Goal: Task Accomplishment & Management: Use online tool/utility

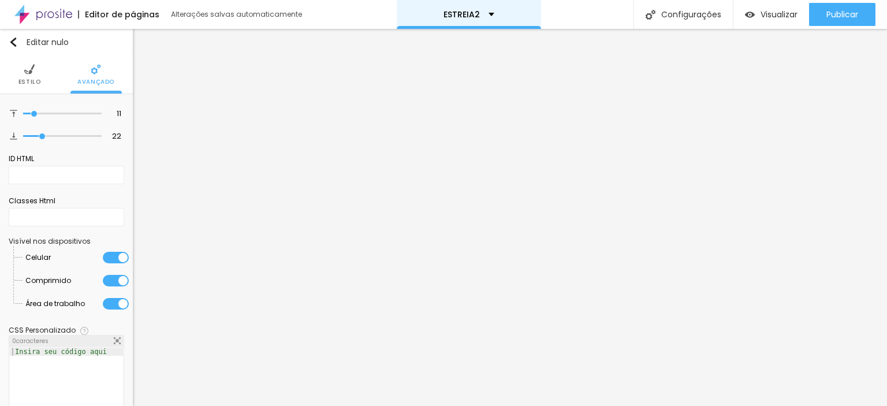
click at [484, 15] on div "ESTREIA2" at bounding box center [468, 14] width 51 height 8
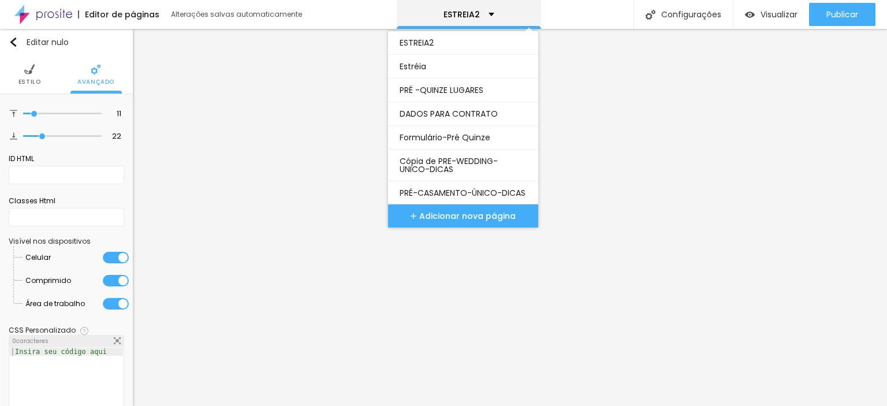
scroll to position [8, 0]
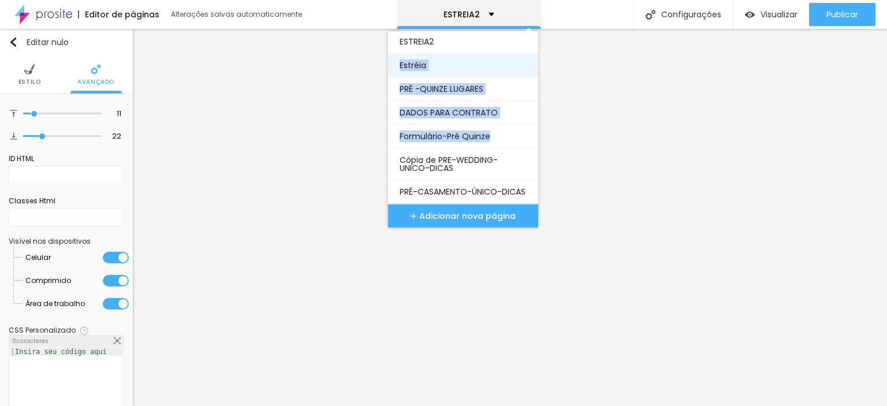
drag, startPoint x: 524, startPoint y: 126, endPoint x: 524, endPoint y: 46, distance: 80.2
click at [524, 46] on ul "ESTREIA2 Estréia PRÉ -QUINZE LUGARES DADOS PARA CONTRATO Formulário-Pré Quinze …" at bounding box center [463, 117] width 150 height 173
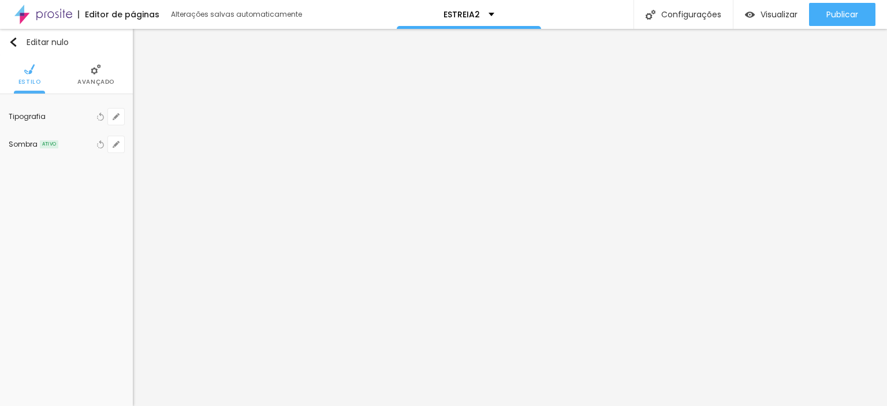
click at [93, 67] on img at bounding box center [96, 69] width 10 height 10
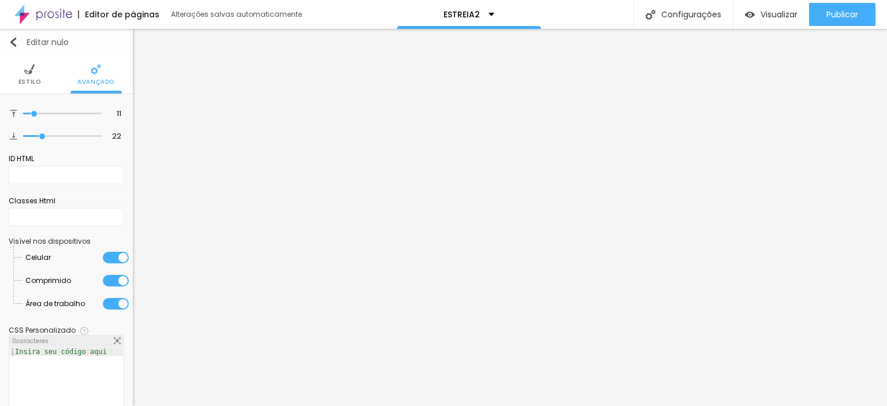
click at [16, 39] on img "button" at bounding box center [13, 42] width 9 height 9
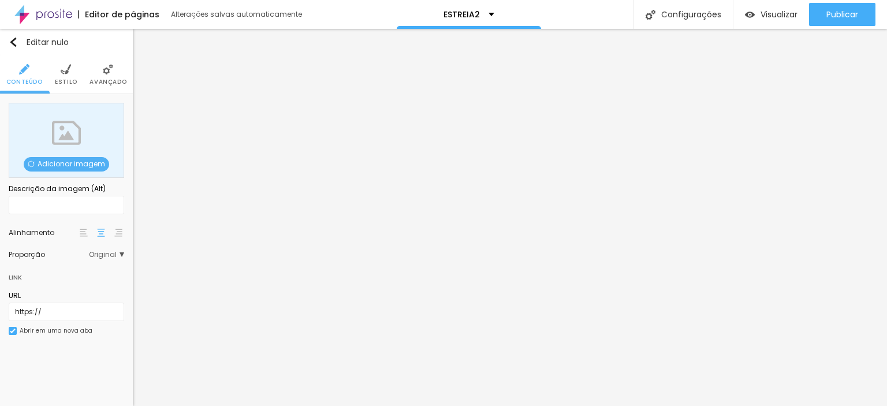
click at [54, 162] on font "Adicionar imagem" at bounding box center [72, 164] width 68 height 10
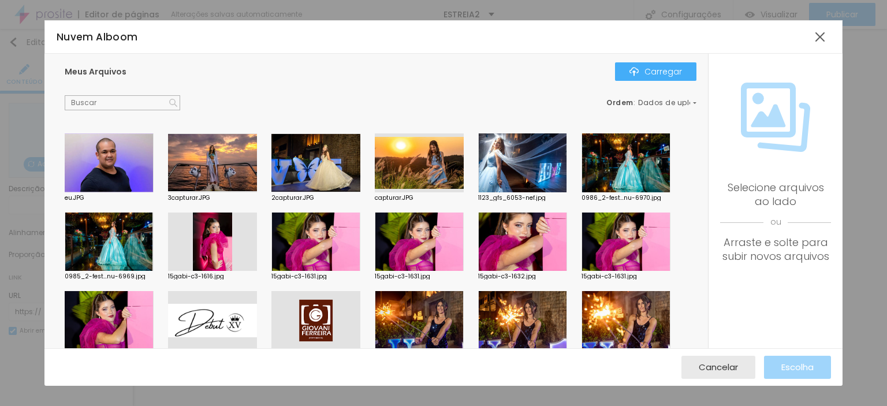
click at [637, 170] on div at bounding box center [625, 162] width 89 height 59
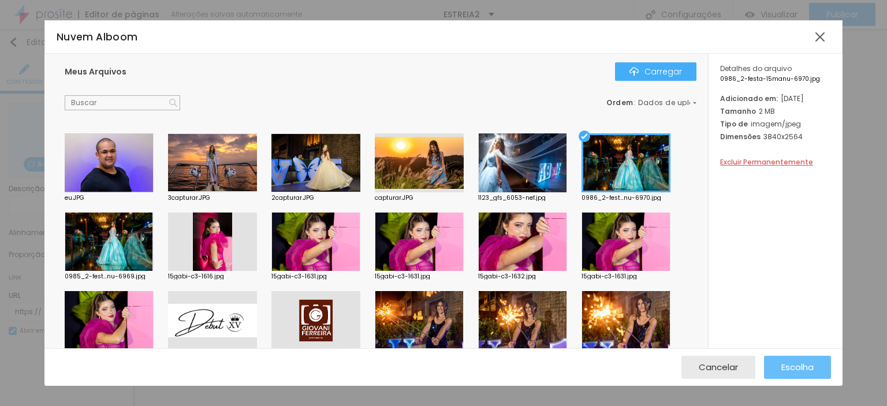
click at [802, 360] on div "Escolha" at bounding box center [797, 367] width 32 height 23
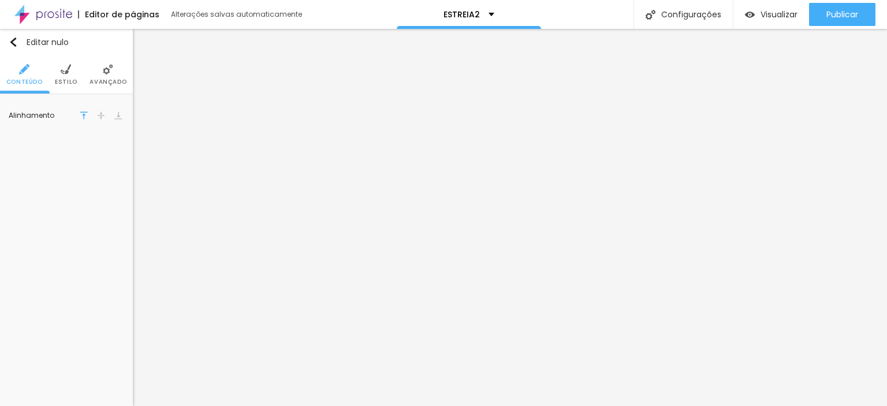
scroll to position [0, 0]
click at [11, 42] on img "button" at bounding box center [13, 42] width 9 height 9
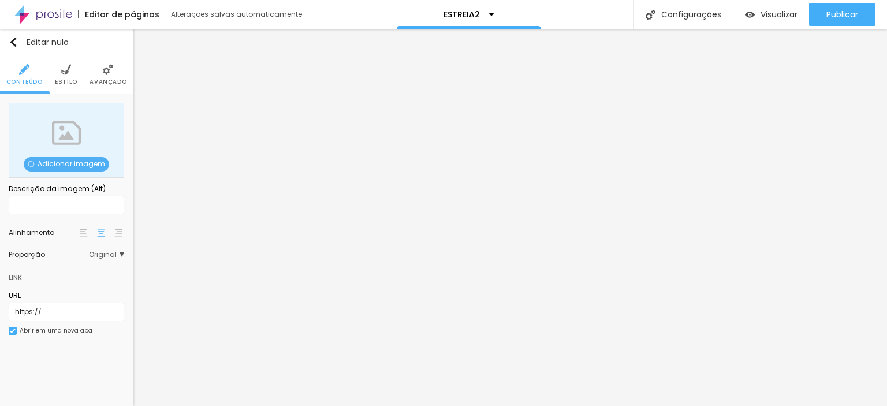
click at [79, 163] on font "Adicionar imagem" at bounding box center [72, 164] width 68 height 10
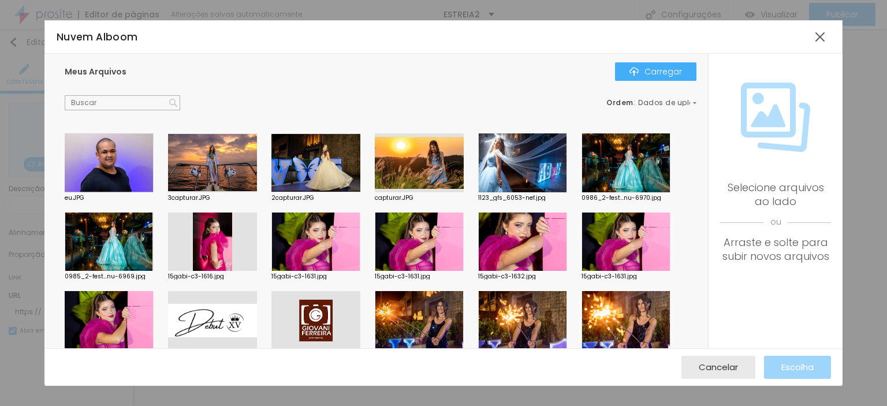
click at [511, 169] on div at bounding box center [522, 162] width 89 height 59
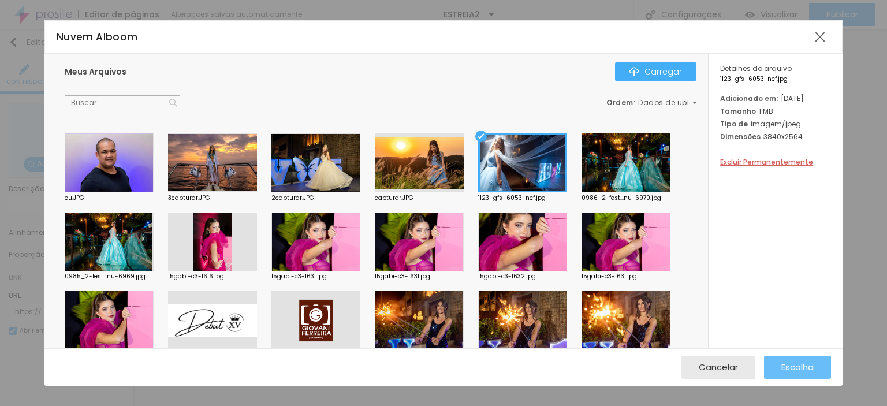
click at [796, 364] on font "Escolha" at bounding box center [797, 367] width 32 height 12
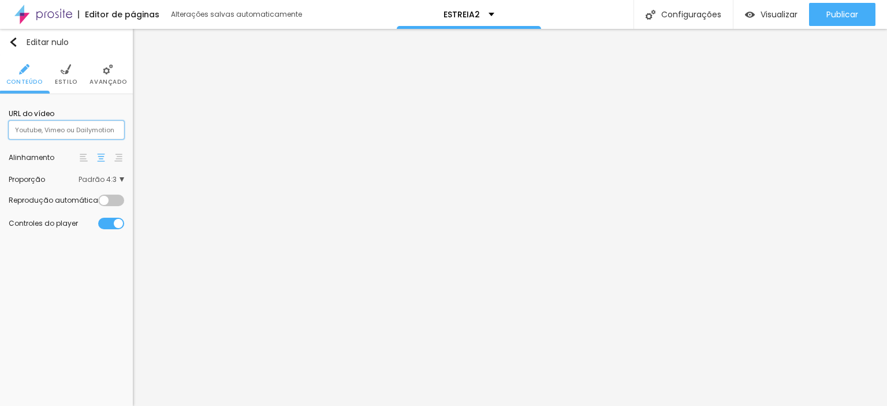
click at [61, 133] on input "text" at bounding box center [66, 130] width 115 height 18
paste input "[URL][DOMAIN_NAME]"
type input "[URL][DOMAIN_NAME]"
click at [104, 200] on div at bounding box center [111, 201] width 26 height 12
click at [115, 200] on div at bounding box center [111, 201] width 26 height 12
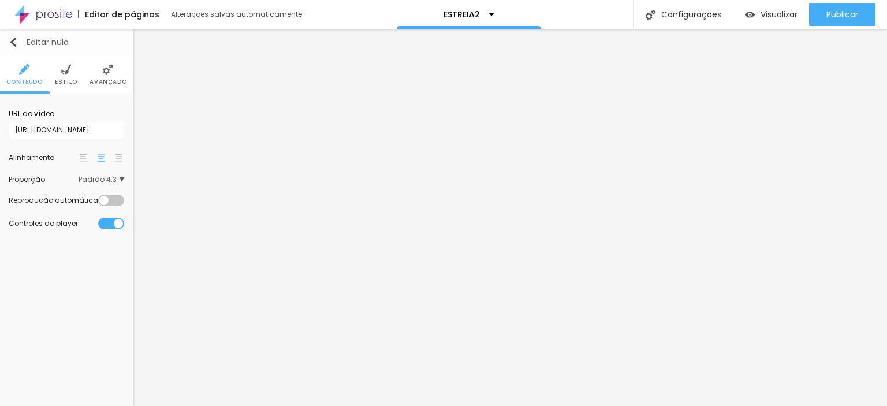
click at [16, 41] on img "button" at bounding box center [13, 42] width 9 height 9
click at [60, 122] on input "text" at bounding box center [66, 130] width 115 height 18
paste input "[URL][DOMAIN_NAME]"
type input "[URL][DOMAIN_NAME]"
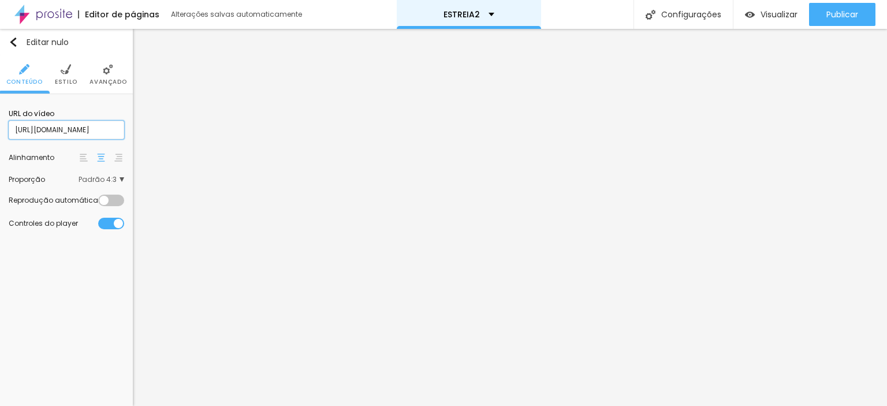
scroll to position [0, 0]
click at [15, 43] on img "button" at bounding box center [13, 42] width 9 height 9
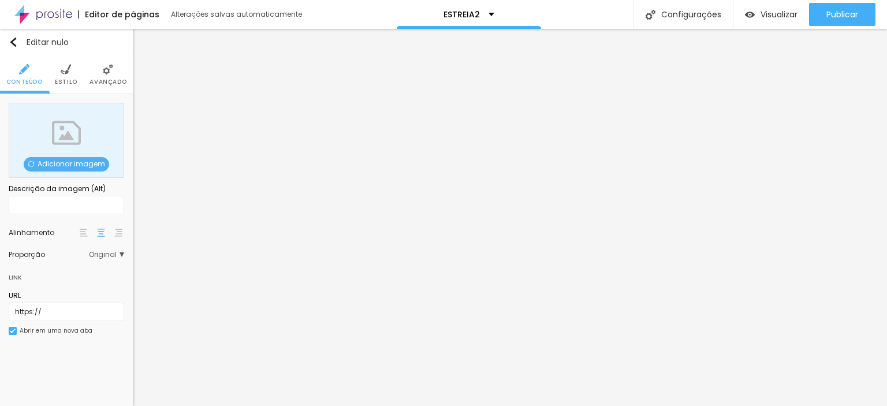
click at [43, 129] on div "Adicionar imagem" at bounding box center [66, 140] width 115 height 75
click at [63, 132] on div "Adicionar imagem" at bounding box center [66, 140] width 115 height 75
click at [64, 161] on font "Adicionar imagem" at bounding box center [72, 164] width 68 height 10
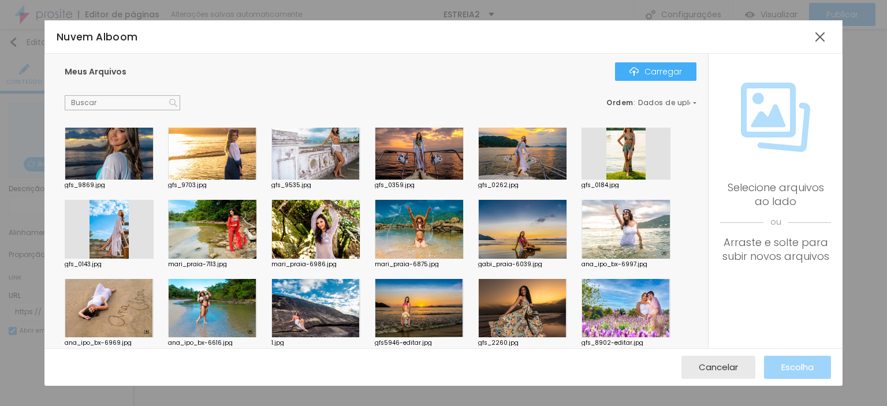
scroll to position [346, 0]
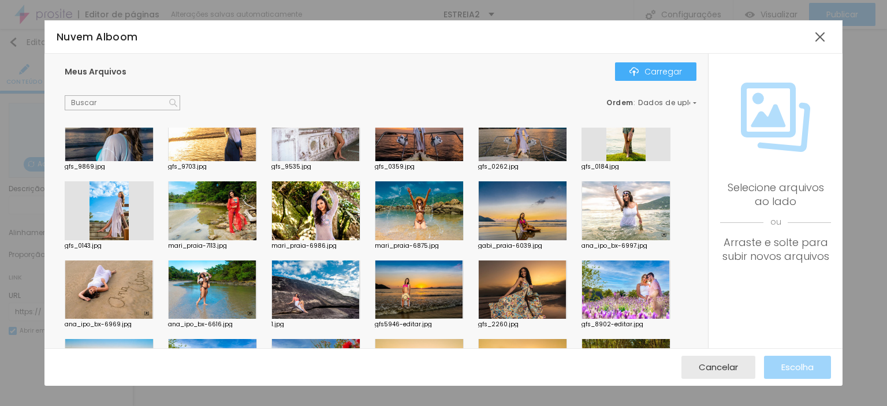
click at [436, 214] on div at bounding box center [419, 210] width 89 height 59
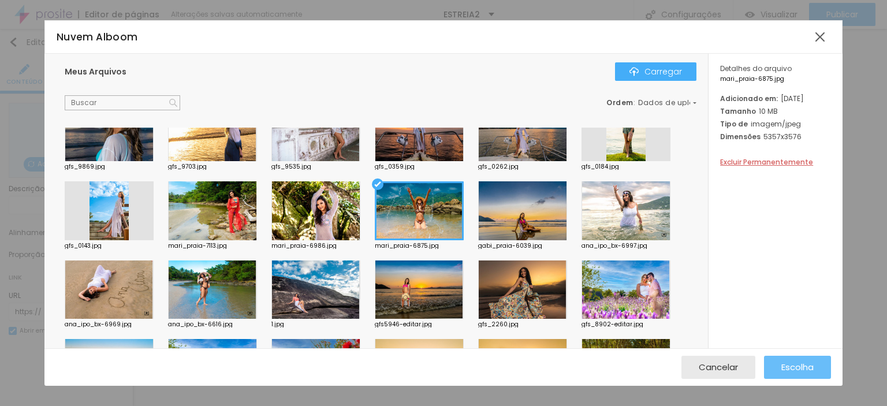
click at [776, 366] on button "Escolha" at bounding box center [797, 367] width 67 height 23
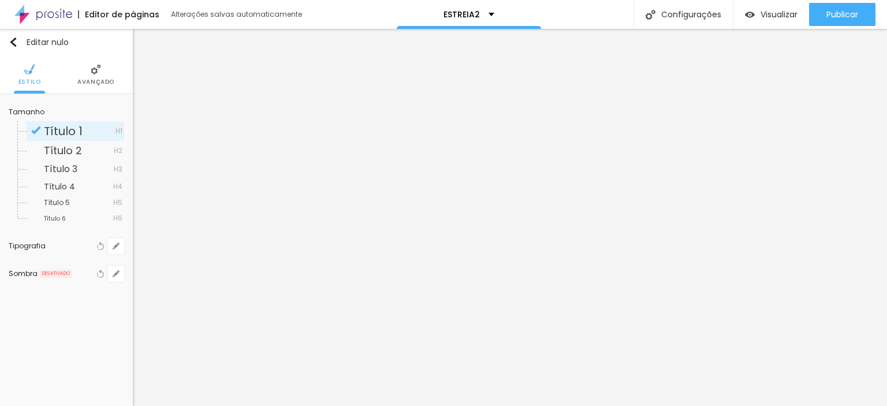
click at [89, 71] on li "Avançado" at bounding box center [95, 74] width 37 height 38
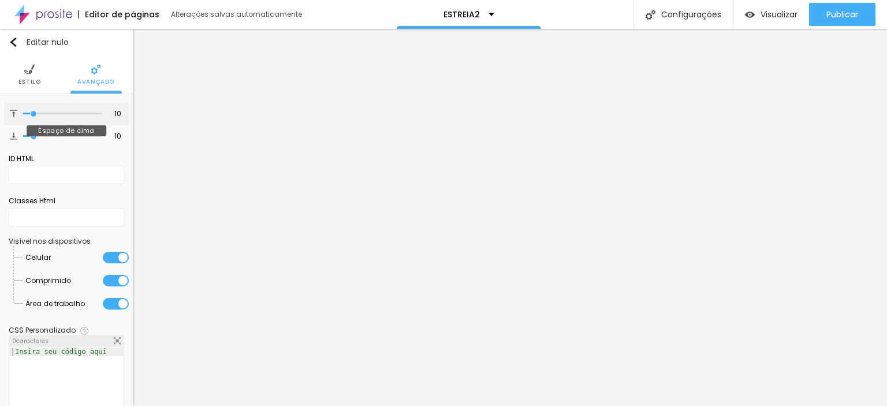
type input "13"
type input "14"
type input "16"
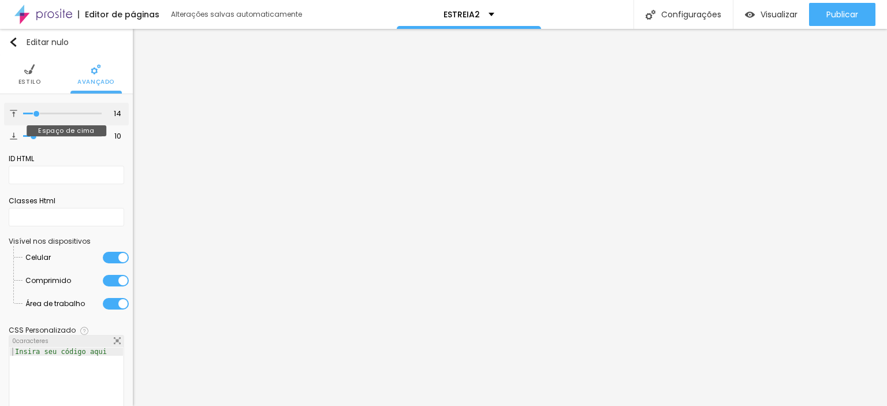
type input "16"
type input "18"
type input "19"
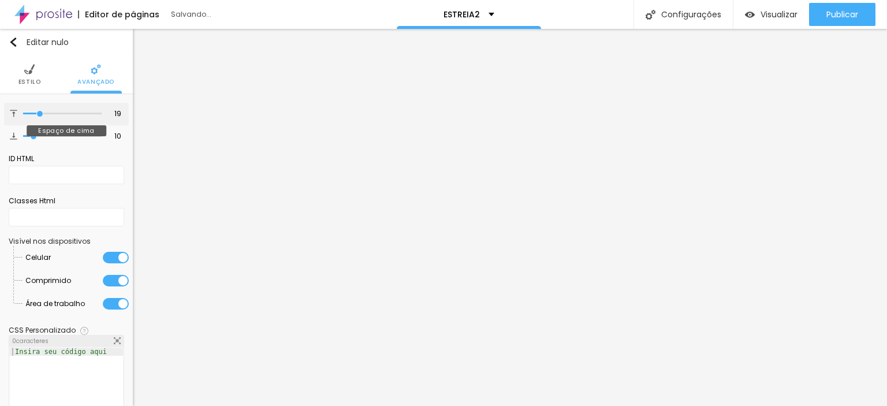
type input "20"
type input "19"
type input "18"
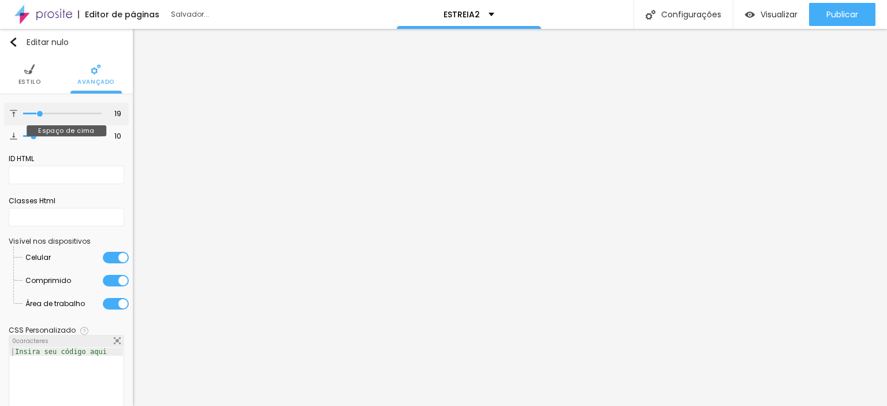
type input "18"
type input "16"
type input "15"
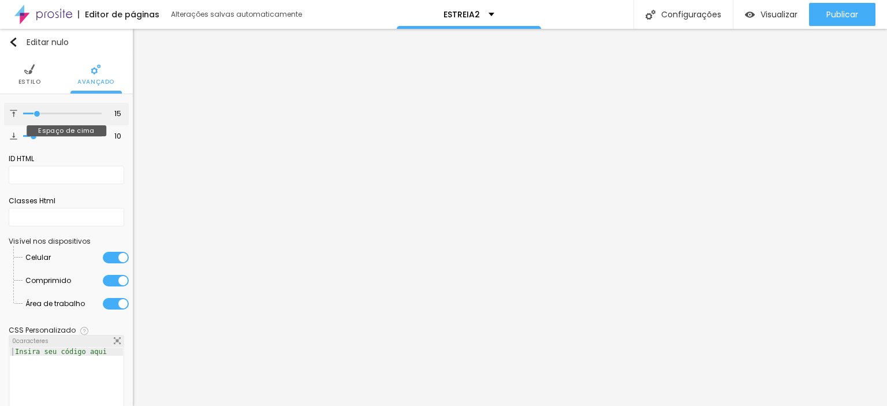
type input "15"
click at [36, 115] on input "range" at bounding box center [62, 114] width 79 height 6
type input "7"
type input "16"
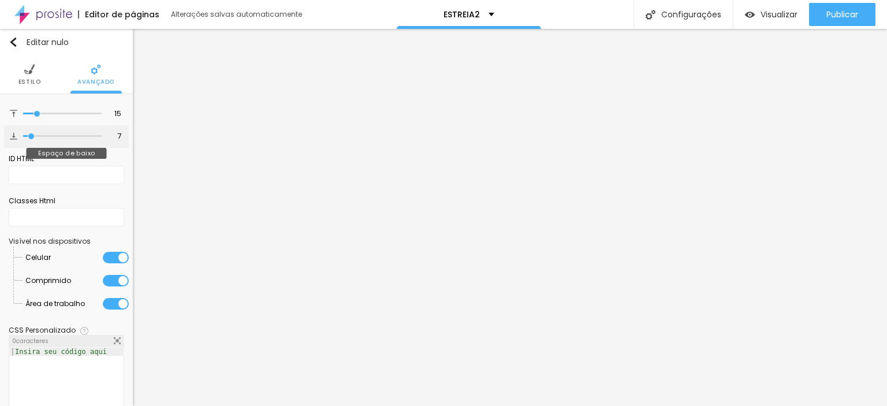
type input "16"
type input "19"
type input "21"
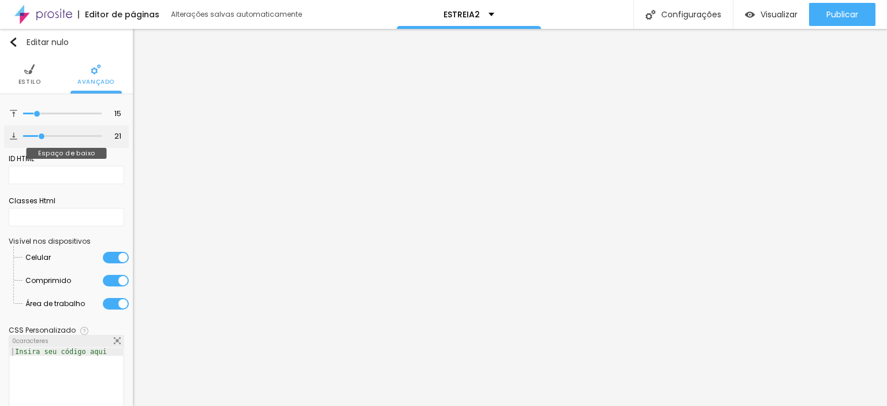
type input "23"
type input "25"
type input "28"
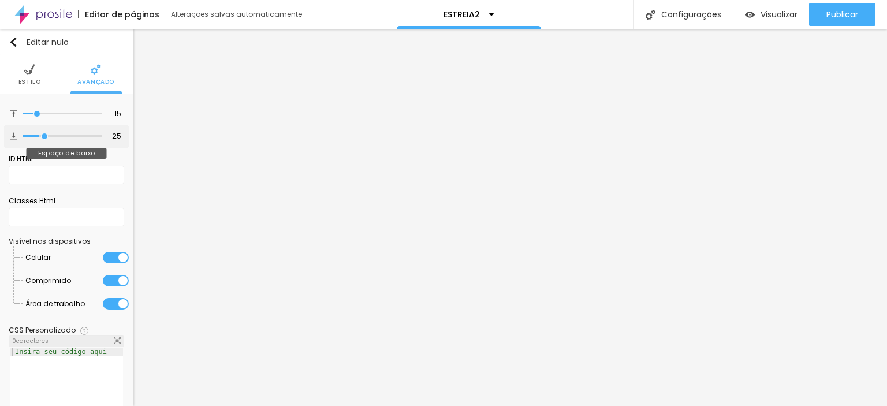
type input "28"
type input "29"
type input "31"
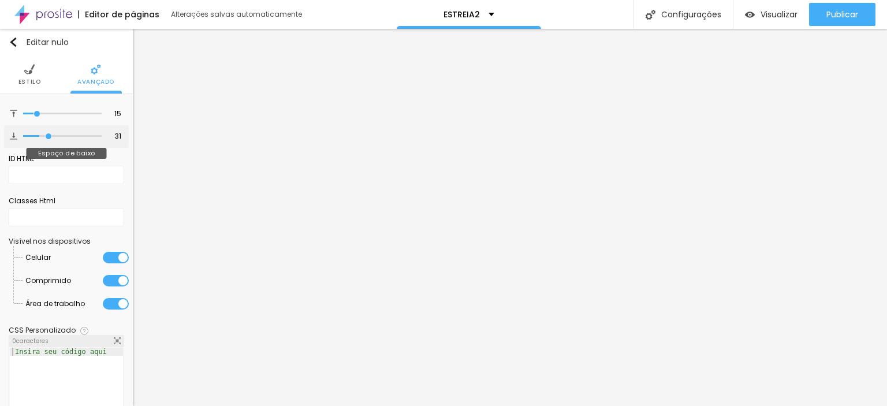
type input "34"
type input "35"
type input "34"
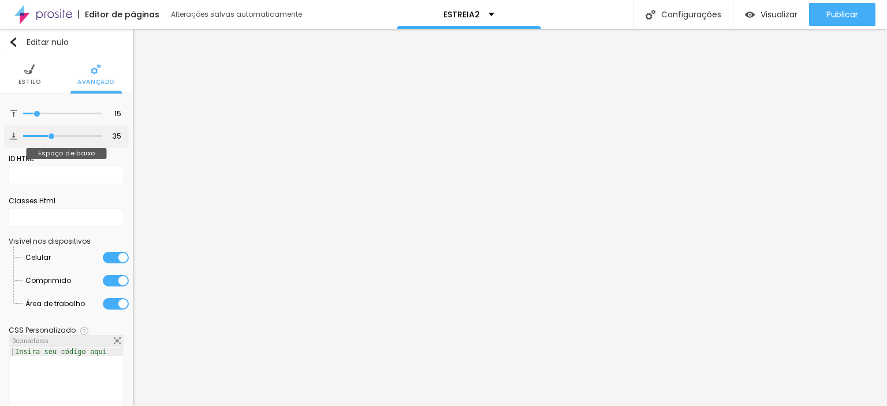
type input "34"
type input "31"
type input "28"
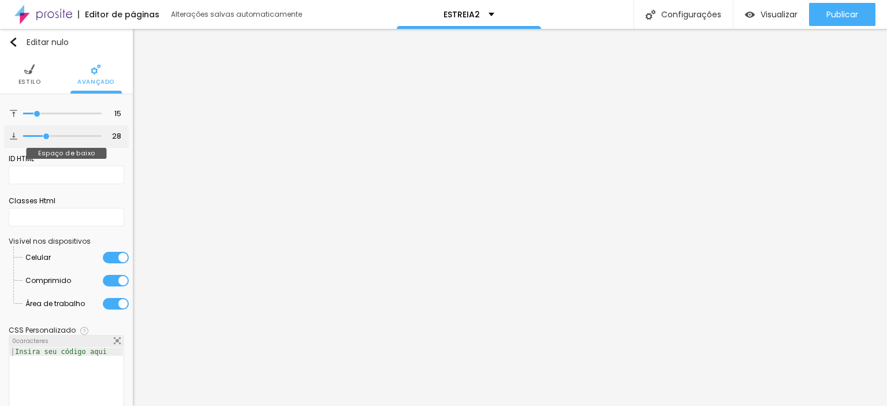
type input "26"
type input "23"
type input "22"
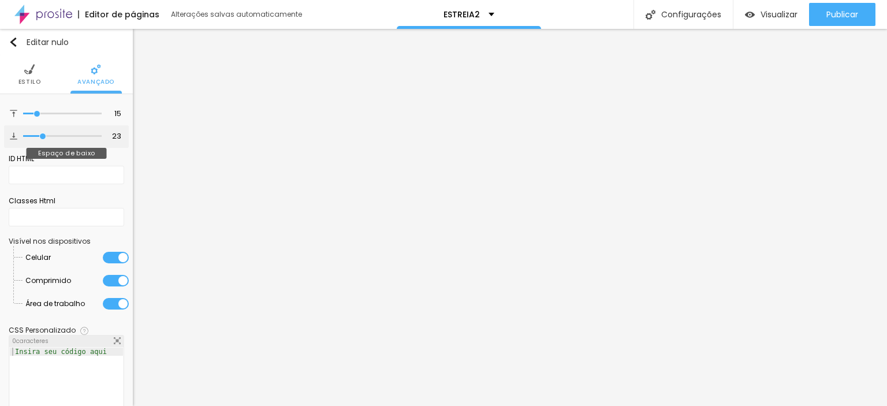
type input "22"
type input "20"
drag, startPoint x: 30, startPoint y: 133, endPoint x: 39, endPoint y: 135, distance: 9.3
type input "20"
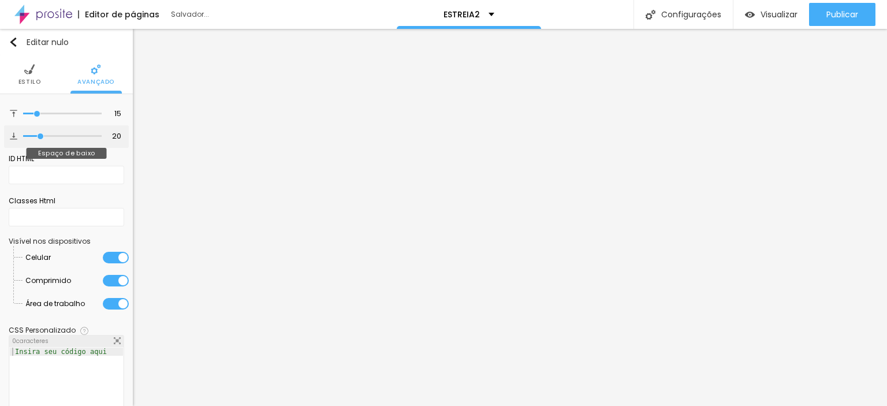
click at [39, 135] on input "range" at bounding box center [62, 136] width 79 height 6
click at [92, 75] on li "Avançado" at bounding box center [95, 74] width 37 height 38
click at [13, 41] on img "button" at bounding box center [13, 42] width 9 height 9
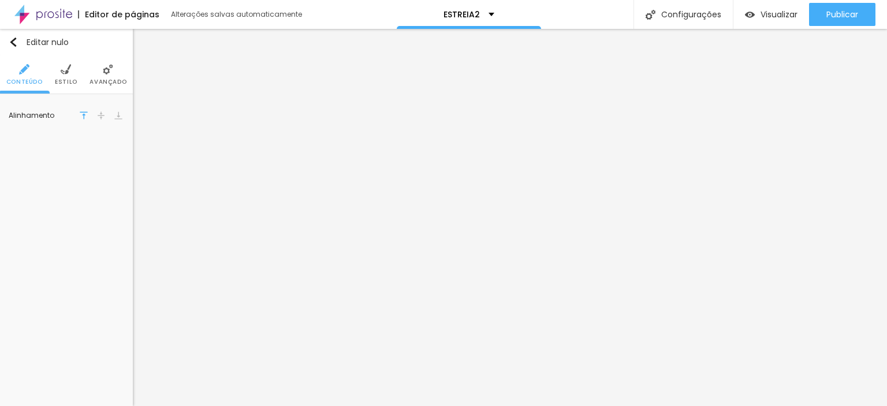
click at [99, 115] on img at bounding box center [101, 115] width 8 height 8
click at [63, 81] on font "Estilo" at bounding box center [66, 81] width 23 height 9
click at [106, 69] on img at bounding box center [108, 69] width 10 height 10
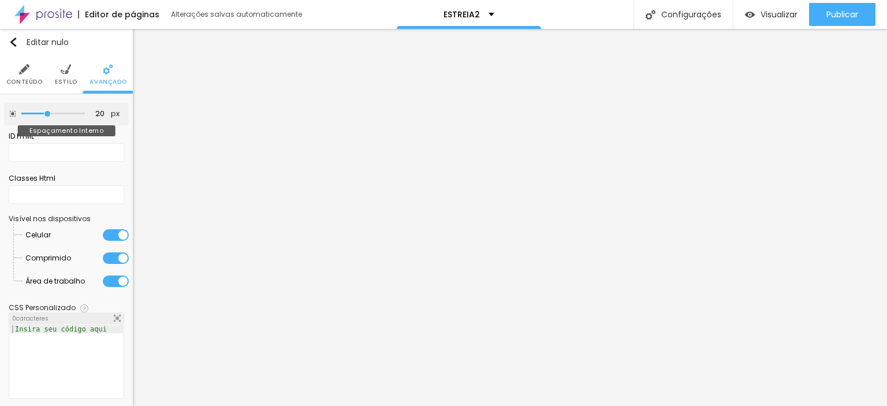
type input "25"
type input "30"
type input "25"
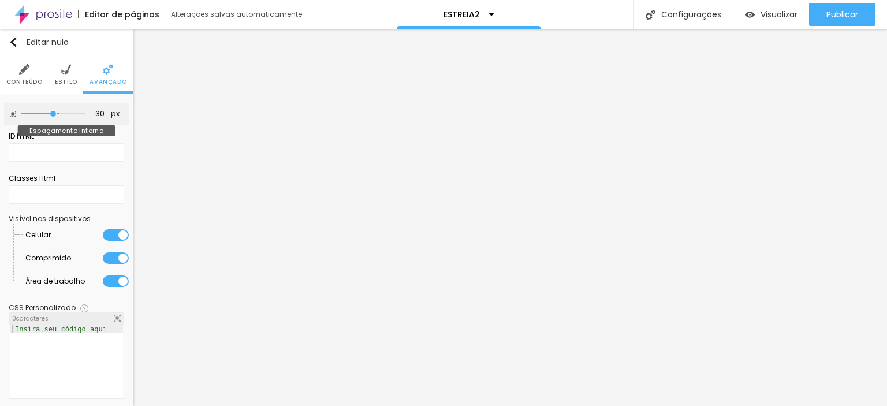
type input "25"
click at [50, 113] on input "range" at bounding box center [52, 114] width 63 height 6
click at [14, 70] on li "Conteúdo" at bounding box center [24, 74] width 36 height 38
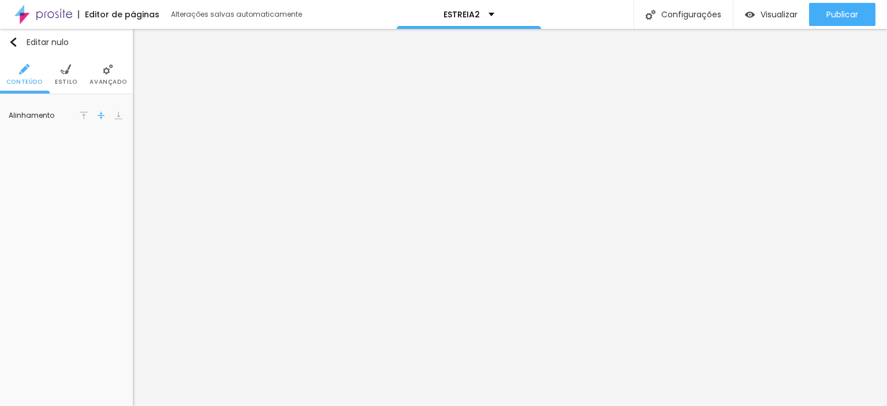
click at [70, 77] on font "Estilo" at bounding box center [66, 81] width 23 height 9
click at [111, 69] on img at bounding box center [108, 69] width 10 height 10
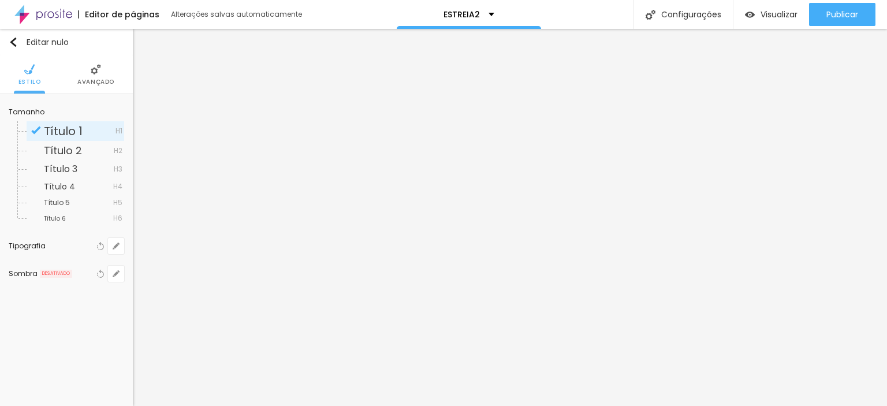
click at [94, 85] on font "Avançado" at bounding box center [95, 81] width 37 height 9
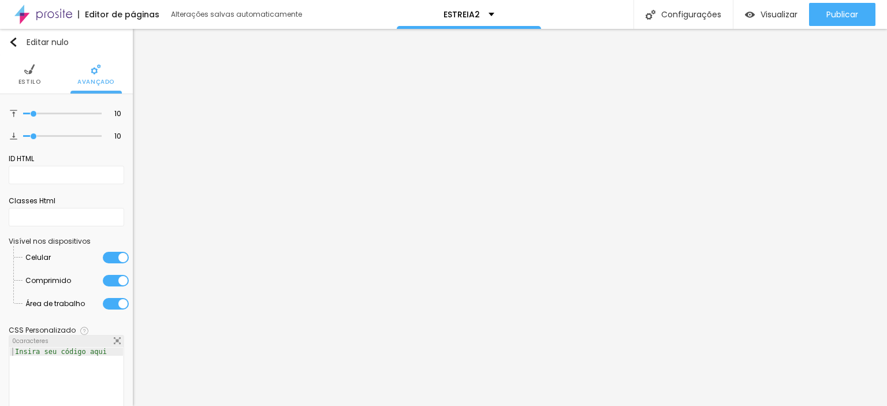
click at [28, 76] on li "Estilo" at bounding box center [29, 74] width 23 height 38
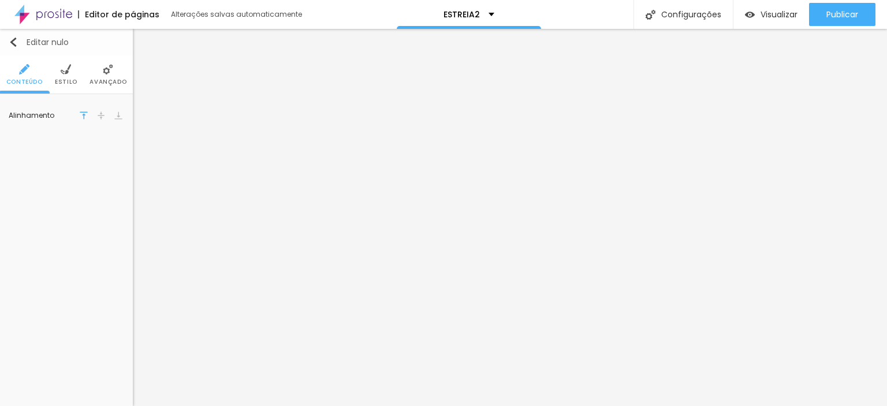
click at [14, 39] on img "button" at bounding box center [13, 42] width 9 height 9
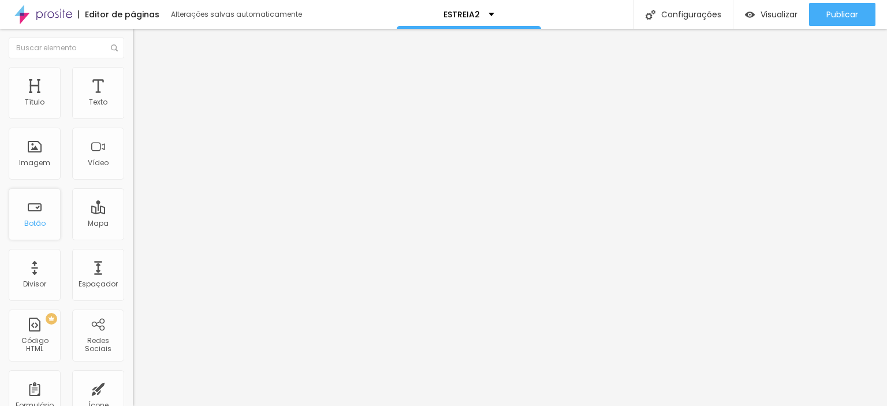
click at [35, 215] on div "Botão" at bounding box center [35, 214] width 52 height 52
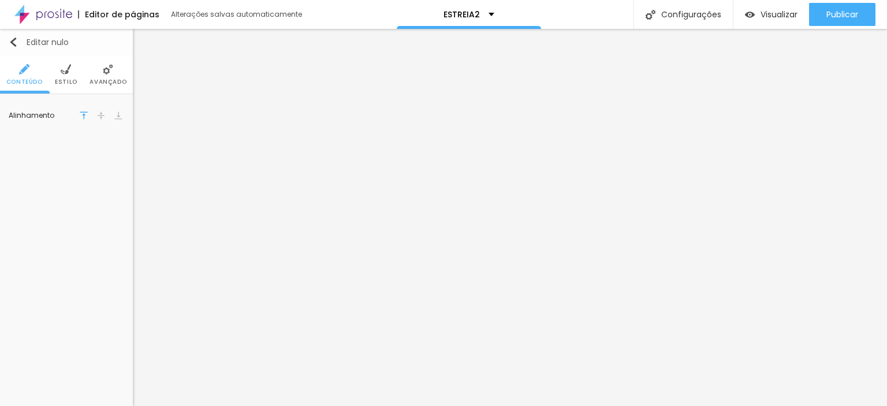
click at [12, 44] on img "button" at bounding box center [13, 42] width 9 height 9
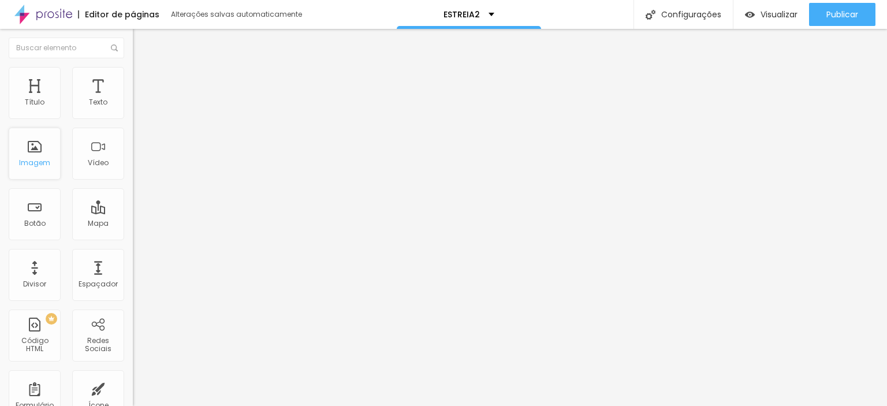
click at [43, 144] on div "Imagem" at bounding box center [35, 154] width 52 height 52
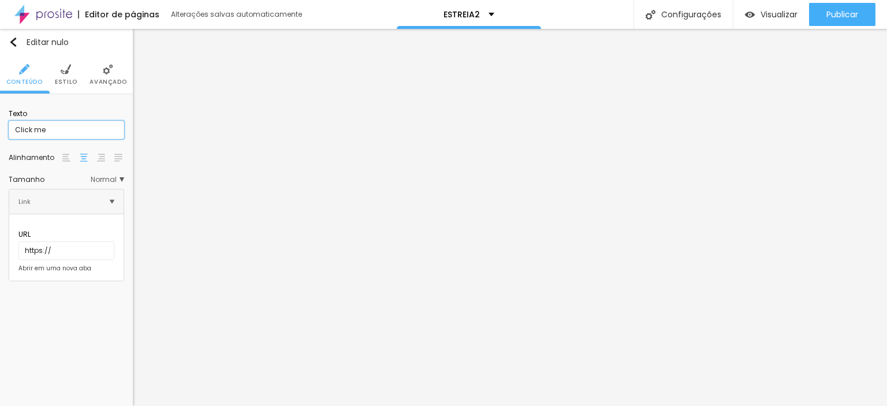
drag, startPoint x: 48, startPoint y: 133, endPoint x: 0, endPoint y: 133, distance: 47.9
click at [0, 133] on div "Texto Click me Alinhamento [GEOGRAPHIC_DATA] Link URL https:// Abrir em uma nov…" at bounding box center [66, 192] width 133 height 196
type input "Veja Mais"
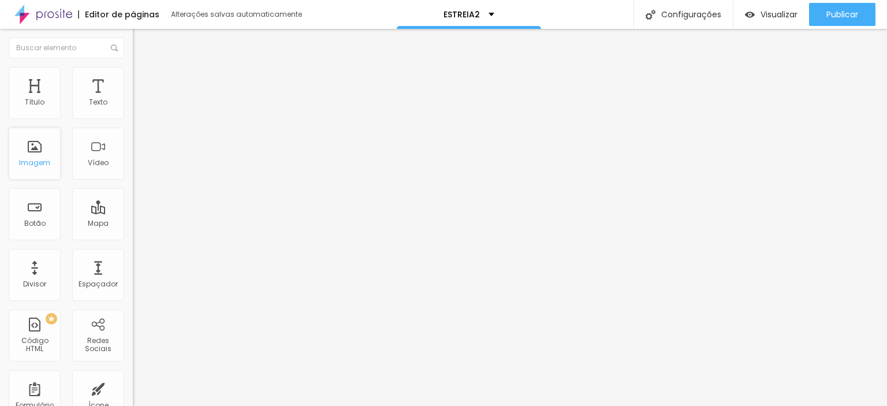
click at [36, 158] on font "Imagem" at bounding box center [34, 163] width 31 height 10
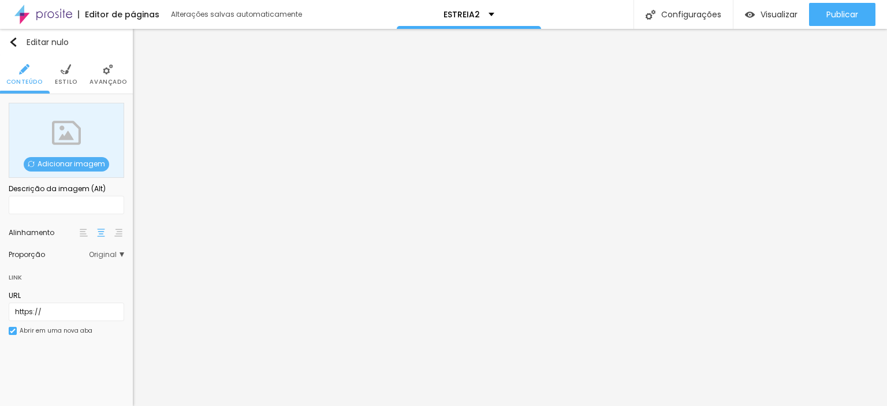
click at [121, 252] on span "Original" at bounding box center [106, 254] width 35 height 7
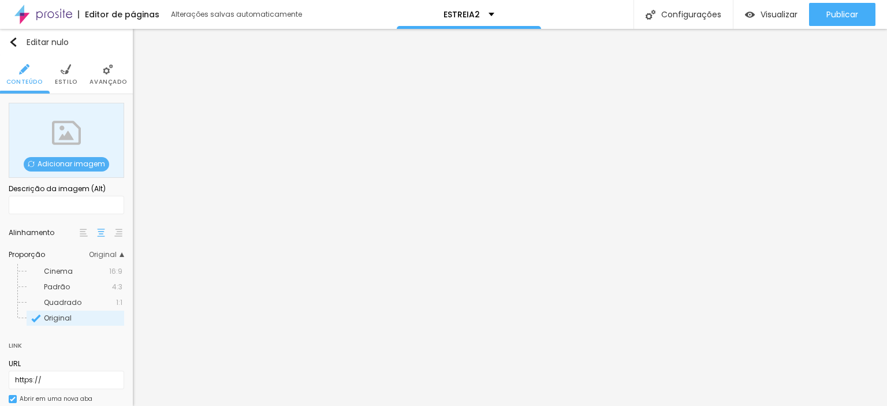
click at [113, 249] on div "Proporção Original Cinema 16:9 Padrão 4:3 Quadrado 1:1 Original" at bounding box center [66, 288] width 115 height 87
click at [61, 76] on li "Estilo" at bounding box center [66, 74] width 23 height 38
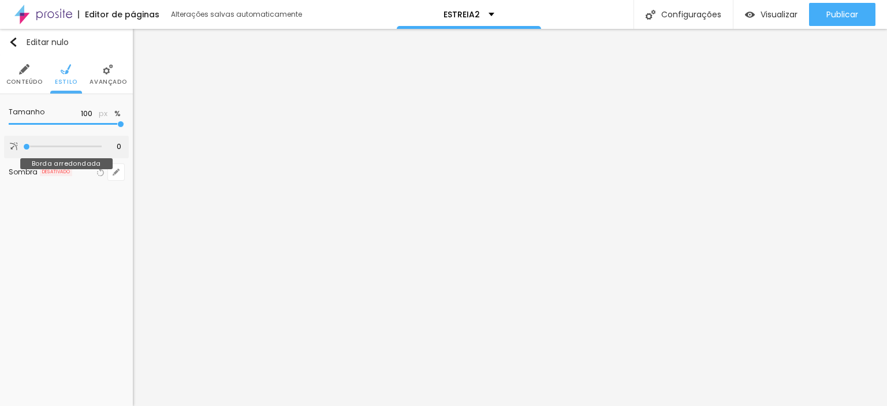
type input "7"
type input "11"
type input "23"
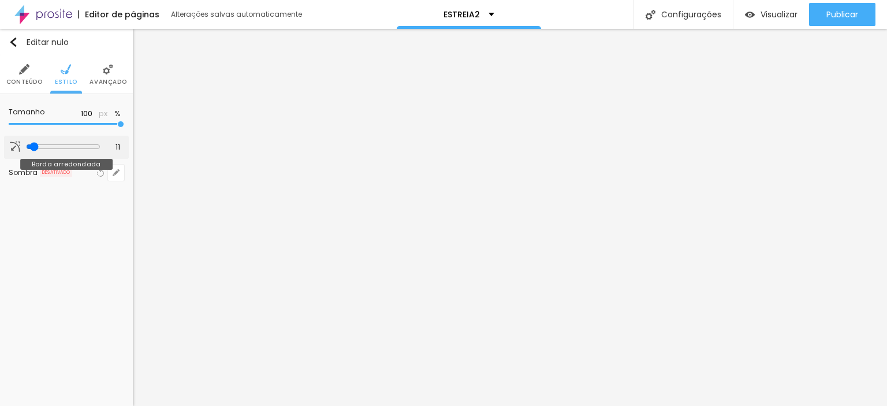
type input "23"
type input "28"
type input "29"
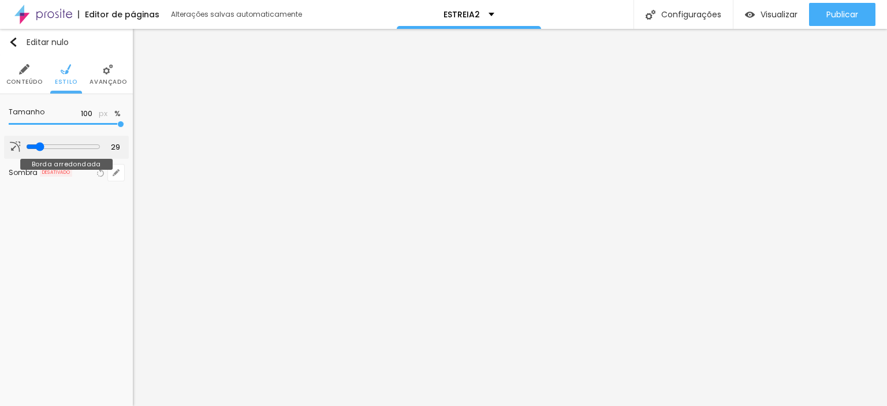
drag, startPoint x: 29, startPoint y: 147, endPoint x: 37, endPoint y: 144, distance: 8.4
click at [37, 144] on input "range" at bounding box center [63, 146] width 74 height 9
type input "32"
type input "42"
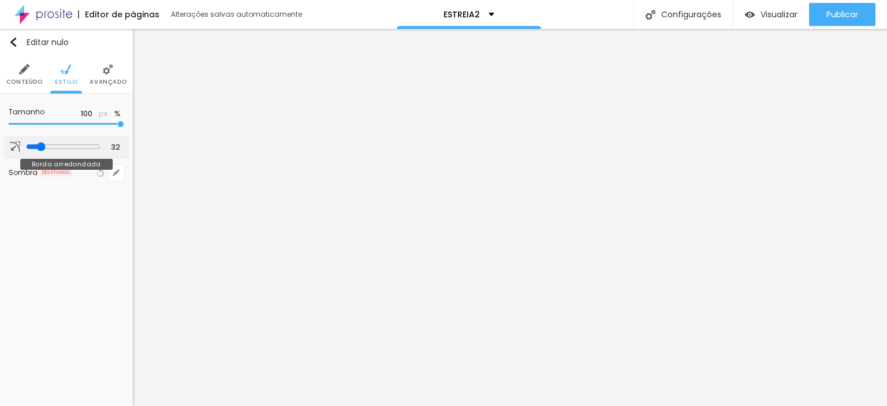
type input "42"
click at [42, 144] on input "range" at bounding box center [62, 147] width 79 height 6
click at [106, 82] on font "Avançado" at bounding box center [107, 81] width 37 height 9
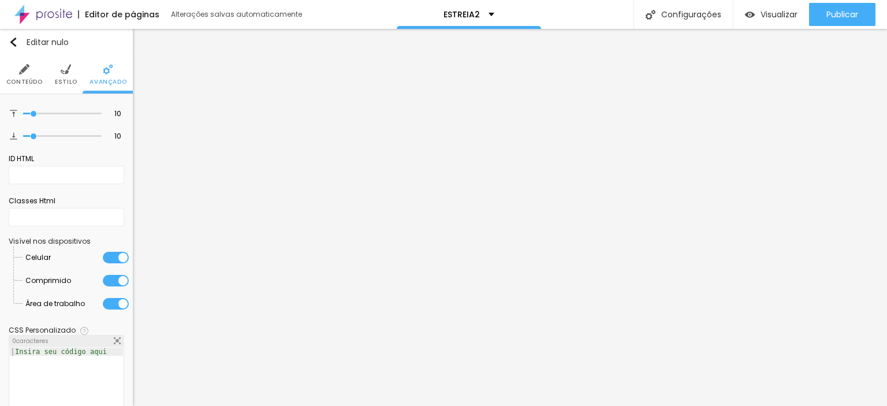
click at [72, 77] on ul "Conteúdo Estilo Avançado" at bounding box center [66, 74] width 133 height 39
click at [58, 76] on li "Estilo" at bounding box center [66, 74] width 23 height 38
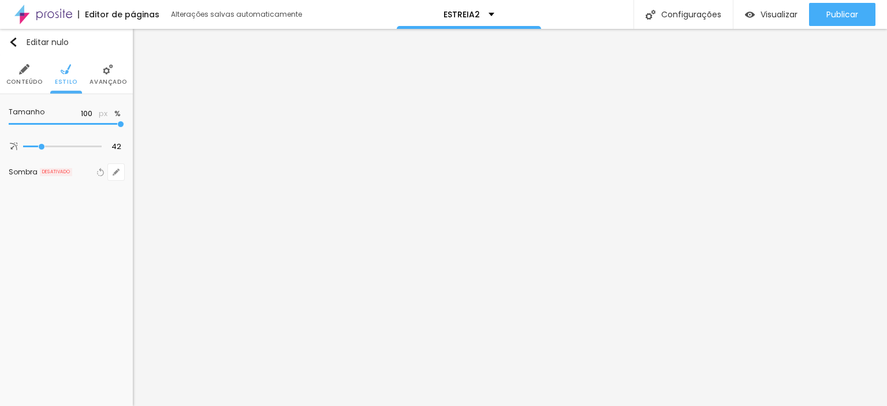
click at [12, 81] on font "Conteúdo" at bounding box center [24, 81] width 36 height 9
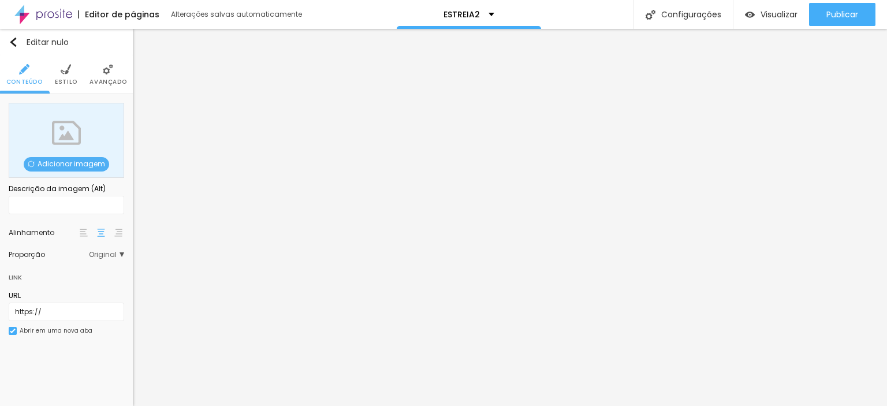
click at [75, 161] on font "Adicionar imagem" at bounding box center [72, 164] width 68 height 10
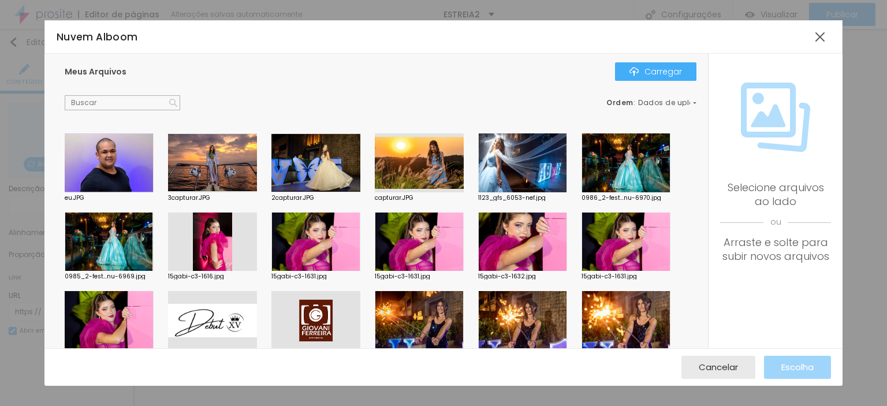
click at [412, 154] on div at bounding box center [419, 162] width 89 height 59
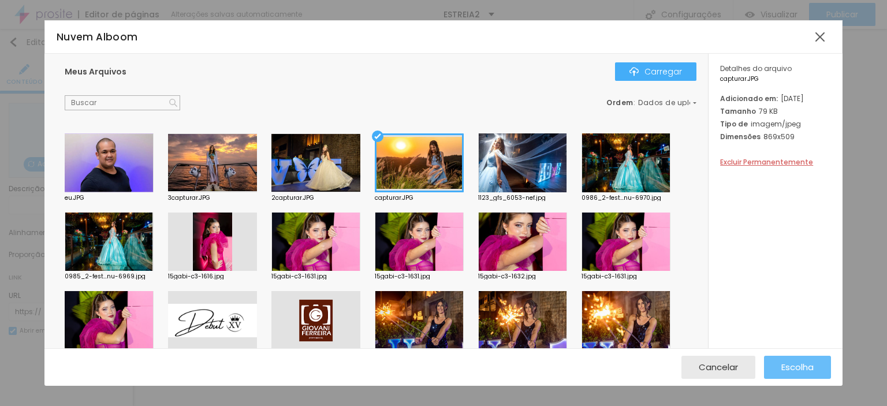
click at [797, 364] on font "Escolha" at bounding box center [797, 367] width 32 height 12
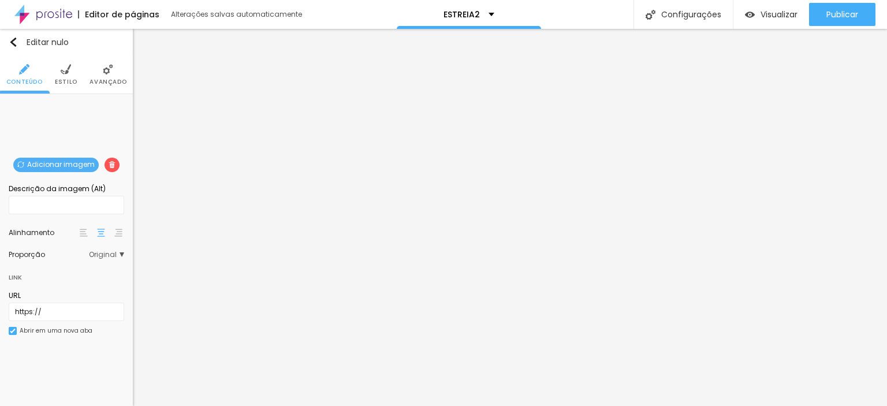
click at [69, 69] on img at bounding box center [66, 69] width 10 height 10
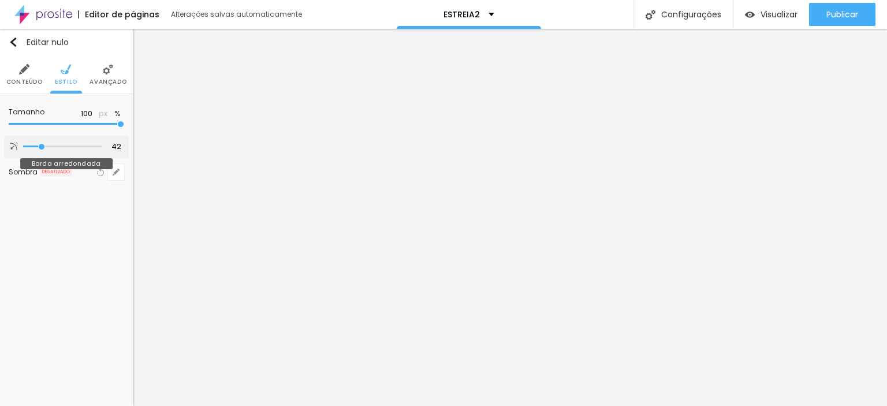
type input "56"
type input "67"
type input "71"
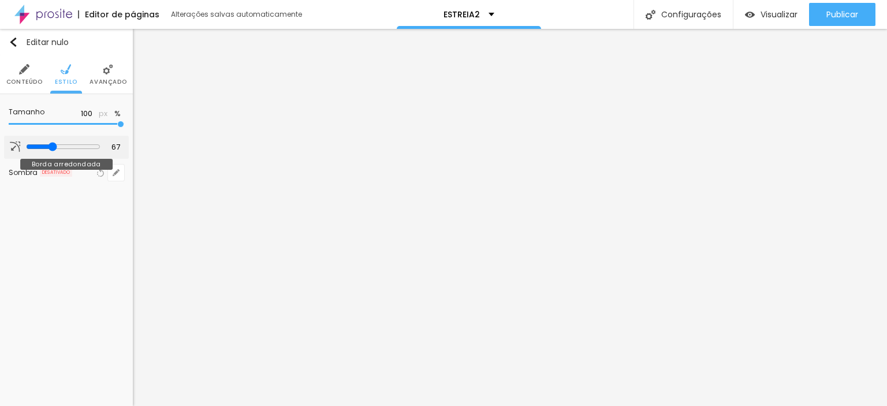
type input "71"
type input "78"
type input "85"
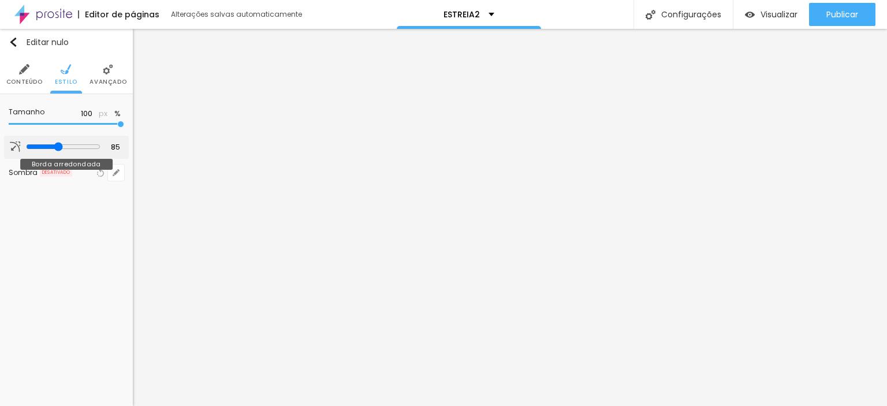
type input "92"
type input "100"
type input "112"
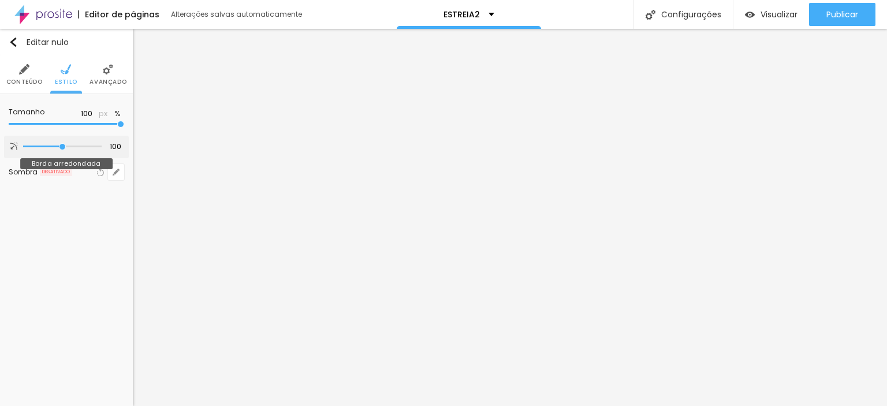
type input "112"
type input "119"
type input "131"
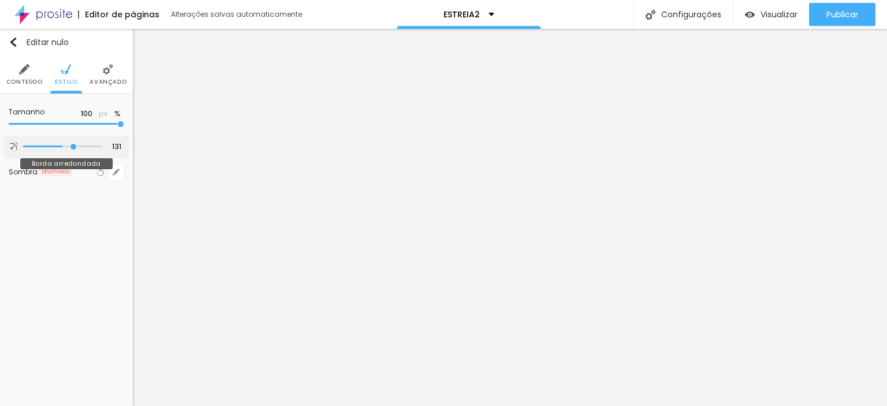
type input "145"
type input "165"
type input "181"
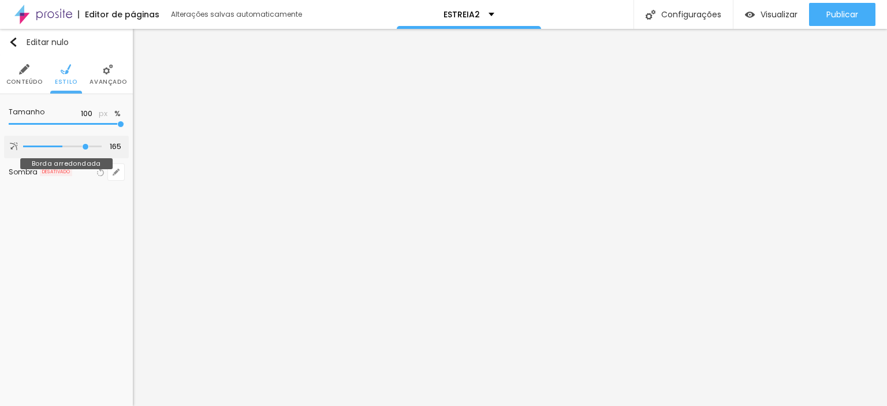
type input "181"
type input "199"
type input "200"
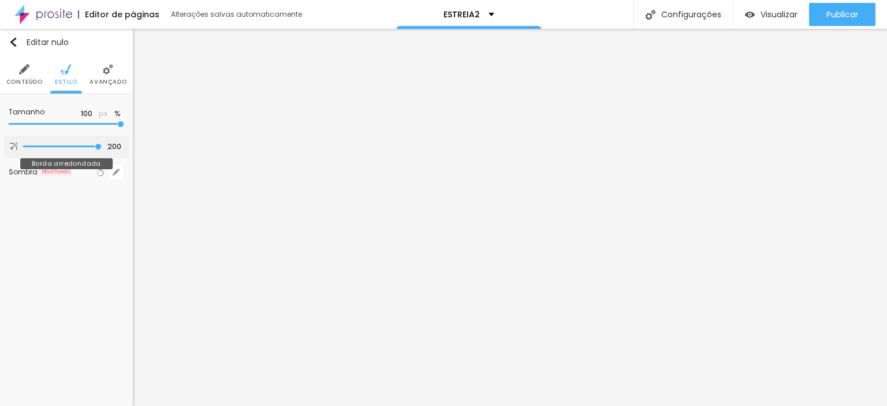
drag, startPoint x: 42, startPoint y: 143, endPoint x: 118, endPoint y: 154, distance: 77.0
click at [102, 150] on input "range" at bounding box center [62, 147] width 79 height 6
type input "198"
type input "156"
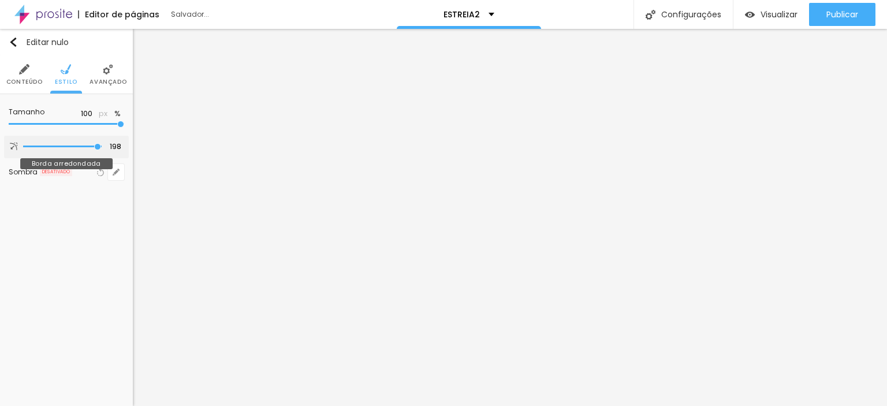
type input "156"
type input "127"
type input "90"
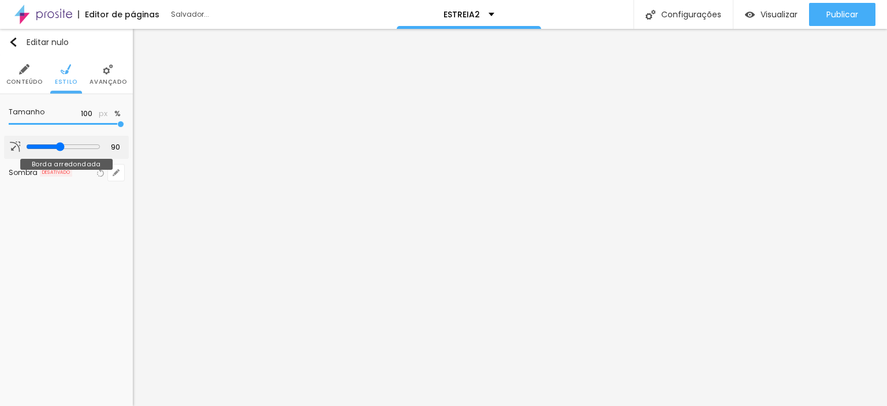
type input "71"
type input "54"
type input "37"
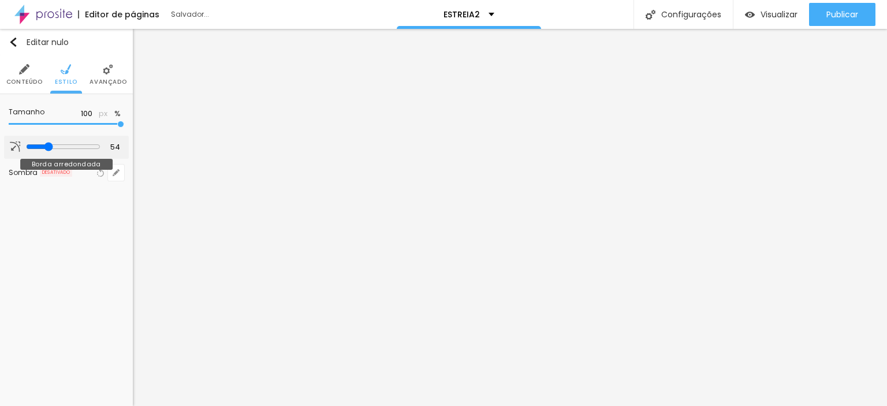
type input "37"
type input "19"
type input "4"
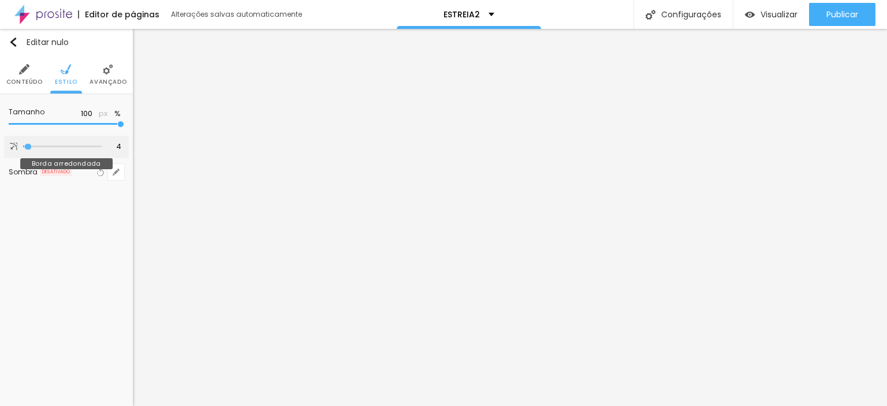
type input "0"
drag, startPoint x: 72, startPoint y: 147, endPoint x: 8, endPoint y: 147, distance: 63.5
type input "0"
click at [23, 147] on input "range" at bounding box center [62, 147] width 79 height 6
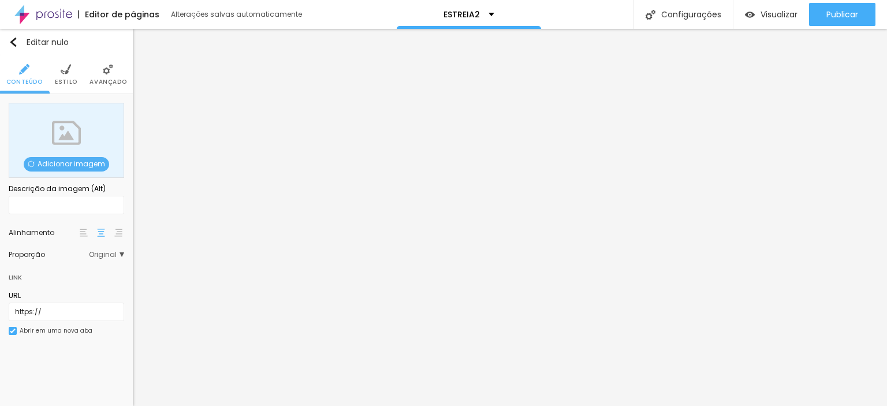
click at [62, 159] on font "Adicionar imagem" at bounding box center [72, 164] width 68 height 10
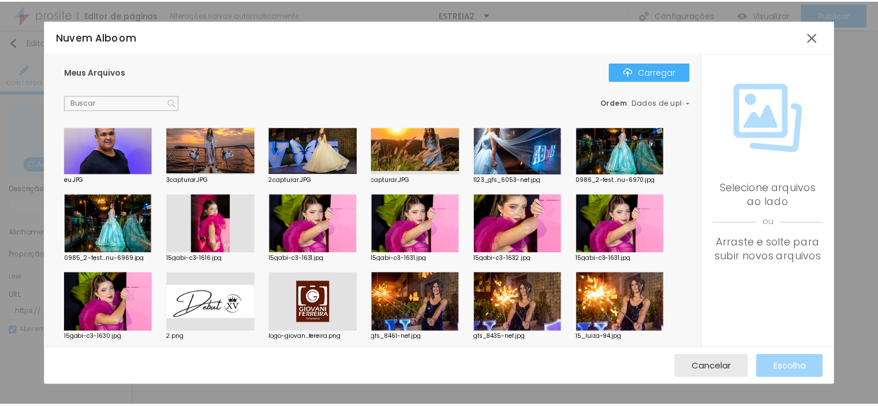
scroll to position [0, 0]
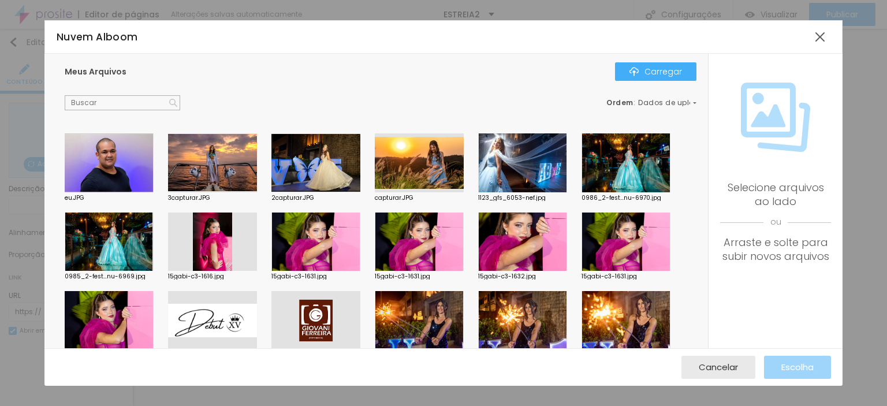
click at [334, 162] on div at bounding box center [315, 162] width 89 height 59
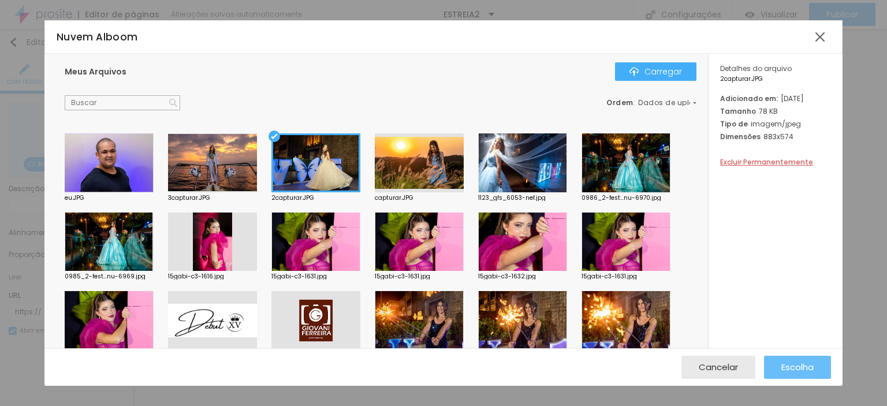
click at [781, 365] on font "Escolha" at bounding box center [797, 367] width 32 height 12
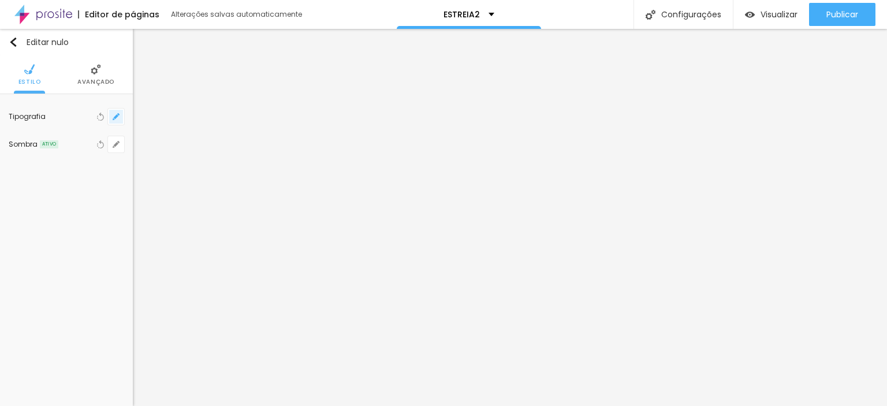
click at [117, 115] on icon "button" at bounding box center [116, 116] width 5 height 5
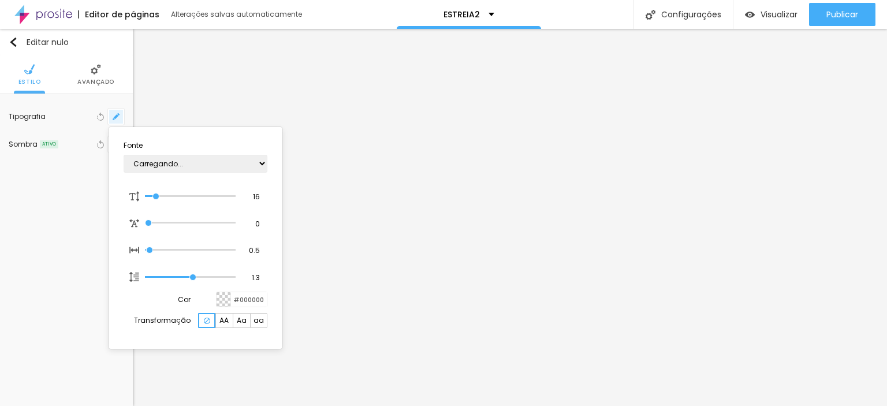
type input "1"
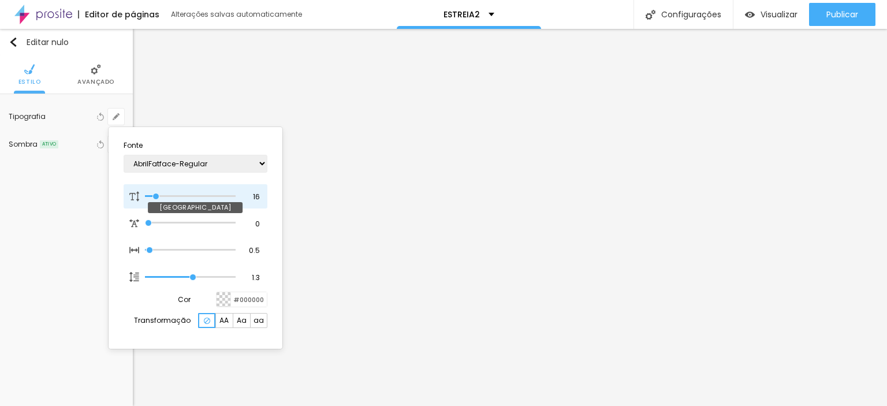
type input "17"
type input "1"
type input "18"
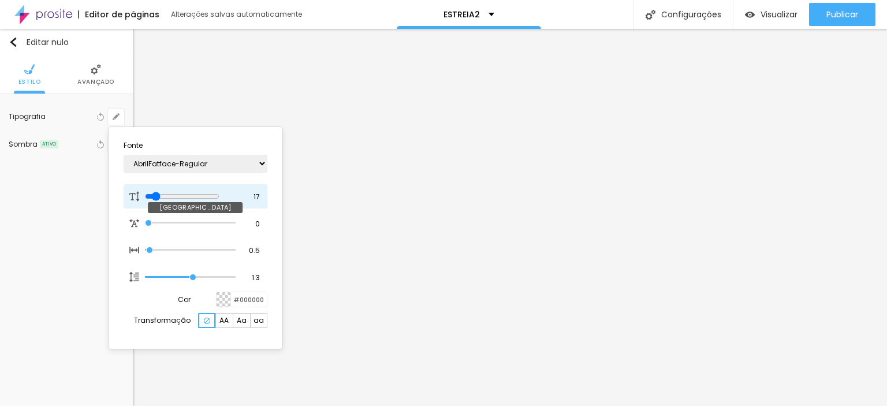
type input "1"
type input "19"
type input "1"
type input "20"
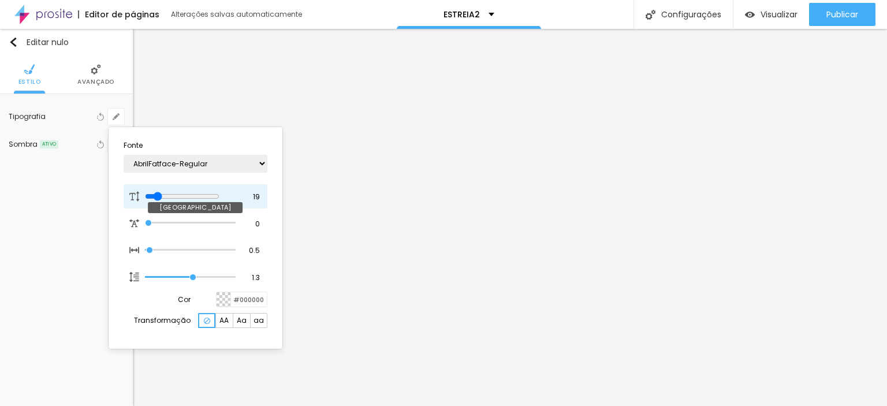
type input "20"
type input "1"
type input "21"
type input "1"
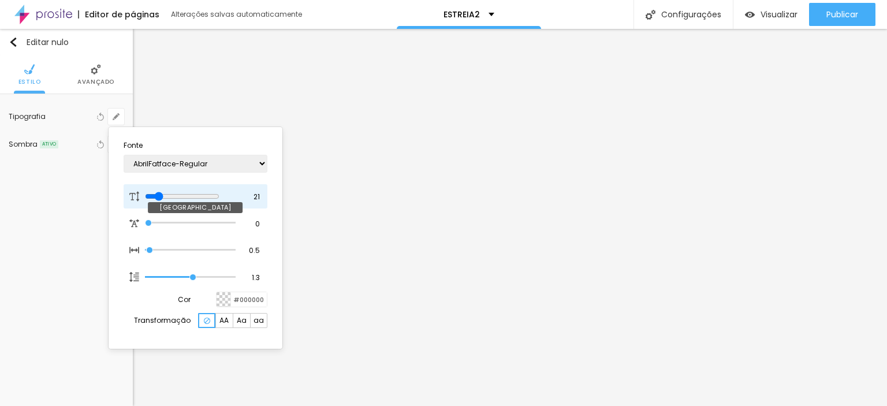
type input "22"
type input "1"
type input "23"
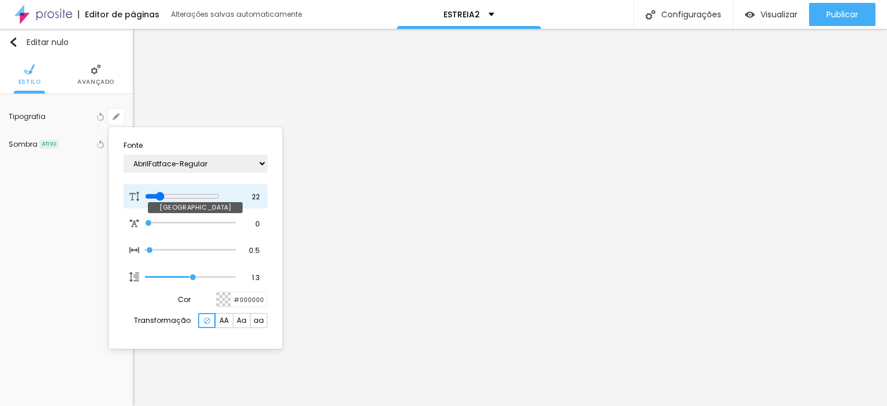
type input "1"
type input "22"
type input "1"
type input "21"
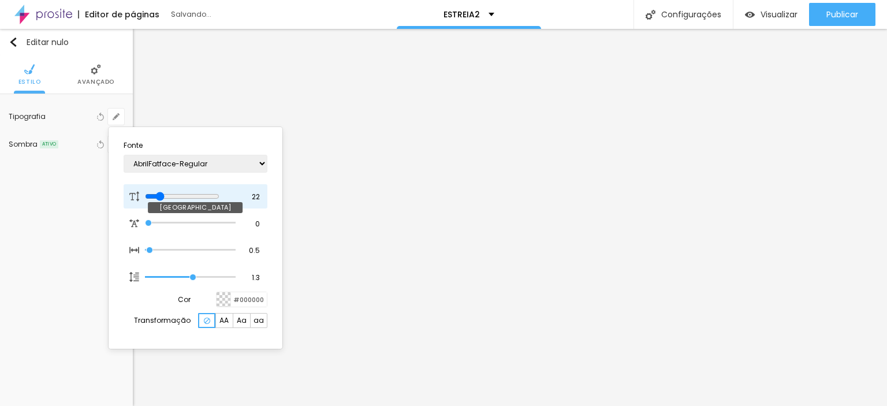
type input "21"
type input "1"
type input "21"
click at [161, 196] on input "range" at bounding box center [182, 196] width 74 height 9
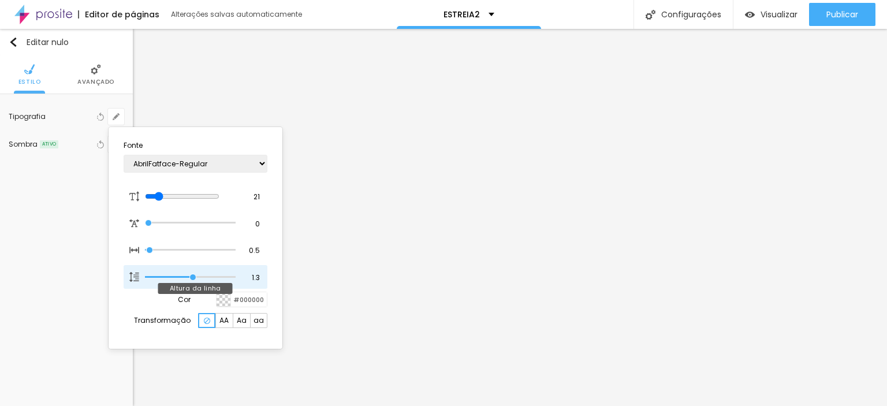
type input "1"
type input "1.4"
type input "1"
type input "1.5"
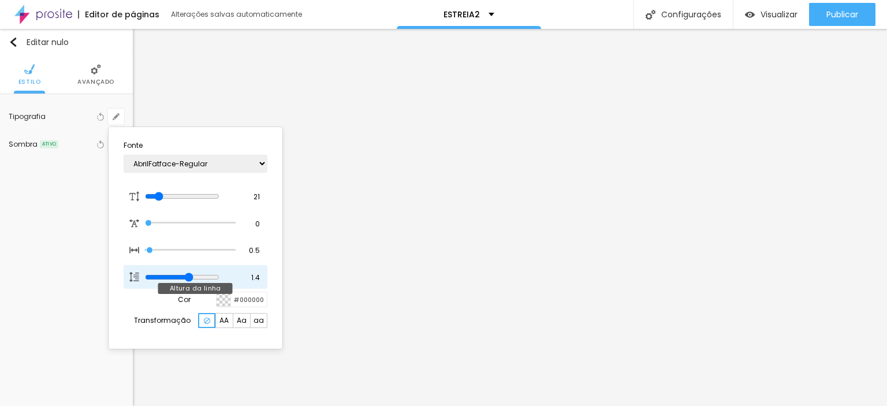
type input "1.5"
type input "1"
type input "1.6"
type input "1"
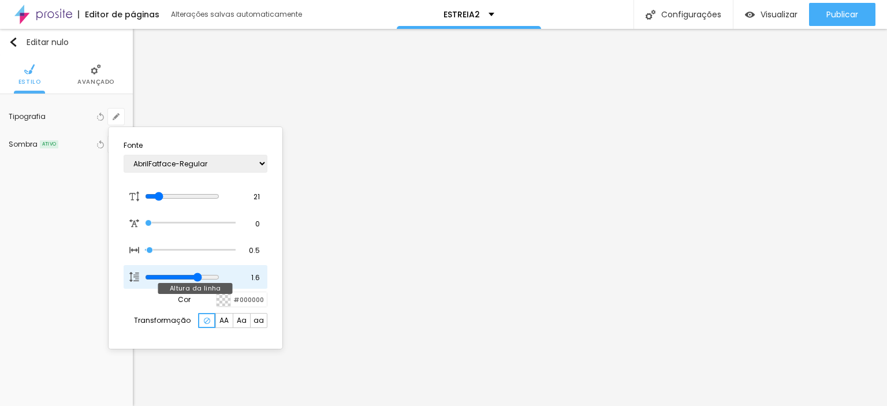
drag, startPoint x: 190, startPoint y: 273, endPoint x: 207, endPoint y: 276, distance: 16.4
type input "1.6"
click at [207, 276] on input "range" at bounding box center [182, 276] width 74 height 9
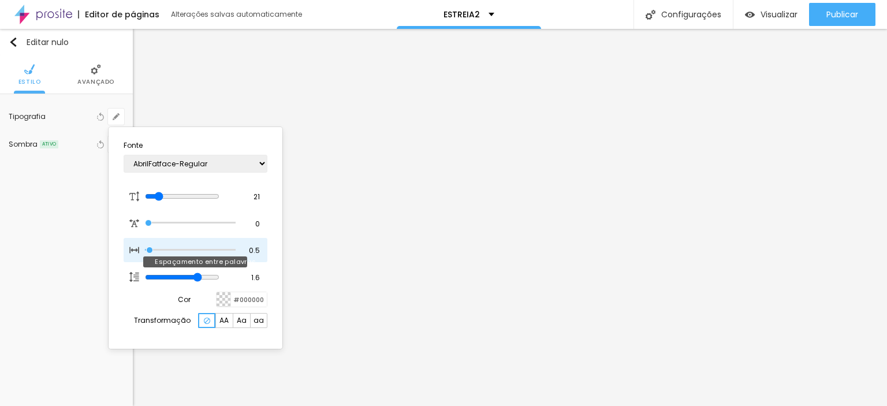
type input "6"
type input "9"
type input "8"
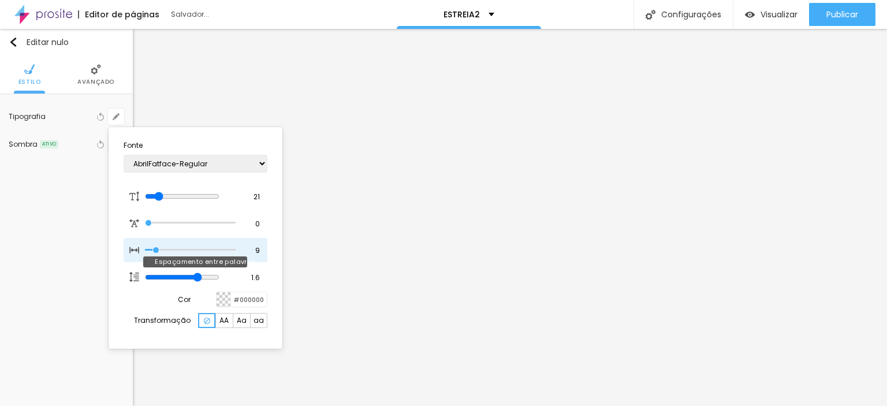
type input "8"
type input "3"
click at [151, 247] on input "range" at bounding box center [190, 250] width 90 height 6
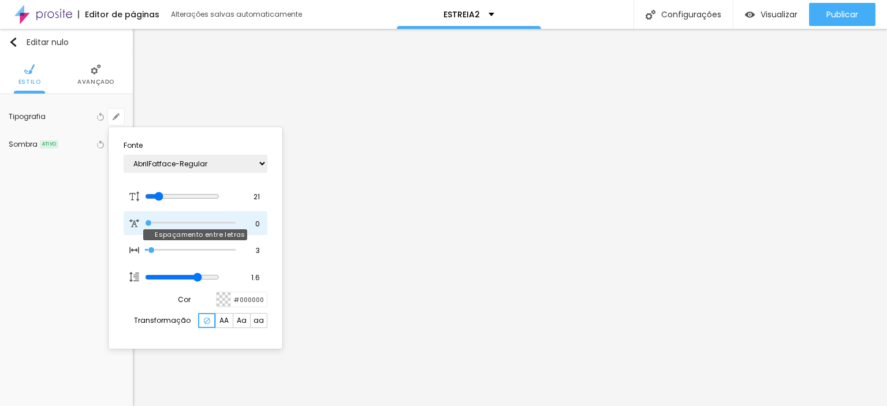
type input "0.2"
type input "0.4"
type input "0.5"
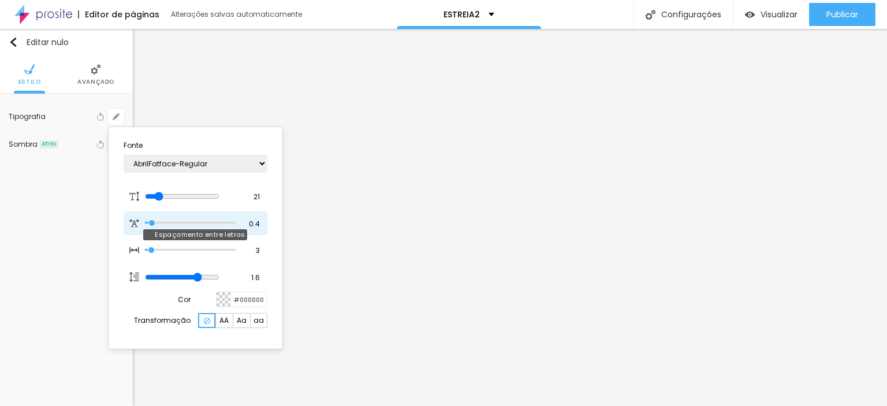
type input "0.5"
type input "0.6"
type input "0.8"
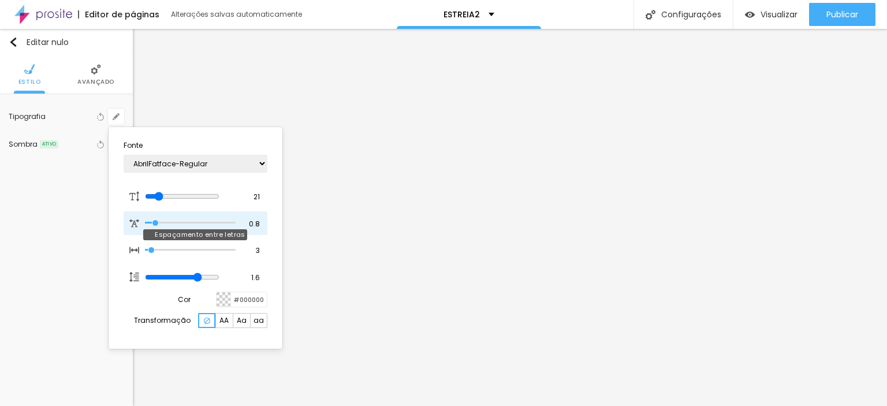
type input "0.9"
type input "1"
type input "1.1"
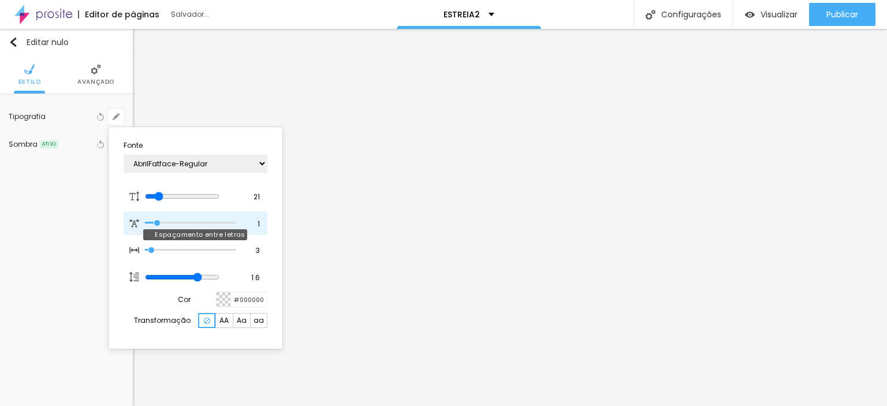
type input "1.1"
type input "1.2"
drag, startPoint x: 150, startPoint y: 221, endPoint x: 164, endPoint y: 220, distance: 13.9
click at [164, 220] on input "range" at bounding box center [190, 223] width 90 height 6
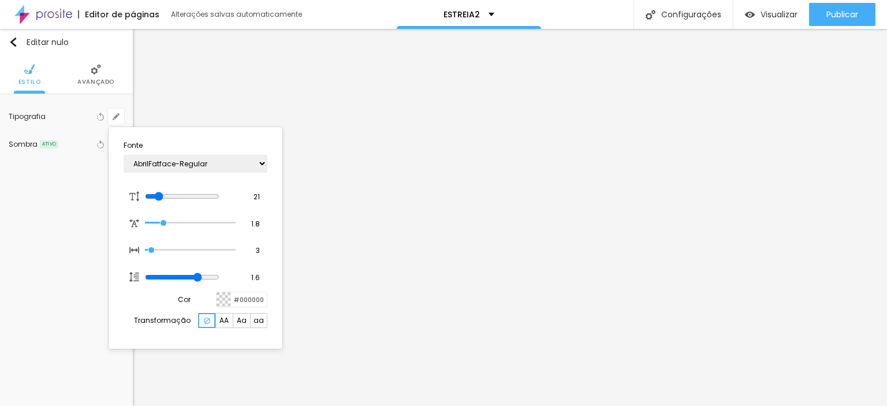
click at [219, 118] on div at bounding box center [443, 203] width 887 height 406
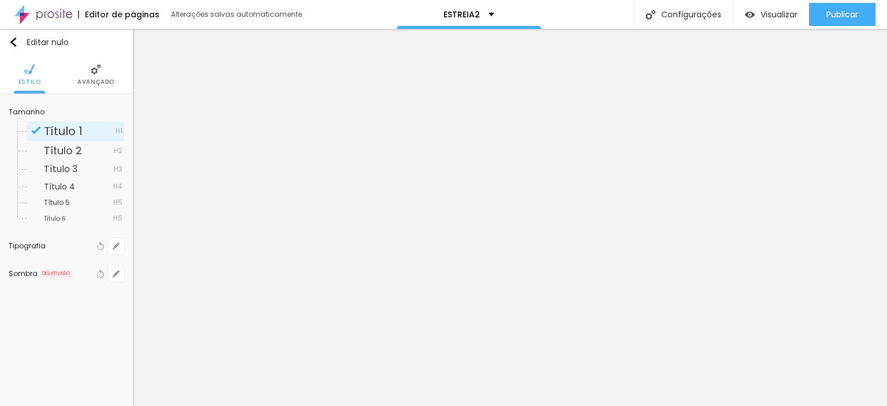
click at [103, 84] on font "Avançado" at bounding box center [95, 81] width 37 height 9
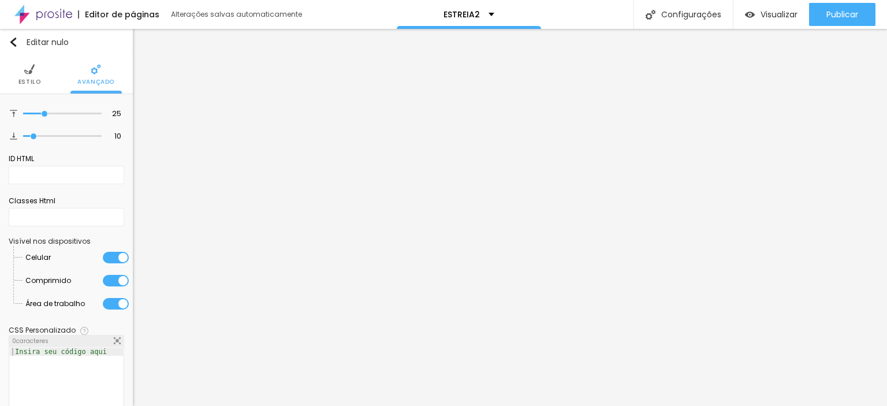
click at [25, 83] on font "Estilo" at bounding box center [29, 81] width 23 height 9
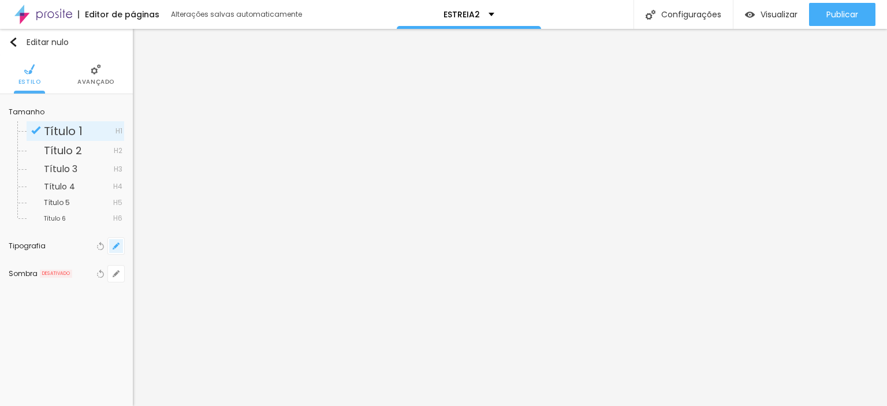
click at [114, 242] on icon "button" at bounding box center [116, 245] width 7 height 7
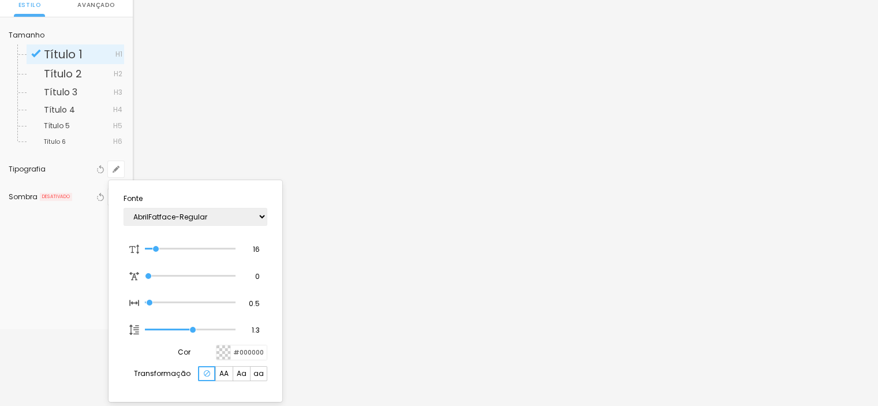
scroll to position [115, 0]
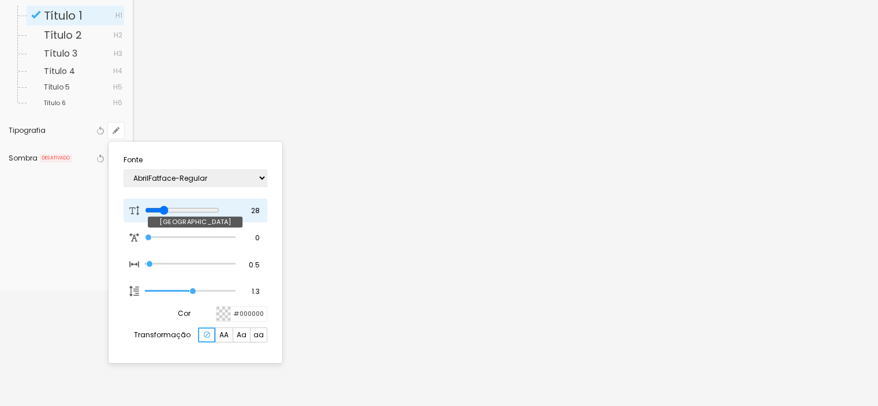
drag, startPoint x: 155, startPoint y: 207, endPoint x: 167, endPoint y: 204, distance: 12.6
click at [167, 206] on input "range" at bounding box center [182, 210] width 74 height 9
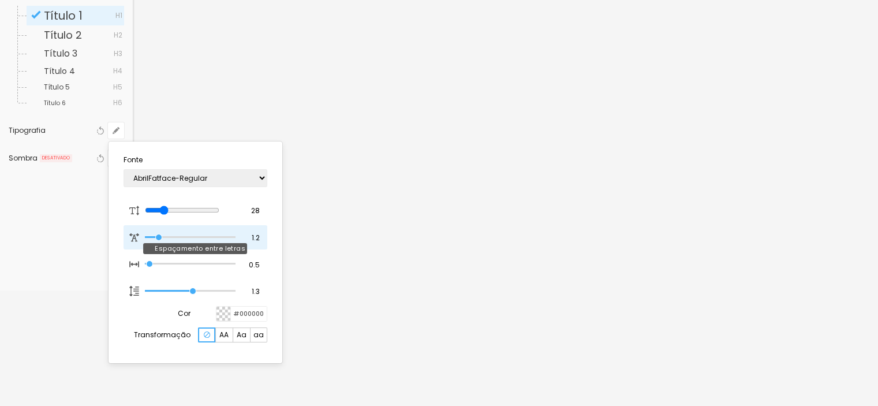
drag, startPoint x: 148, startPoint y: 234, endPoint x: 159, endPoint y: 232, distance: 10.5
click at [159, 234] on input "range" at bounding box center [190, 237] width 90 height 6
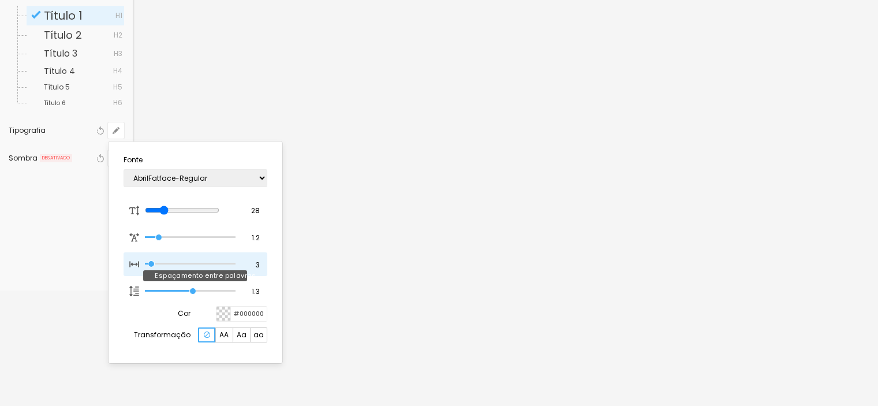
click at [151, 261] on input "range" at bounding box center [190, 264] width 90 height 6
click at [382, 342] on div at bounding box center [439, 203] width 878 height 406
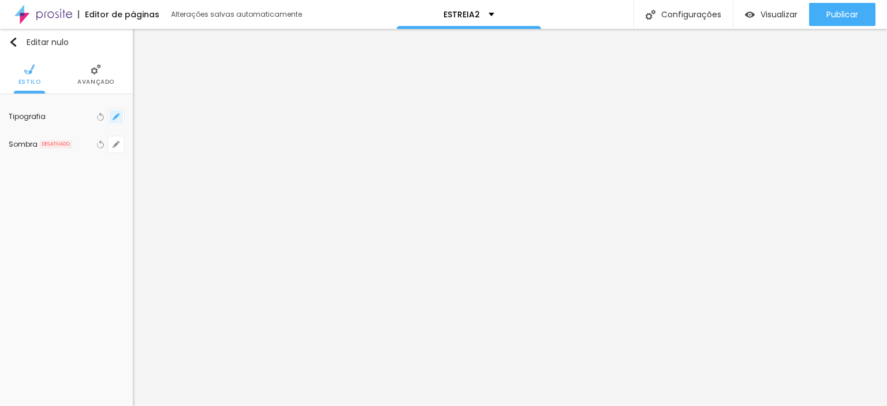
click at [114, 114] on icon "button" at bounding box center [116, 116] width 7 height 7
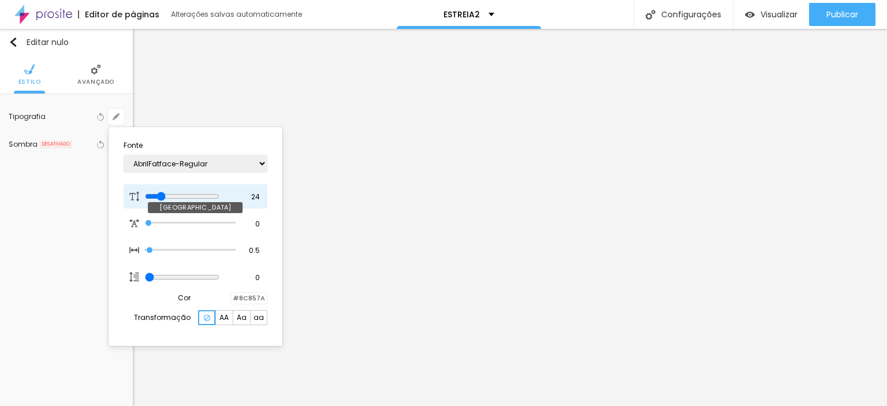
drag, startPoint x: 158, startPoint y: 195, endPoint x: 164, endPoint y: 193, distance: 6.0
click at [164, 193] on input "range" at bounding box center [182, 196] width 74 height 9
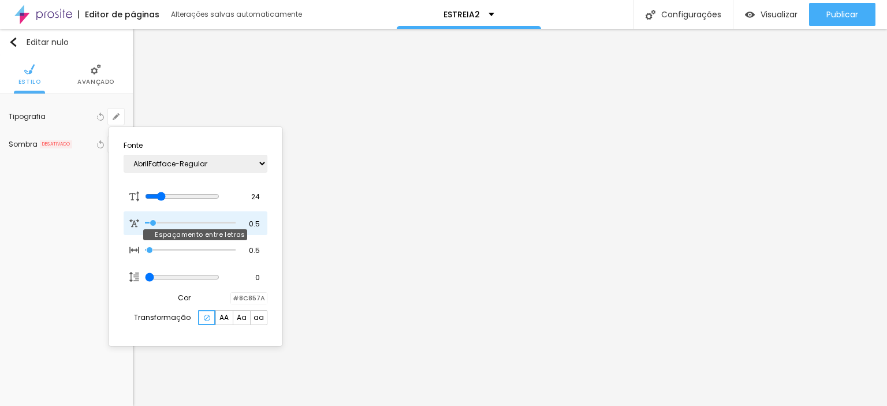
click at [153, 220] on input "range" at bounding box center [190, 223] width 90 height 6
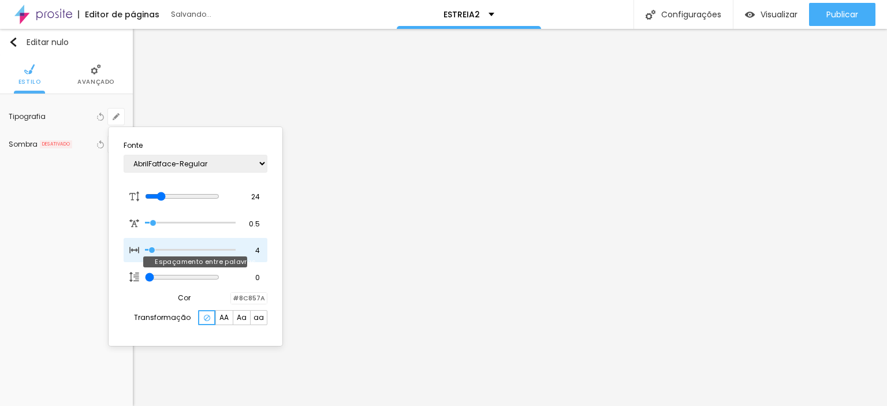
click at [152, 248] on input "range" at bounding box center [190, 250] width 90 height 6
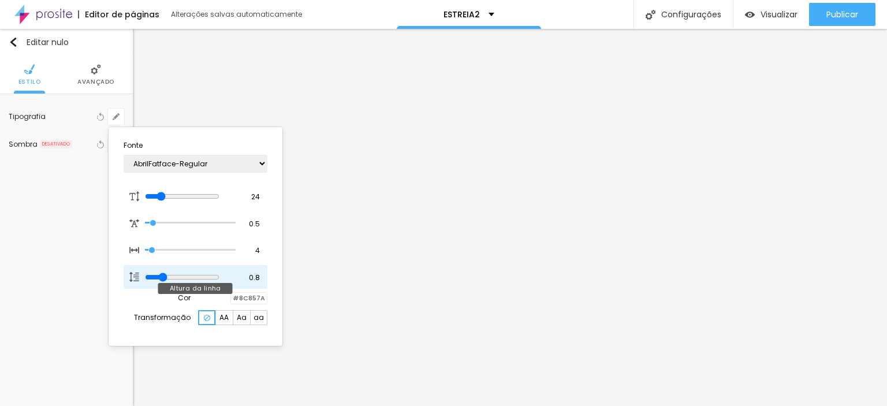
drag, startPoint x: 148, startPoint y: 274, endPoint x: 163, endPoint y: 272, distance: 15.1
click at [163, 272] on input "range" at bounding box center [182, 276] width 74 height 9
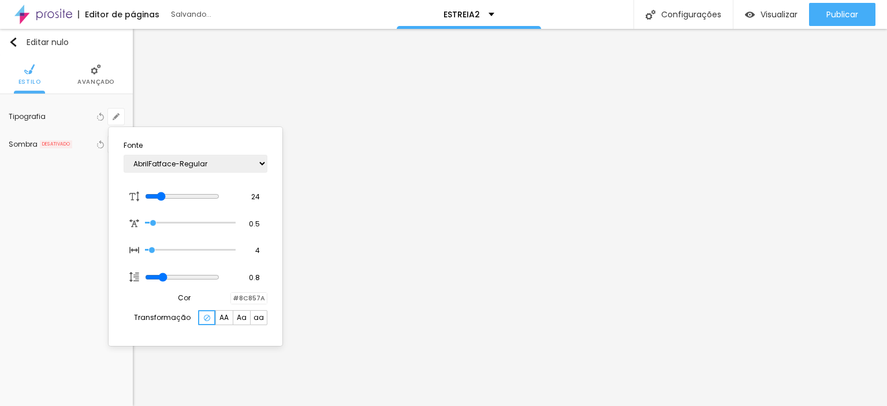
click at [201, 137] on section "Fonte AbrilFatface-Regular Actor-Regular Alegreya AlegreyaBlack [PERSON_NAME] A…" at bounding box center [195, 237] width 165 height 210
click at [798, 121] on div at bounding box center [443, 203] width 887 height 406
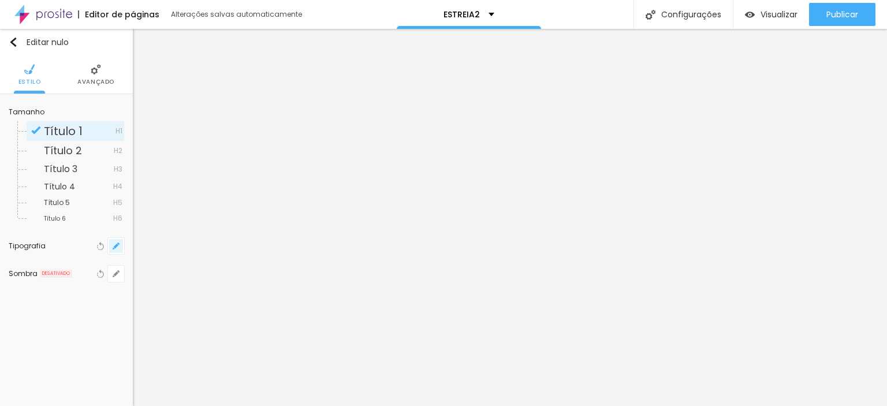
click at [110, 246] on button "button" at bounding box center [116, 246] width 16 height 16
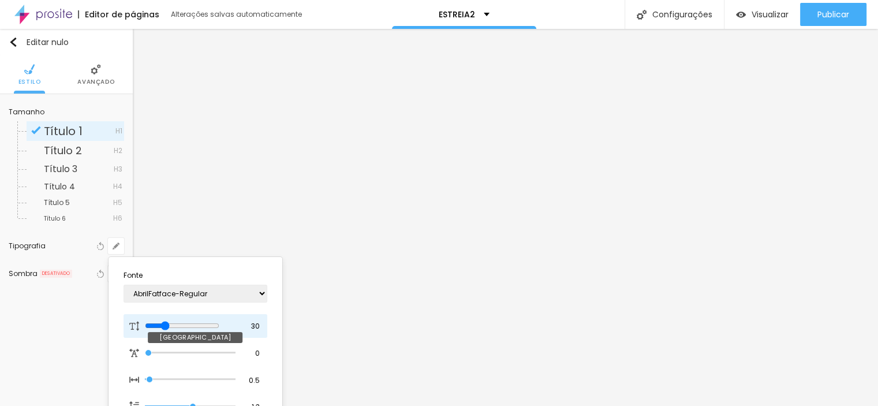
drag, startPoint x: 155, startPoint y: 325, endPoint x: 166, endPoint y: 326, distance: 11.6
click at [169, 324] on input "range" at bounding box center [182, 325] width 74 height 9
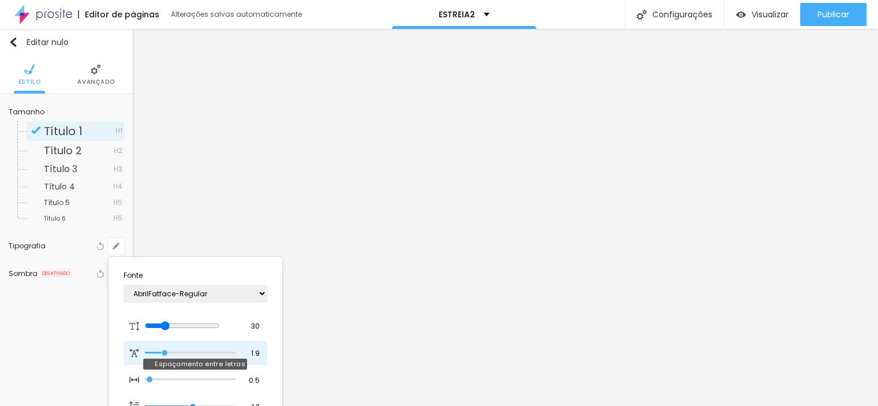
click at [165, 350] on input "range" at bounding box center [190, 353] width 90 height 6
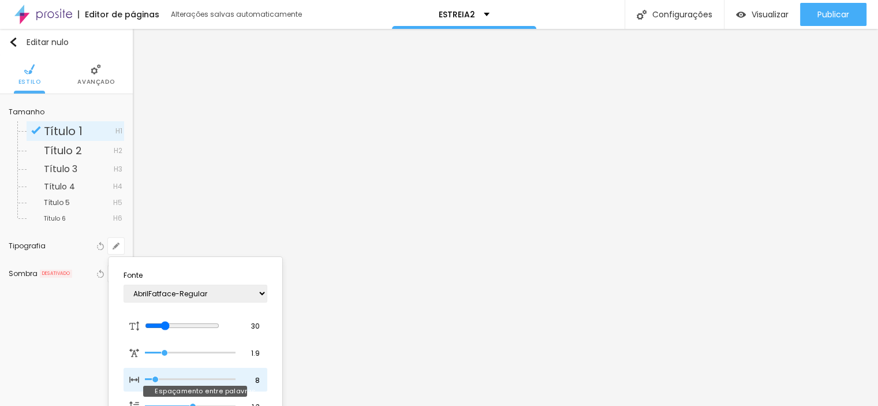
drag, startPoint x: 148, startPoint y: 376, endPoint x: 156, endPoint y: 376, distance: 7.5
click at [156, 376] on input "range" at bounding box center [190, 379] width 90 height 6
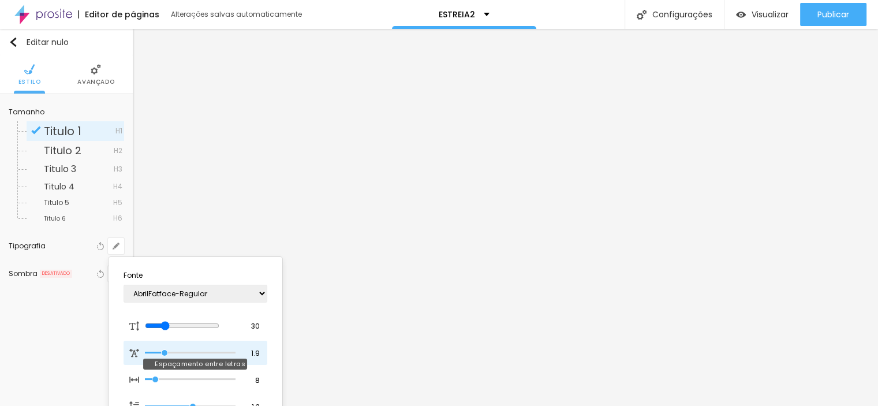
scroll to position [58, 0]
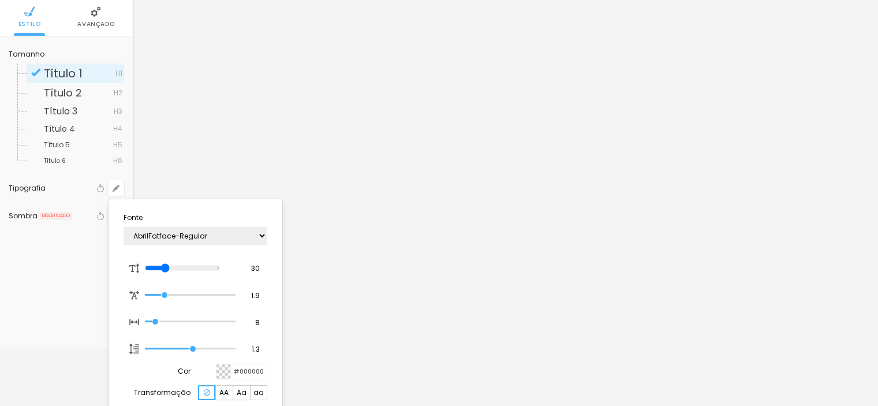
click at [88, 327] on div at bounding box center [439, 203] width 878 height 406
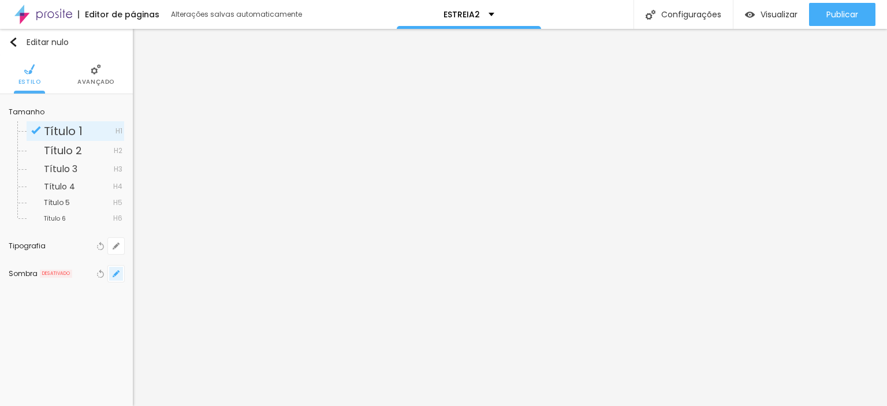
click at [113, 274] on icon "button" at bounding box center [116, 273] width 7 height 7
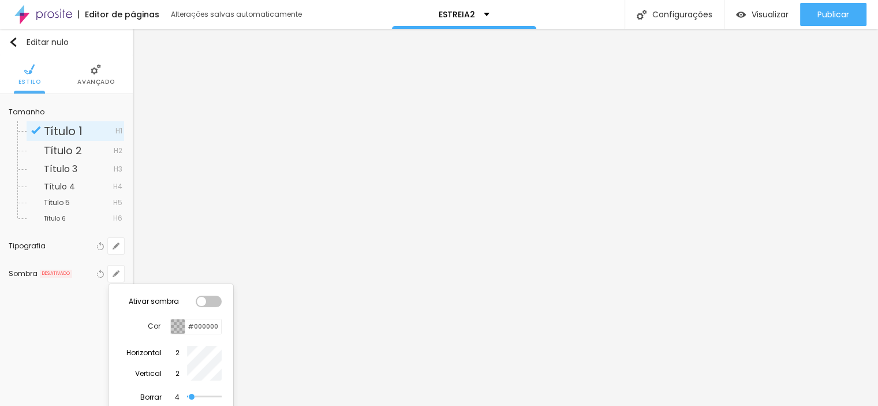
click at [203, 301] on div at bounding box center [209, 302] width 26 height 12
click at [179, 325] on div at bounding box center [178, 326] width 14 height 14
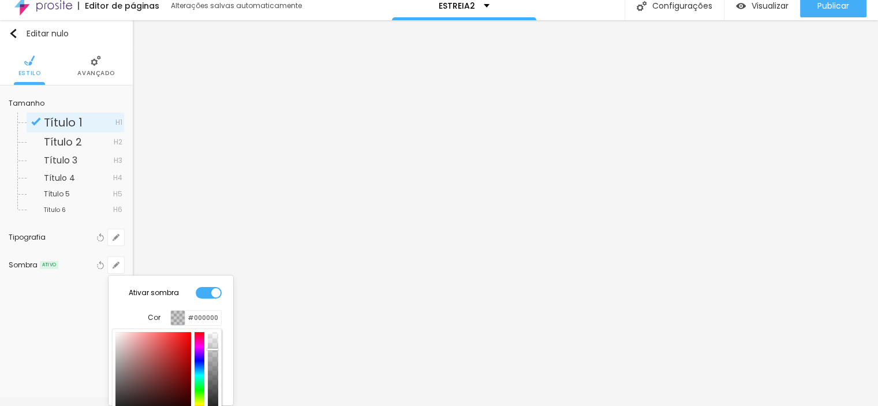
scroll to position [23, 0]
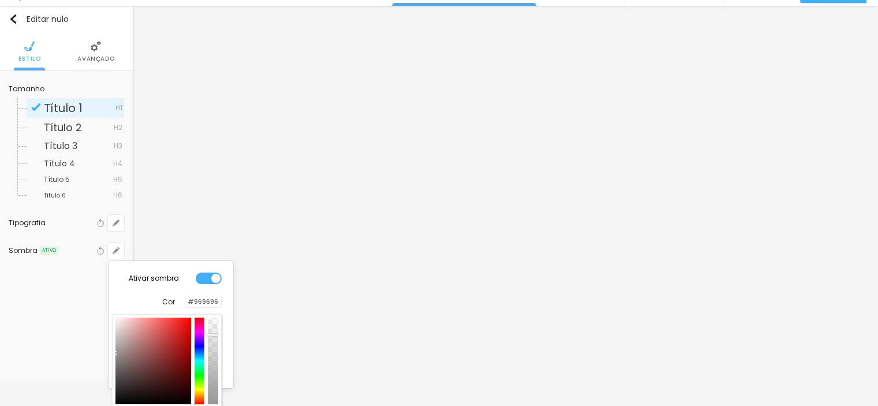
drag, startPoint x: 133, startPoint y: 334, endPoint x: 115, endPoint y: 352, distance: 25.7
click at [115, 352] on div at bounding box center [153, 360] width 76 height 87
drag, startPoint x: 872, startPoint y: 172, endPoint x: 873, endPoint y: 181, distance: 9.3
click at [873, 181] on div at bounding box center [439, 203] width 878 height 406
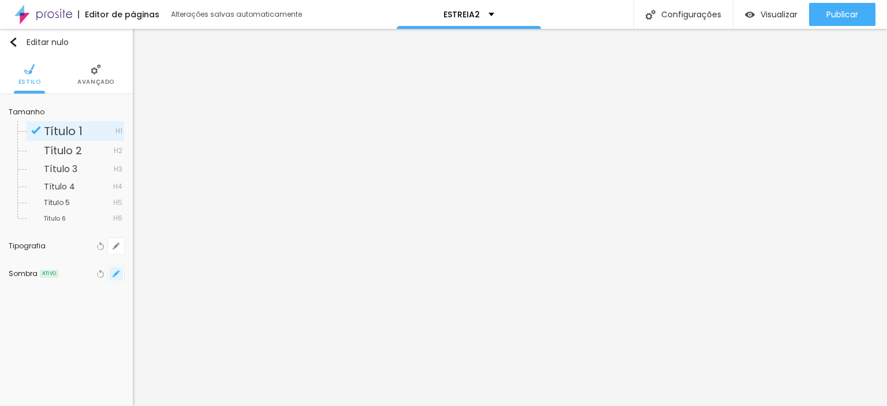
click at [117, 271] on icon "button" at bounding box center [116, 273] width 5 height 5
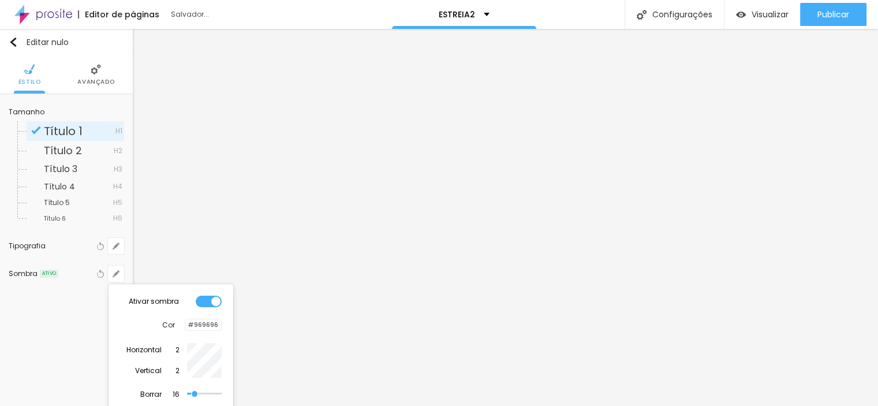
drag, startPoint x: 211, startPoint y: 395, endPoint x: 195, endPoint y: 394, distance: 15.6
click at [195, 394] on input "range" at bounding box center [204, 394] width 35 height 6
click at [295, 293] on div at bounding box center [439, 203] width 878 height 406
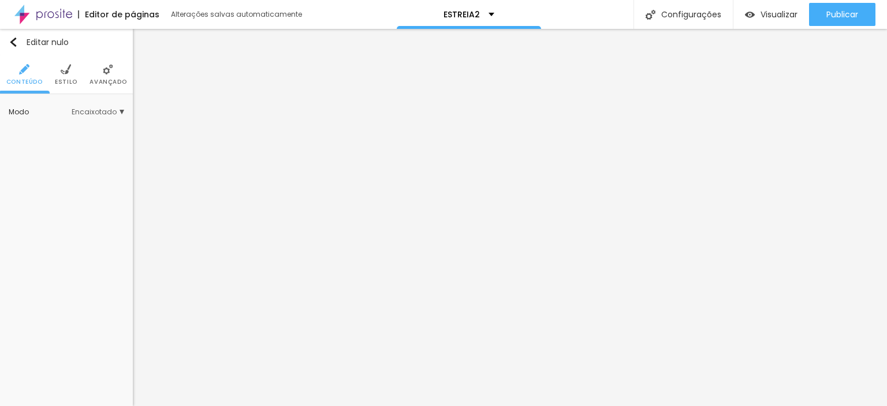
click at [64, 73] on img at bounding box center [66, 69] width 10 height 10
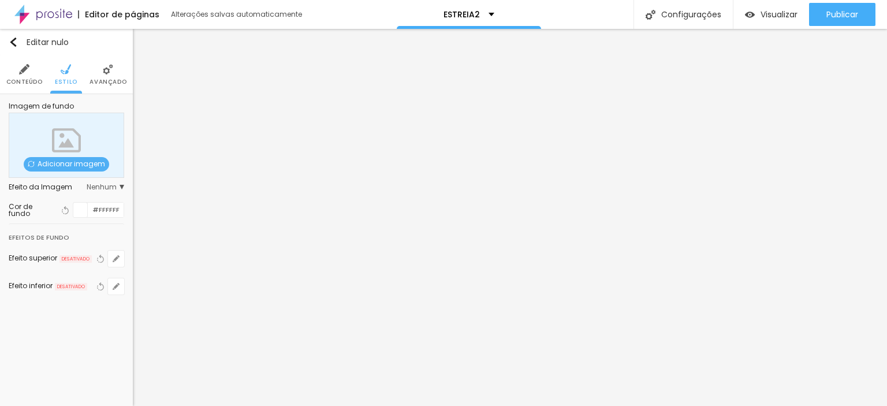
click at [101, 71] on li "Avançado" at bounding box center [107, 74] width 37 height 38
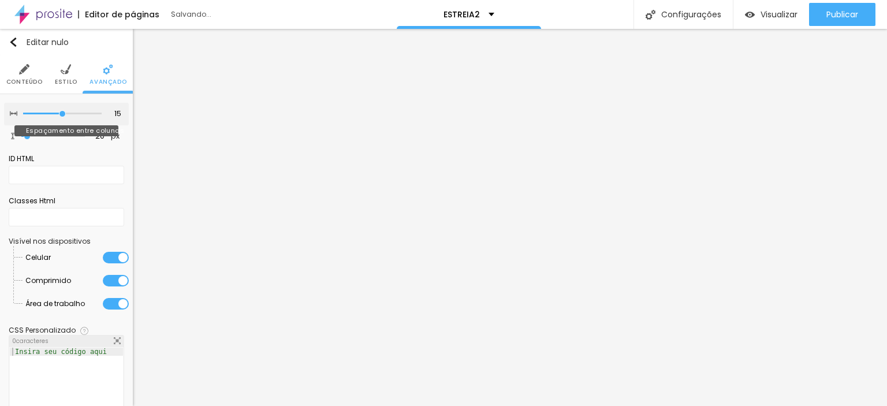
drag, startPoint x: 66, startPoint y: 110, endPoint x: 61, endPoint y: 111, distance: 5.8
click at [61, 111] on input "range" at bounding box center [62, 114] width 79 height 6
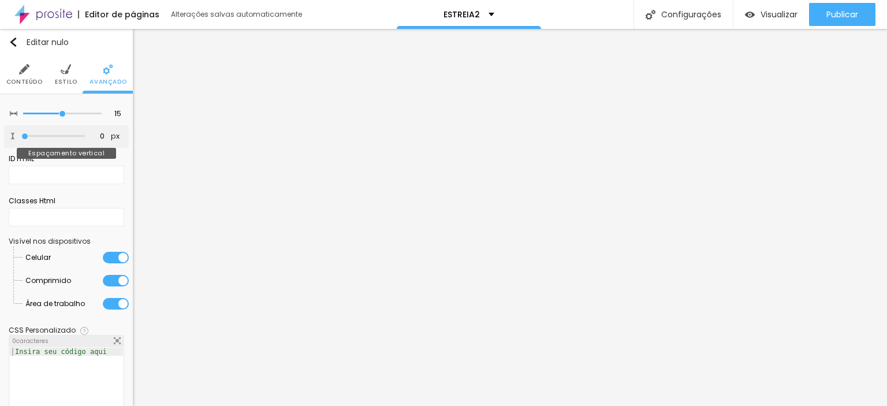
drag, startPoint x: 27, startPoint y: 134, endPoint x: 0, endPoint y: 143, distance: 28.5
click at [21, 139] on input "range" at bounding box center [52, 136] width 63 height 6
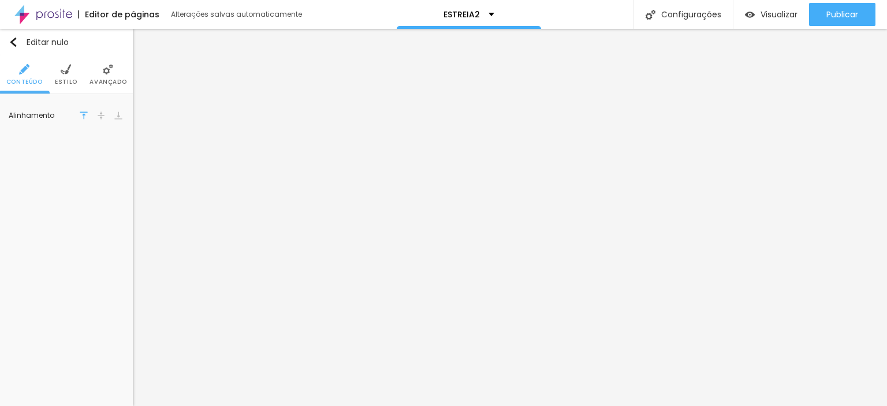
click at [107, 75] on li "Avançado" at bounding box center [107, 74] width 37 height 38
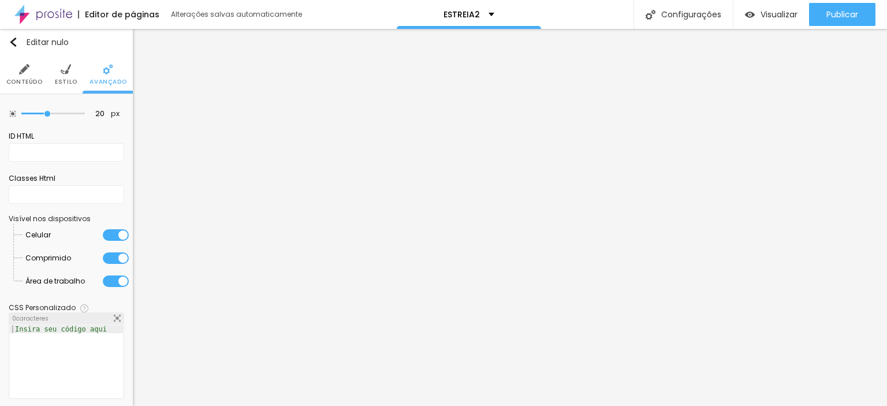
click at [63, 68] on img at bounding box center [66, 69] width 10 height 10
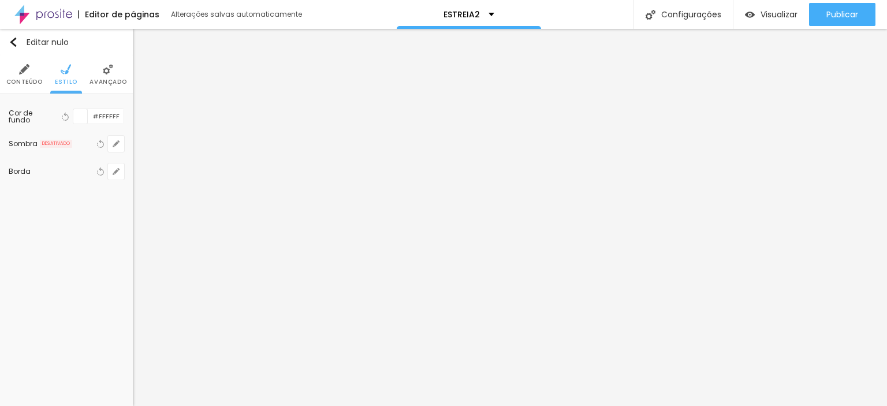
click at [28, 69] on img at bounding box center [24, 69] width 10 height 10
click at [116, 117] on icon "button" at bounding box center [116, 116] width 5 height 5
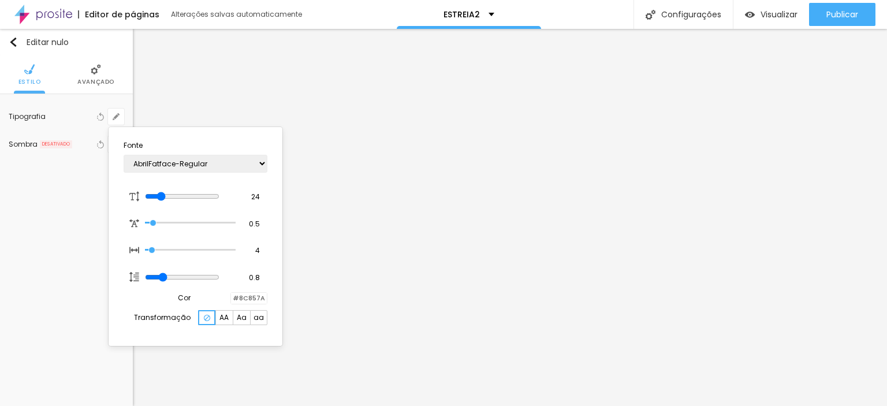
click at [820, 102] on div at bounding box center [443, 203] width 887 height 406
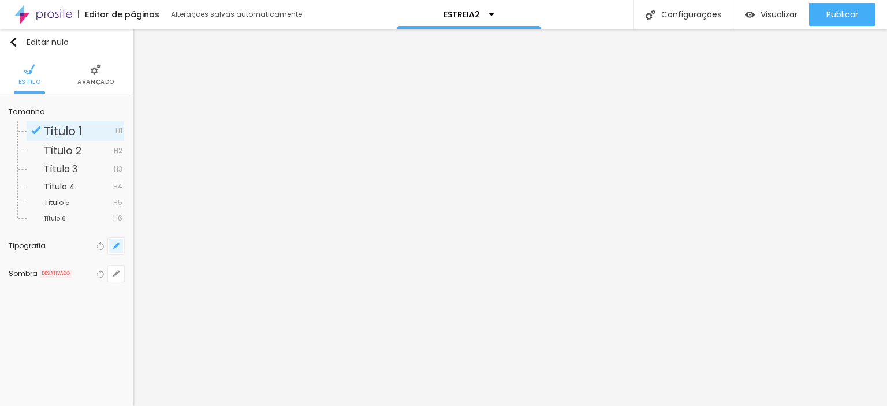
click at [118, 245] on icon "button" at bounding box center [116, 245] width 7 height 7
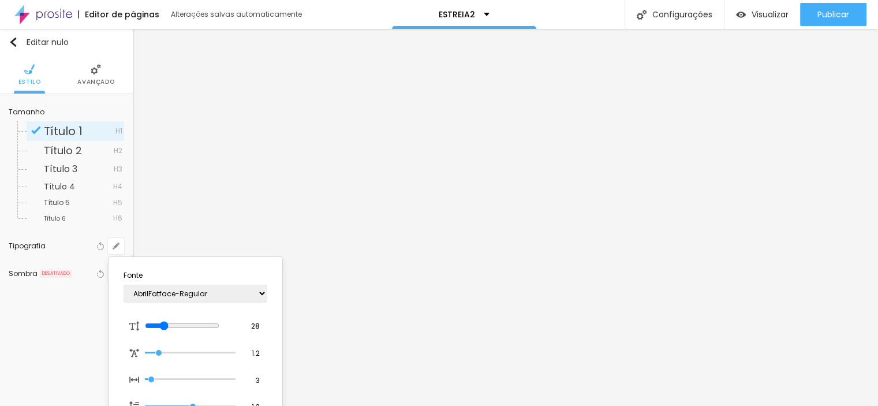
scroll to position [58, 0]
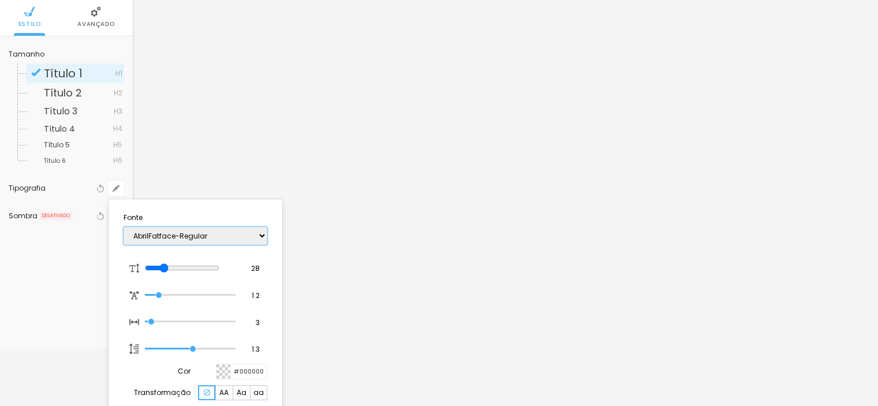
click at [259, 234] on select "AbrilFatface-Regular Actor-Regular Alegreya AlegreyaBlack [PERSON_NAME] Allan-R…" at bounding box center [196, 236] width 144 height 18
click at [124, 227] on select "AbrilFatface-Regular Actor-Regular Alegreya AlegreyaBlack [PERSON_NAME] Allan-R…" at bounding box center [196, 236] width 144 height 18
drag, startPoint x: 206, startPoint y: 208, endPoint x: 139, endPoint y: 197, distance: 67.3
click at [138, 197] on body "Editor de páginas Alterações salvas automaticamente ESTREIA2 Configurações Conf…" at bounding box center [439, 145] width 878 height 406
click at [838, 125] on div at bounding box center [439, 203] width 878 height 406
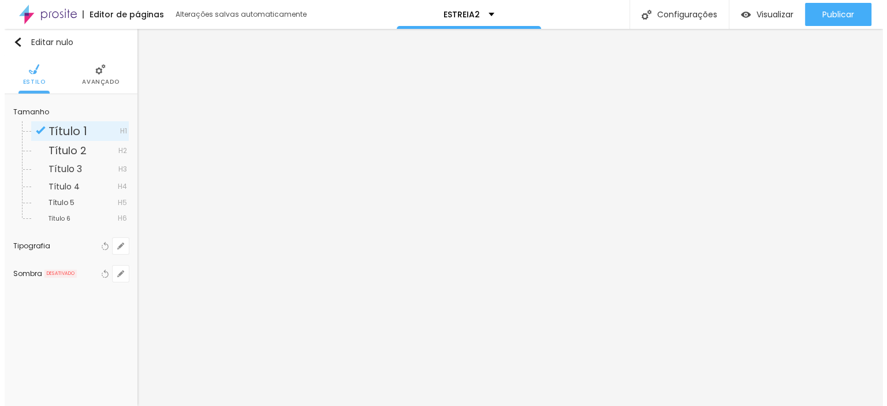
scroll to position [0, 0]
click at [118, 246] on icon "button" at bounding box center [116, 245] width 7 height 7
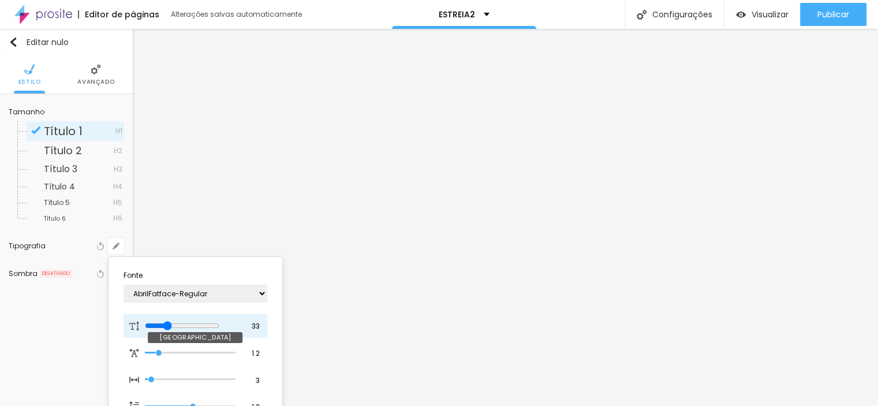
click at [171, 324] on input "range" at bounding box center [182, 325] width 74 height 9
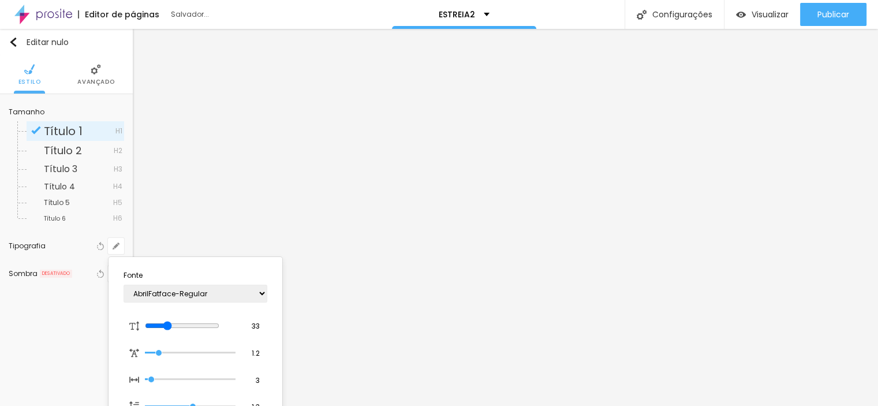
click at [849, 187] on div at bounding box center [439, 203] width 878 height 406
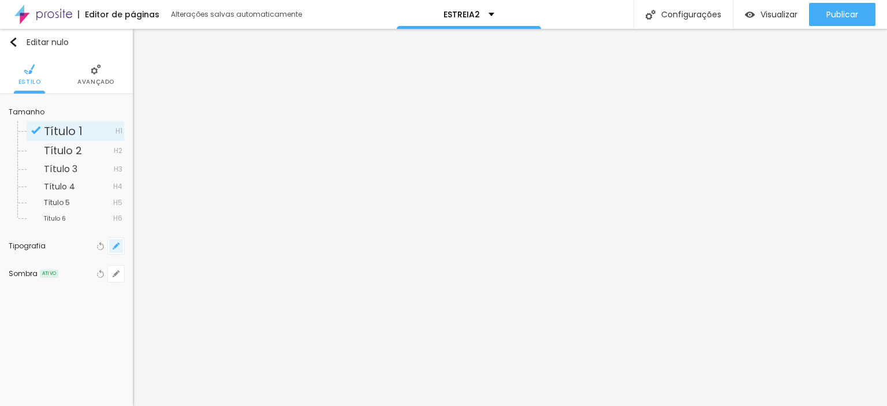
click at [116, 246] on icon "button" at bounding box center [116, 245] width 7 height 7
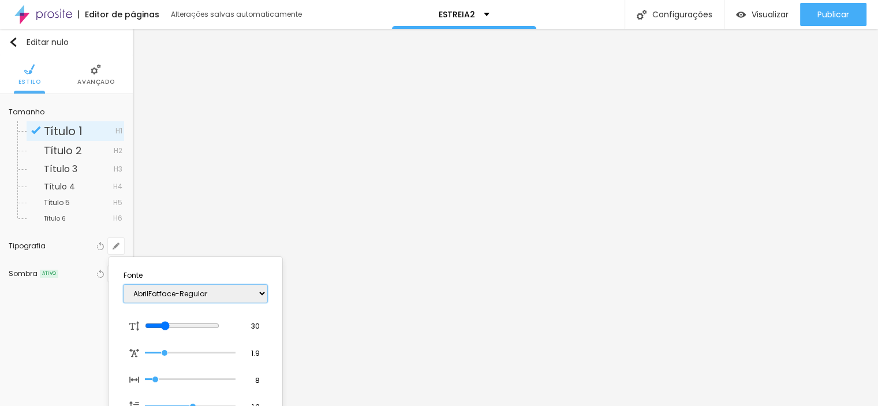
click at [263, 296] on select "AbrilFatface-Regular Actor-Regular Alegreya AlegreyaBlack [PERSON_NAME] Allan-R…" at bounding box center [196, 294] width 144 height 18
click at [124, 285] on select "AbrilFatface-Regular Actor-Regular Alegreya AlegreyaBlack [PERSON_NAME] Allan-R…" at bounding box center [196, 294] width 144 height 18
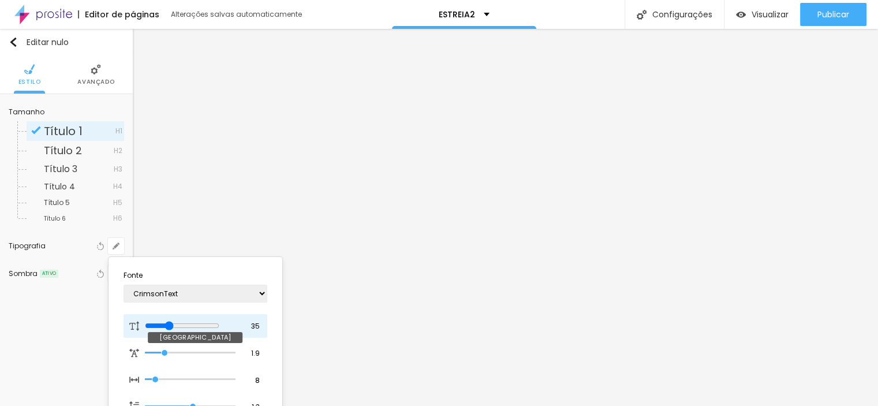
click at [173, 324] on input "range" at bounding box center [182, 325] width 74 height 9
click at [852, 249] on div at bounding box center [439, 203] width 878 height 406
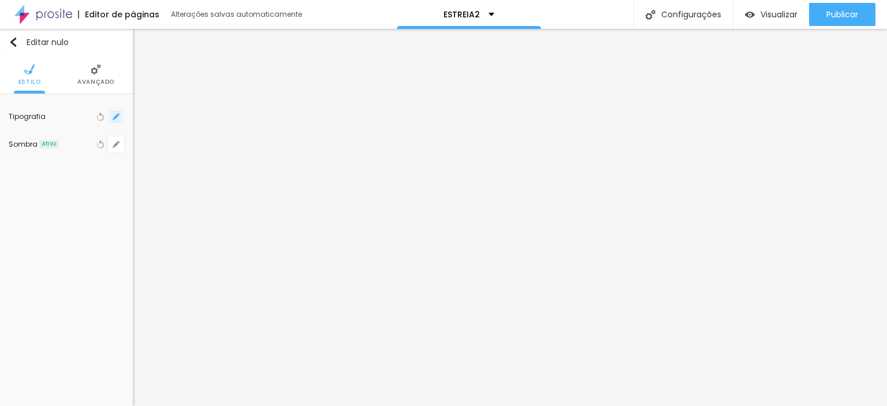
click at [118, 115] on icon "button" at bounding box center [118, 114] width 2 height 2
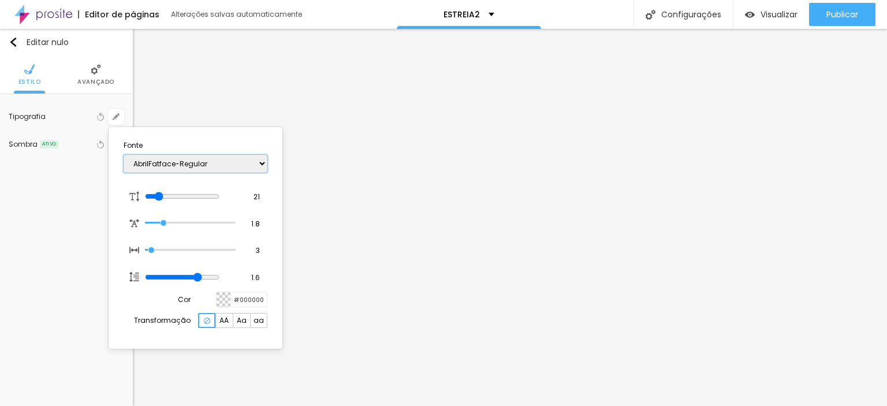
click at [260, 162] on select "AbrilFatface-Regular Actor-Regular Alegreya AlegreyaBlack [PERSON_NAME] Allan-R…" at bounding box center [196, 164] width 144 height 18
click at [124, 155] on select "AbrilFatface-Regular Actor-Regular Alegreya AlegreyaBlack [PERSON_NAME] Allan-R…" at bounding box center [196, 164] width 144 height 18
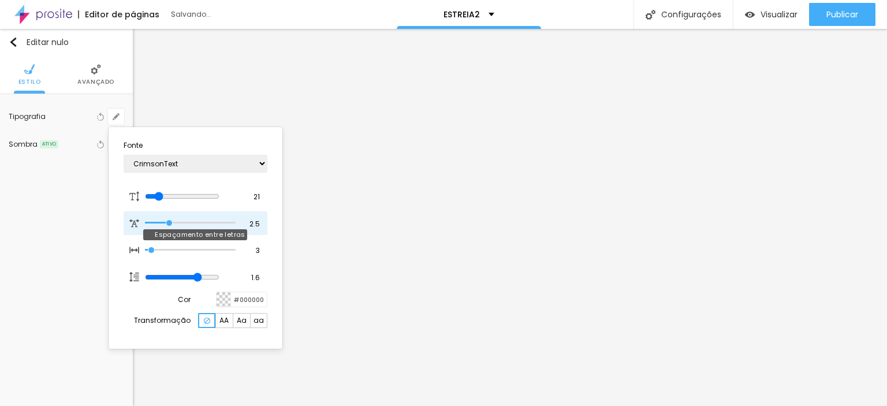
click at [170, 220] on input "range" at bounding box center [190, 223] width 90 height 6
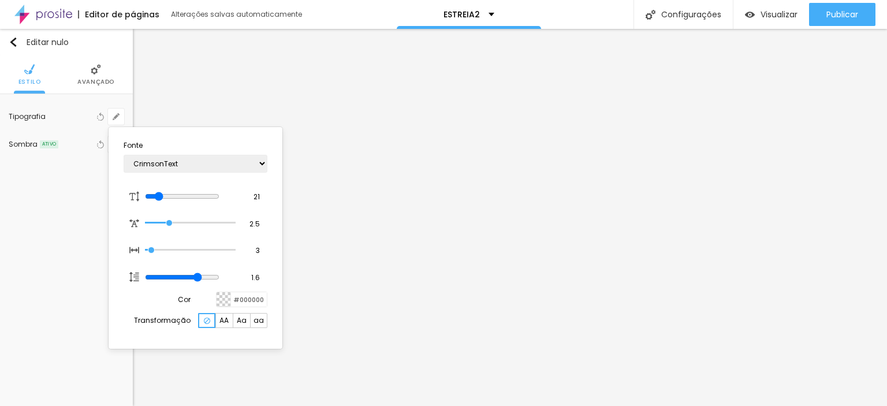
click at [341, 121] on div at bounding box center [443, 203] width 887 height 406
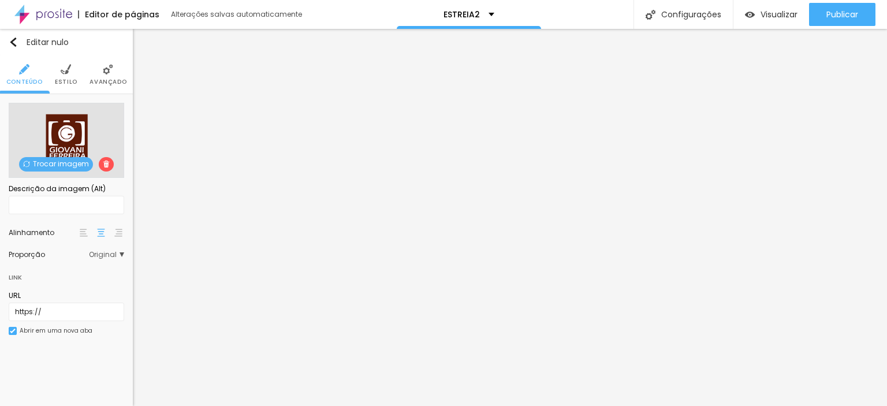
click at [67, 76] on li "Estilo" at bounding box center [66, 74] width 23 height 38
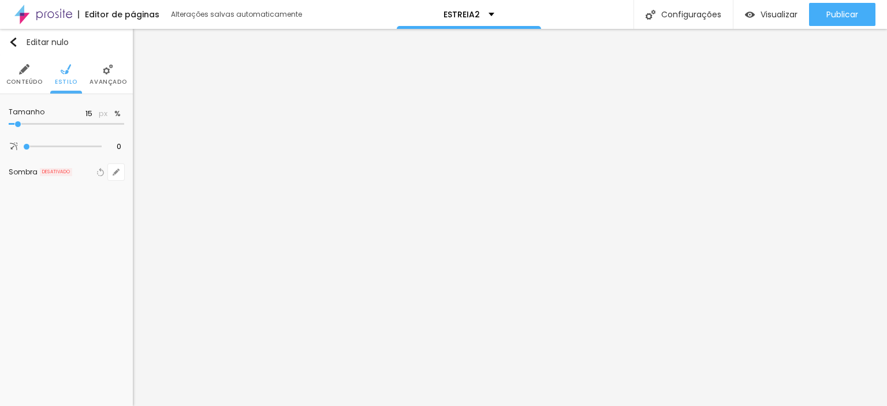
click at [16, 124] on input "range" at bounding box center [66, 124] width 115 height 6
click at [10, 38] on img "button" at bounding box center [13, 42] width 9 height 9
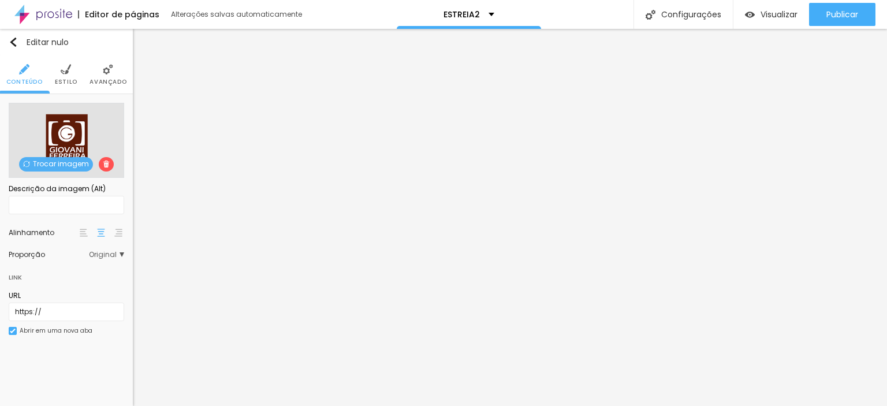
click at [43, 161] on font "Trocar imagem" at bounding box center [61, 164] width 56 height 10
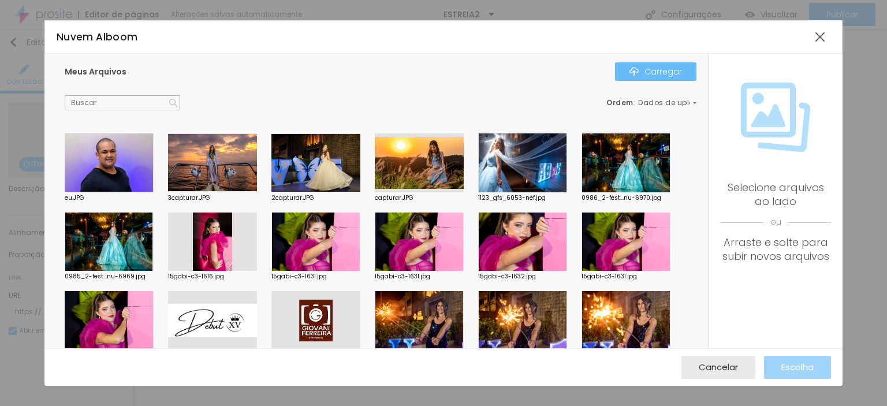
click at [636, 70] on img "button" at bounding box center [633, 71] width 9 height 9
click at [240, 405] on div at bounding box center [443, 413] width 887 height 0
click at [648, 71] on font "Carregar" at bounding box center [663, 72] width 38 height 12
click at [659, 73] on font "Carregar" at bounding box center [663, 72] width 38 height 12
click at [189, 405] on div "Subindo 0/0 arquivos" at bounding box center [443, 409] width 887 height 7
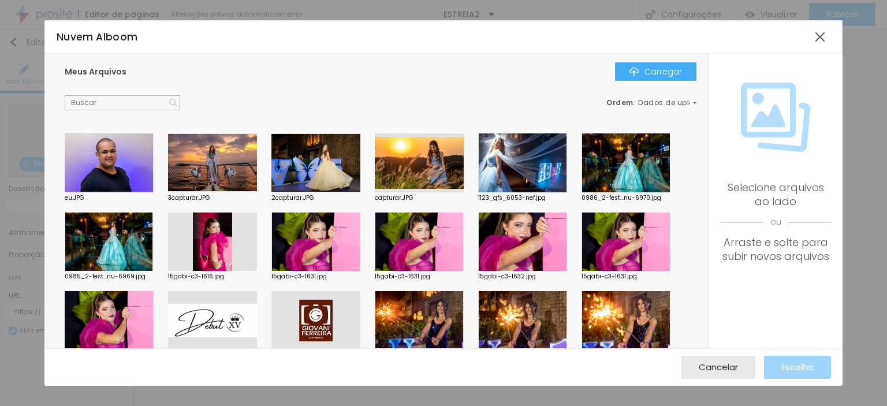
click at [714, 363] on font "Cancelar" at bounding box center [717, 367] width 39 height 12
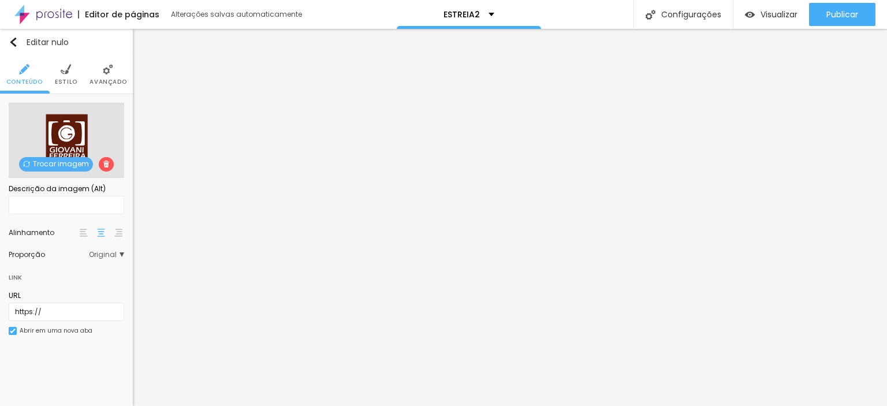
click at [201, 405] on div at bounding box center [443, 413] width 887 height 0
click at [200, 405] on div at bounding box center [443, 413] width 887 height 0
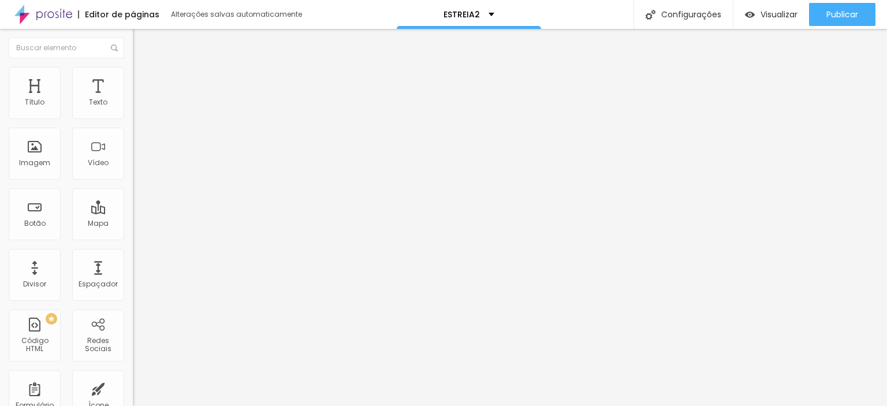
drag, startPoint x: 201, startPoint y: 360, endPoint x: 201, endPoint y: 380, distance: 20.2
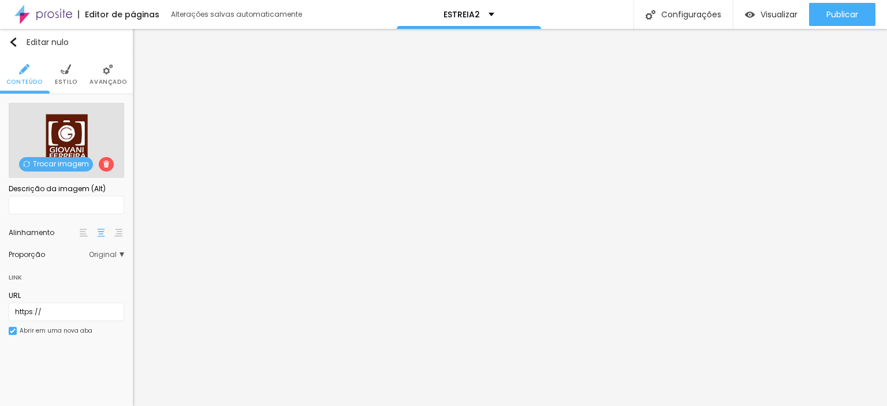
click at [55, 166] on font "Trocar imagem" at bounding box center [61, 164] width 56 height 10
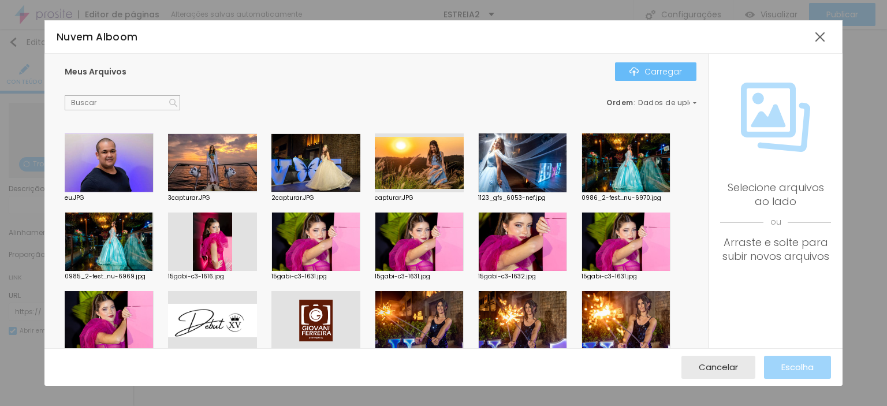
click at [660, 72] on font "Carregar" at bounding box center [663, 72] width 38 height 12
click at [725, 364] on font "Cancelar" at bounding box center [717, 367] width 39 height 12
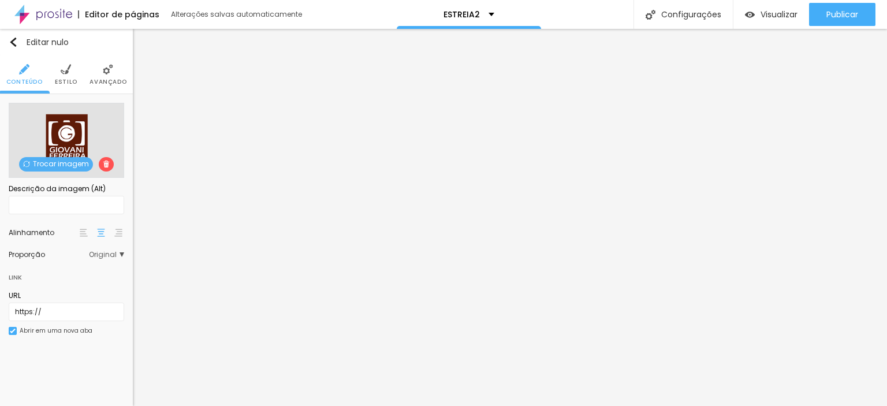
click at [203, 405] on div "Subindo 0/0 arquivos" at bounding box center [443, 409] width 887 height 7
click at [201, 405] on div at bounding box center [443, 413] width 887 height 0
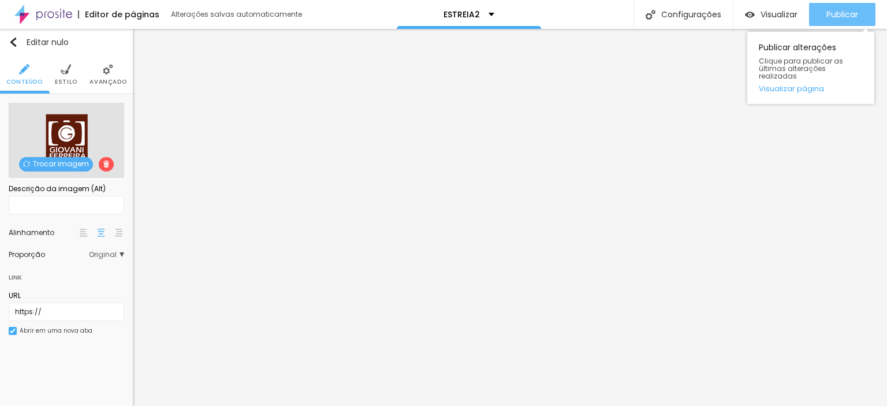
click at [834, 13] on font "Publicar" at bounding box center [842, 15] width 32 height 12
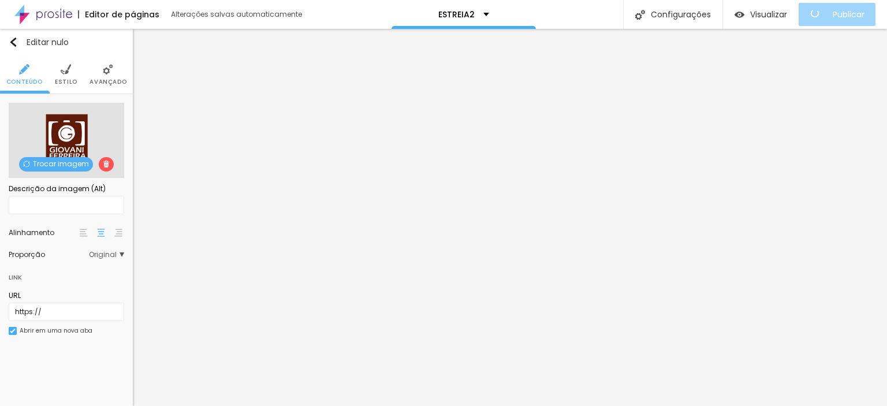
click at [201, 405] on div at bounding box center [443, 413] width 887 height 0
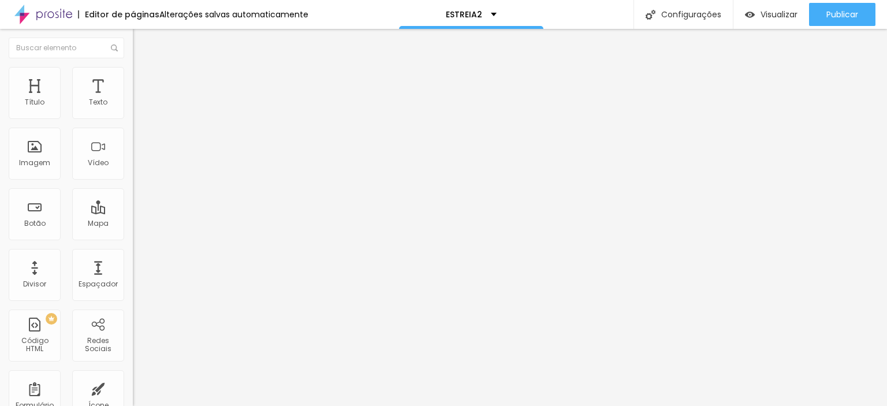
click at [133, 99] on span "Adicionar imagem" at bounding box center [170, 94] width 74 height 10
click at [133, 237] on input "https://" at bounding box center [202, 232] width 139 height 12
drag, startPoint x: 74, startPoint y: 239, endPoint x: 0, endPoint y: 237, distance: 73.9
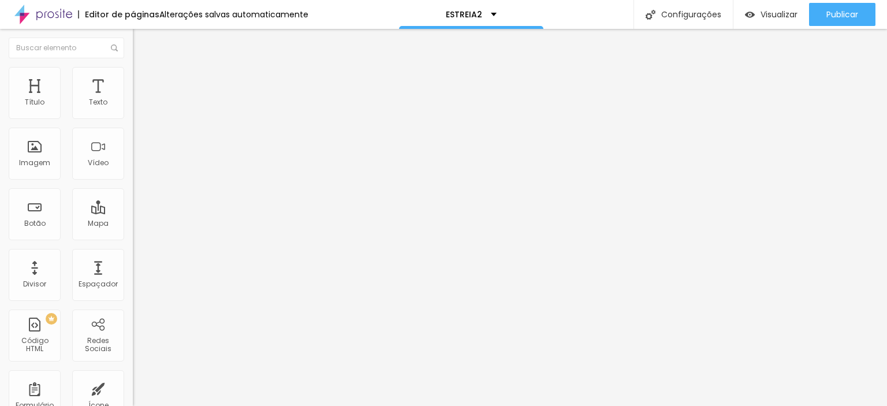
click at [133, 237] on div "Texto Veja Mais Alinhamento Tamanho Normal Pequeno Normal Grande Link URL https…" at bounding box center [199, 174] width 133 height 168
paste input "www.giovanifotos.com/portfolio/ensaios-15-anos/1130357-pre-fifteen-beatriz-silva"
type input "https://www.giovanifotos.com/portfolio/ensaios-15-anos/1130357-pre-fifteen-beat…"
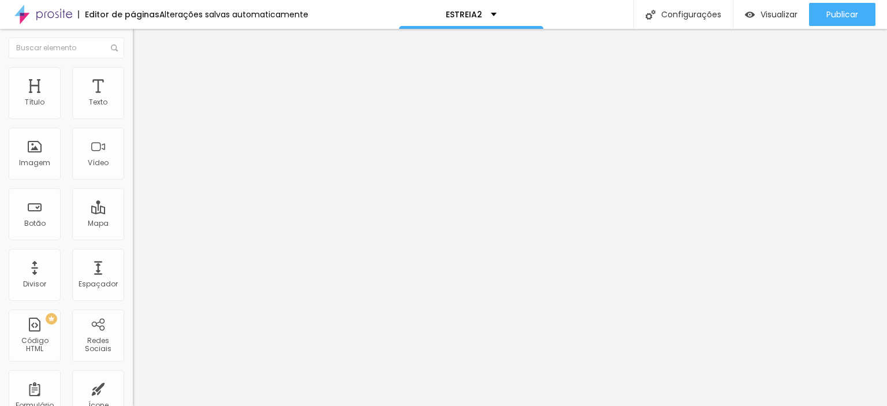
click at [133, 252] on div at bounding box center [199, 252] width 133 height 0
drag, startPoint x: 56, startPoint y: 237, endPoint x: 0, endPoint y: 237, distance: 56.0
click at [133, 237] on div "Texto Veja Mais Alinhamento Tamanho Normal Pequeno Normal Grande Link URL https…" at bounding box center [199, 174] width 133 height 168
paste input "www.giovanifotos.com/portfolio/15-anos/1381422-15-anos-victoria-werneck"
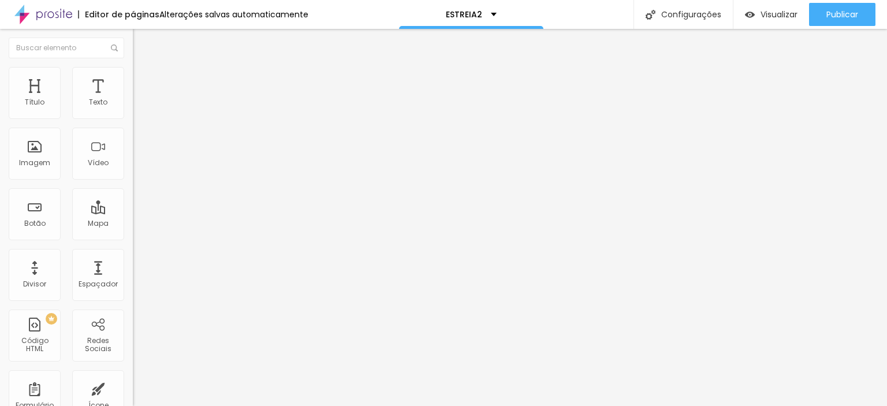
type input "https://www.giovanifotos.com/portfolio/15-anos/1381422-15-anos-victoria-werneck"
click at [133, 252] on div at bounding box center [199, 252] width 133 height 0
drag, startPoint x: 48, startPoint y: 238, endPoint x: 0, endPoint y: 235, distance: 48.0
click at [133, 235] on div "Texto Veja Mais Alinhamento Tamanho Normal Pequeno Normal Grande Link URL https…" at bounding box center [199, 174] width 133 height 168
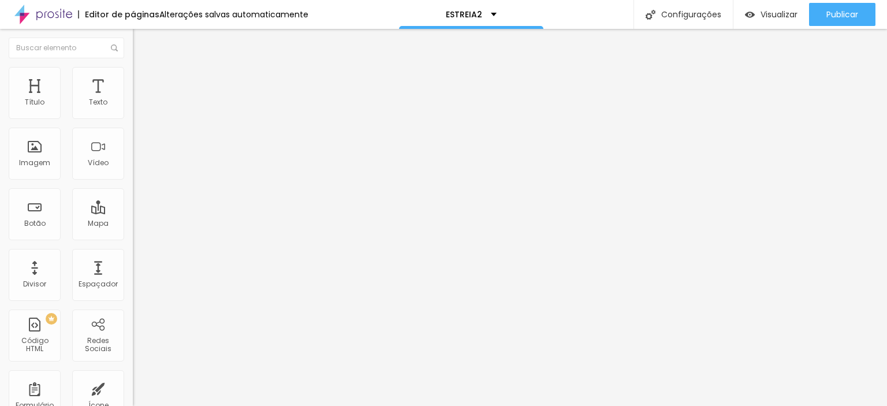
paste input "www.giovanifotos.com/portfolio/ensaios-15-anos/1130300-giovana-henriques"
type input "https://www.giovanifotos.com/portfolio/ensaios-15-anos/1130300-giovana-henriques"
click at [133, 252] on div at bounding box center [199, 252] width 133 height 0
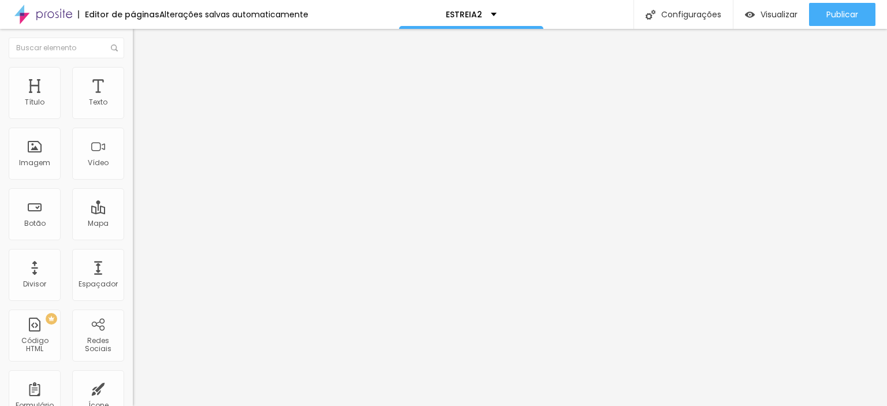
click at [143, 80] on font "Estilo" at bounding box center [152, 75] width 18 height 10
click at [137, 316] on icon "button" at bounding box center [138, 317] width 2 height 2
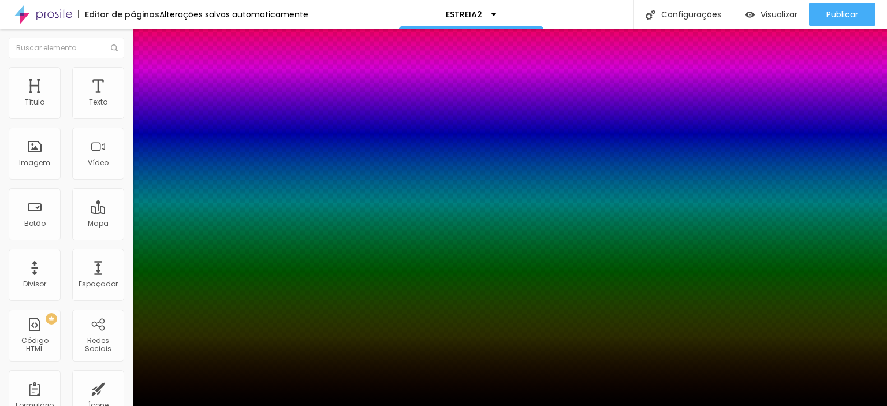
click at [203, 405] on div at bounding box center [443, 413] width 887 height 0
click at [752, 405] on div at bounding box center [443, 406] width 887 height 0
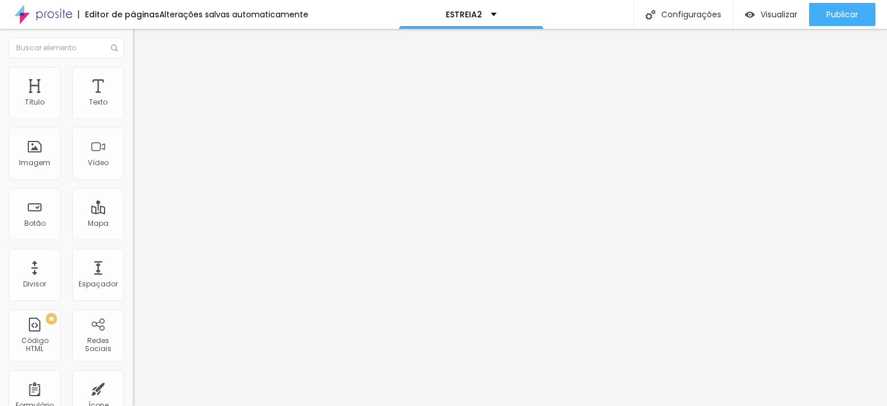
click at [143, 80] on font "Estilo" at bounding box center [152, 75] width 18 height 10
click at [139, 313] on icon "button" at bounding box center [141, 315] width 5 height 5
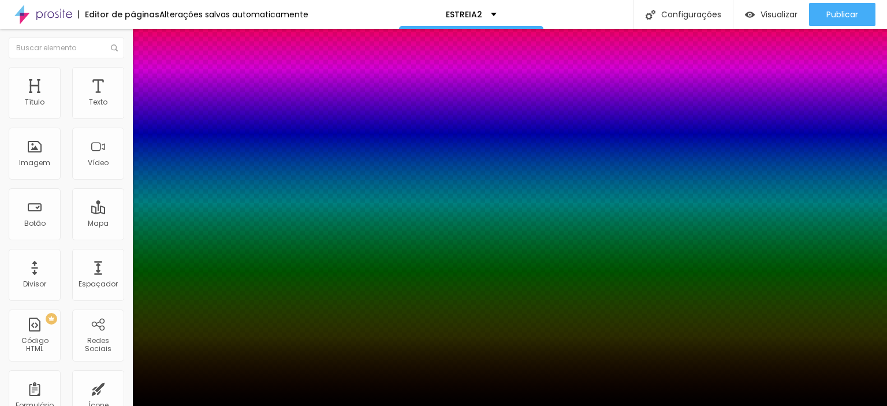
click at [205, 405] on div at bounding box center [443, 413] width 887 height 0
click at [627, 405] on div at bounding box center [443, 406] width 887 height 0
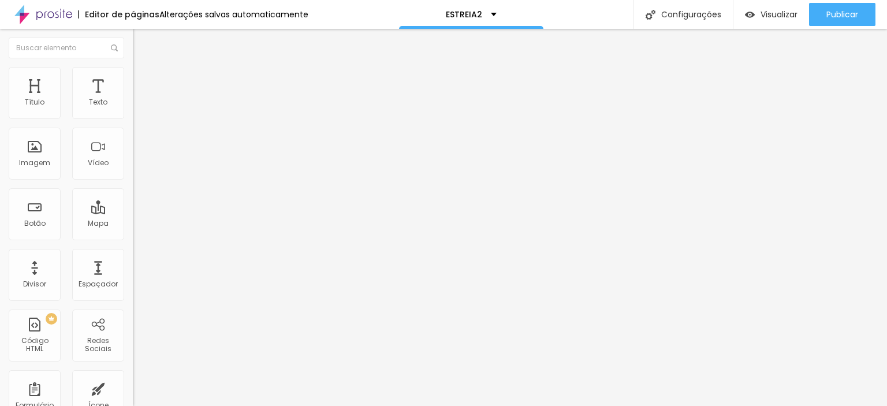
click at [133, 234] on input "https://" at bounding box center [202, 232] width 139 height 12
drag, startPoint x: 95, startPoint y: 241, endPoint x: 0, endPoint y: 241, distance: 94.7
click at [133, 241] on div "Texto Veja Mais Alinhamento Tamanho Normal Pequeno Normal Grande Link URL https…" at bounding box center [199, 174] width 133 height 168
paste input "youtu.be/nX8hz9VpIiM"
type input "https://youtu.be/nX8hz9VpIiM"
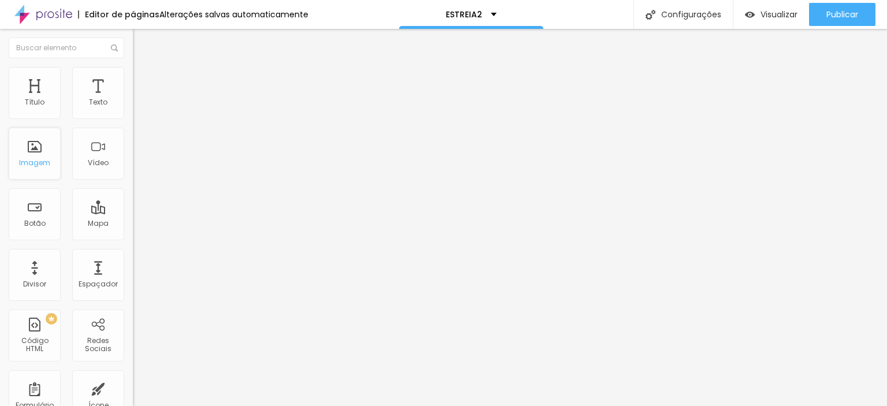
click at [25, 161] on font "Imagem" at bounding box center [34, 163] width 31 height 10
click at [140, 99] on font "Adicionar imagem" at bounding box center [174, 94] width 68 height 10
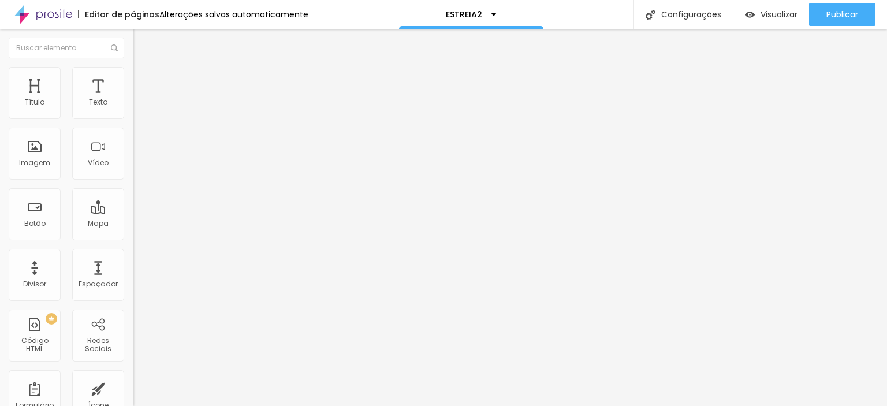
click at [133, 238] on input "https://youtu.be/nX8hz9VpIiM" at bounding box center [202, 232] width 139 height 12
drag, startPoint x: 119, startPoint y: 241, endPoint x: 0, endPoint y: 241, distance: 119.5
click at [133, 241] on div "Texto Veja Mais Alinhamento Tamanho Normal Pequeno Normal Grande Link URL https…" at bounding box center [199, 174] width 133 height 168
paste input "www.giovanifotos.com/portfolio/ensaios-15-anos/1576209-15-anos-joana"
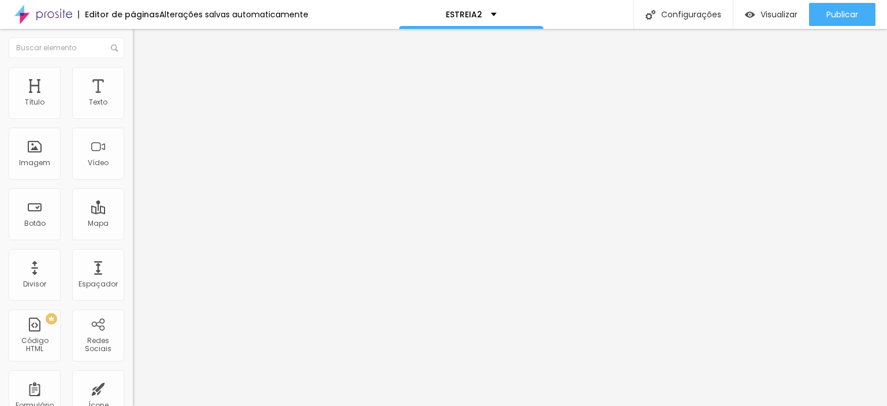
type input "https://www.giovanifotos.com/portfolio/ensaios-15-anos/1576209-15-anos-joana"
click at [133, 252] on div at bounding box center [199, 252] width 133 height 0
click at [150, 121] on font "Conectar" at bounding box center [171, 115] width 42 height 12
click at [141, 42] on img "button" at bounding box center [145, 42] width 9 height 9
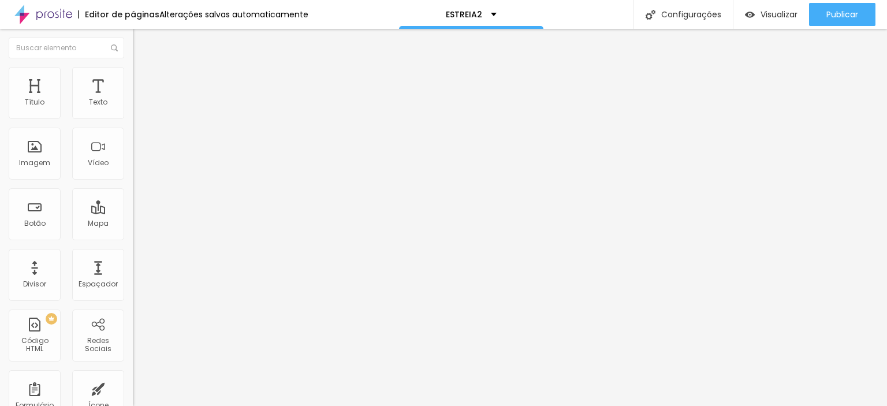
click at [133, 117] on div "DADOS PARA CONTRATO CASAMENTO" at bounding box center [199, 107] width 133 height 20
click at [143, 79] on font "Estilo" at bounding box center [152, 75] width 18 height 10
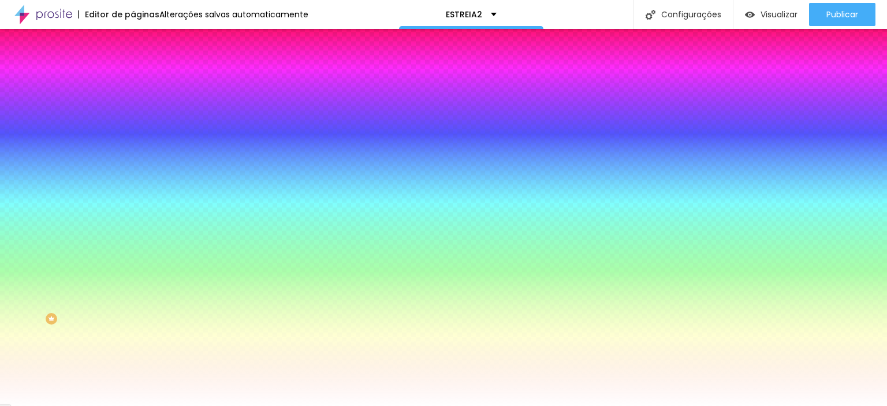
click at [143, 83] on font "Avançado" at bounding box center [162, 86] width 38 height 10
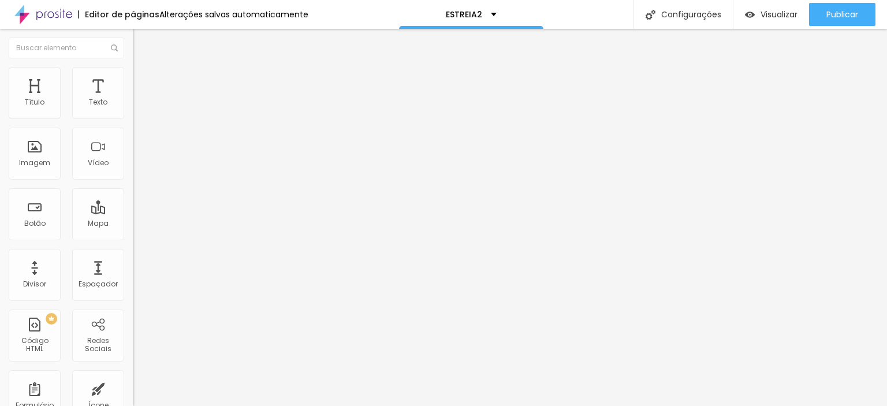
click at [133, 67] on li "Conteúdo" at bounding box center [199, 61] width 133 height 12
click at [133, 85] on ul "Conteúdo Estilo Avançado" at bounding box center [199, 72] width 133 height 35
click at [143, 80] on font "Estilo" at bounding box center [152, 75] width 18 height 10
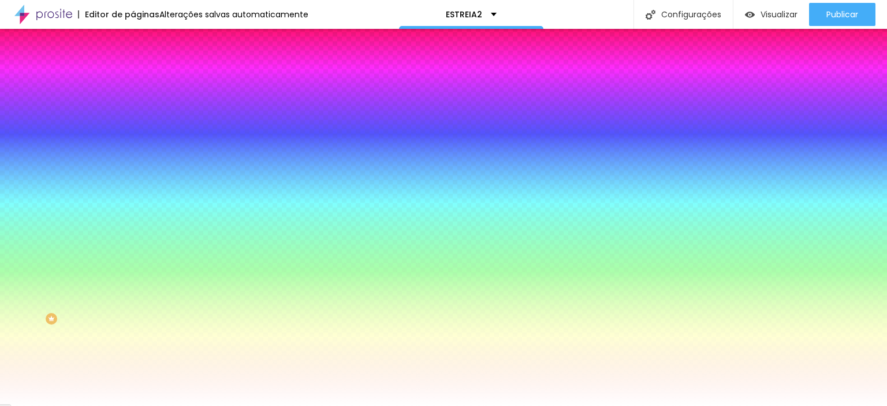
click at [143, 68] on font "Conteúdo" at bounding box center [161, 63] width 36 height 10
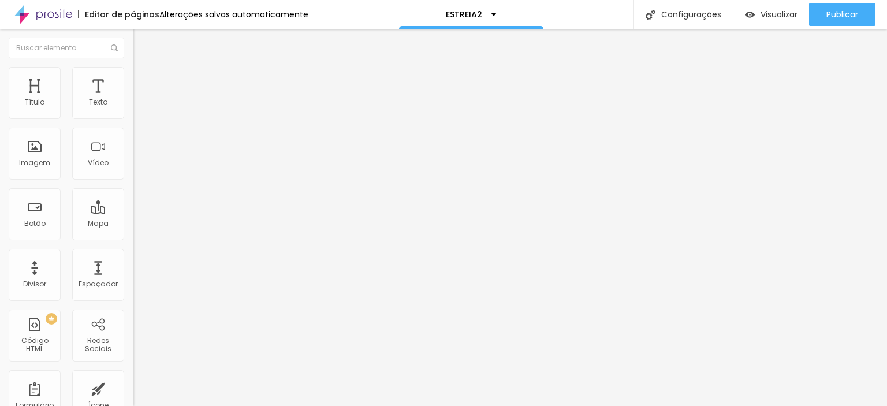
click at [141, 42] on img "button" at bounding box center [145, 42] width 9 height 9
click at [140, 99] on font "Adicionar imagem" at bounding box center [174, 94] width 68 height 10
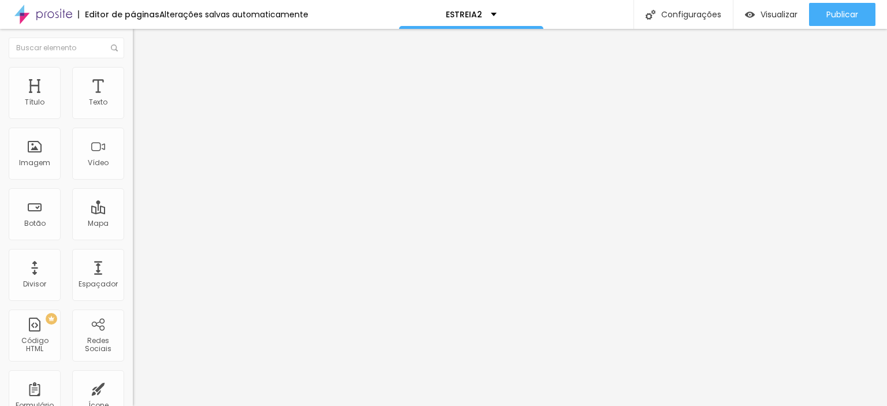
click at [140, 99] on font "Trocar imagem" at bounding box center [168, 94] width 56 height 10
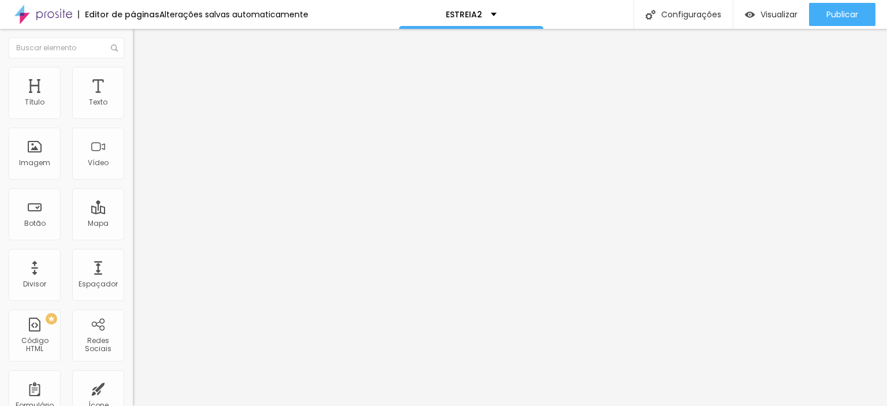
click at [140, 99] on font "Trocar imagem" at bounding box center [168, 94] width 56 height 10
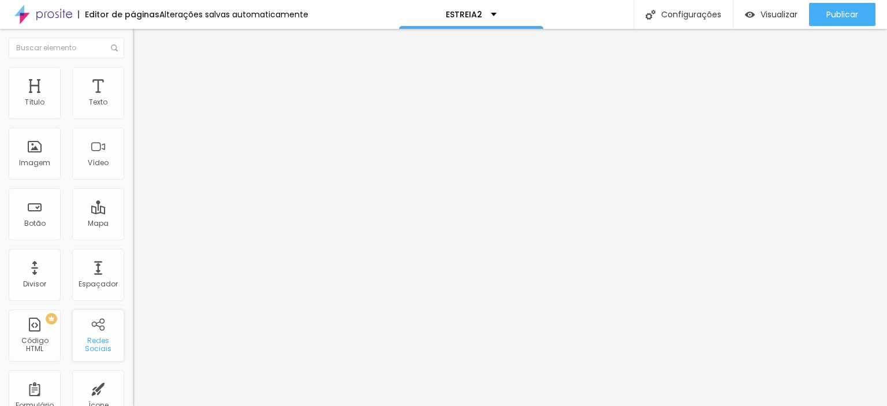
click at [99, 327] on div "Redes Sociais" at bounding box center [98, 335] width 52 height 52
click at [133, 334] on font "Instagram" at bounding box center [152, 339] width 38 height 10
drag, startPoint x: 54, startPoint y: 209, endPoint x: 0, endPoint y: 209, distance: 54.3
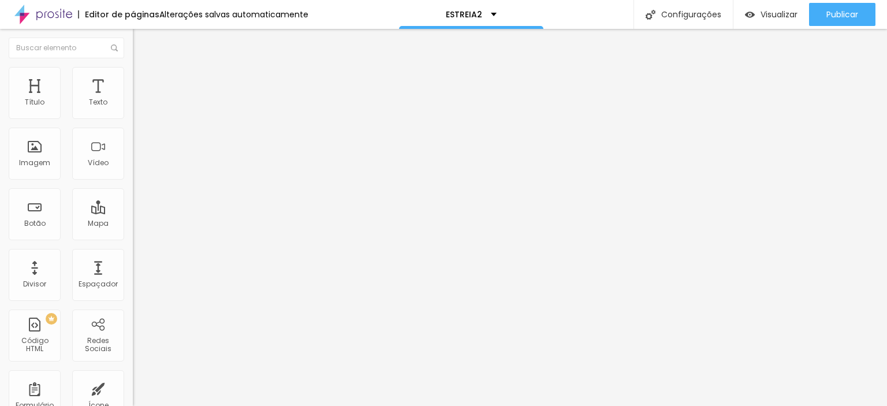
paste input "https://www.instagram.com/giovaniferreirafotografo/"
type input "https://www.instagram.com/giovaniferreirafotografo/"
click at [133, 117] on img at bounding box center [137, 121] width 8 height 8
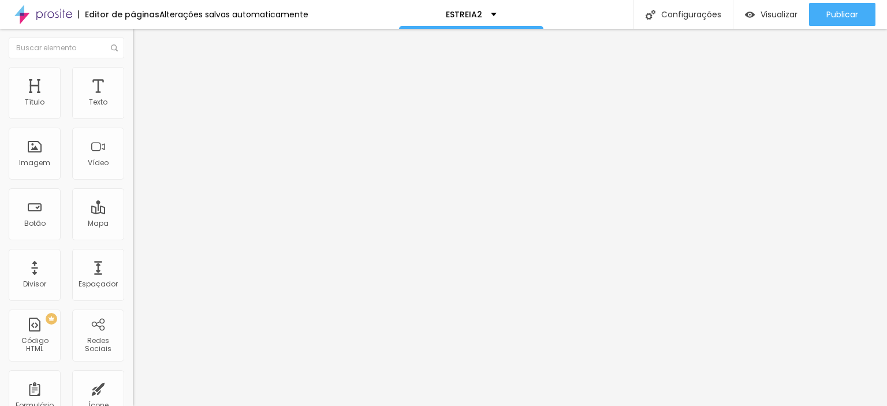
type input "https://www.instagram.com/giovaniferreirafotografo/"
type input "https://"
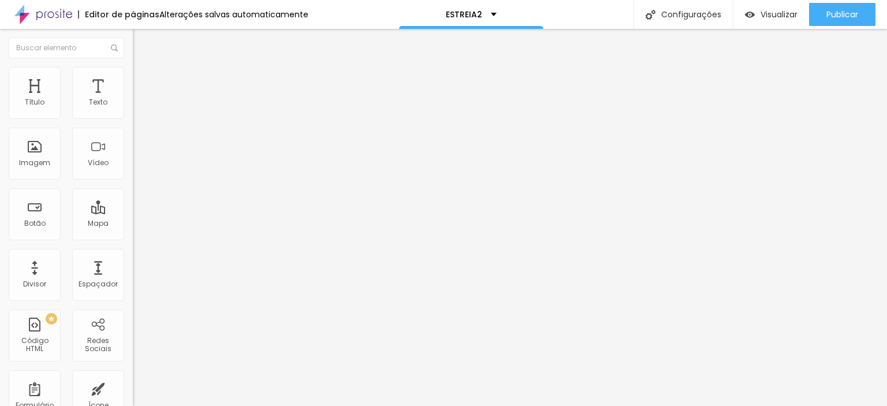
drag, startPoint x: 71, startPoint y: 216, endPoint x: 0, endPoint y: 214, distance: 71.0
paste input "www.facebook.com/giovanif2"
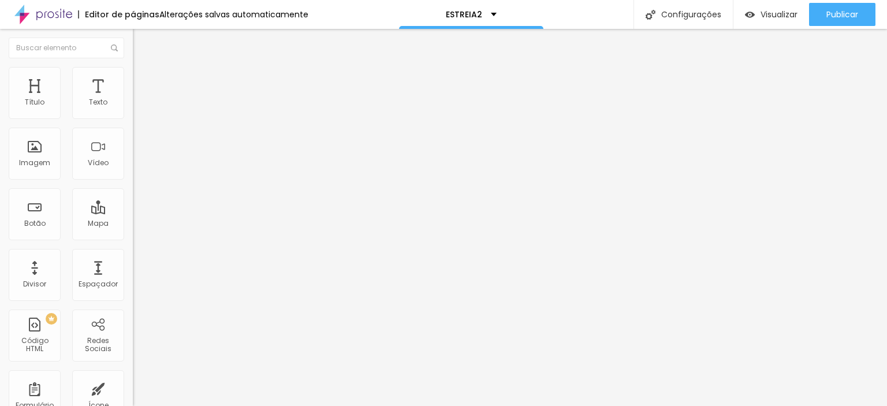
type input "https://www.facebook.com/giovanif2"
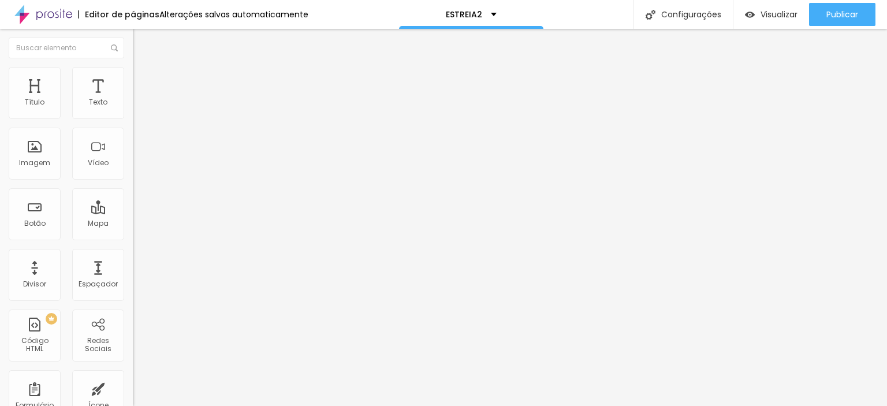
click at [141, 41] on img "button" at bounding box center [145, 42] width 9 height 9
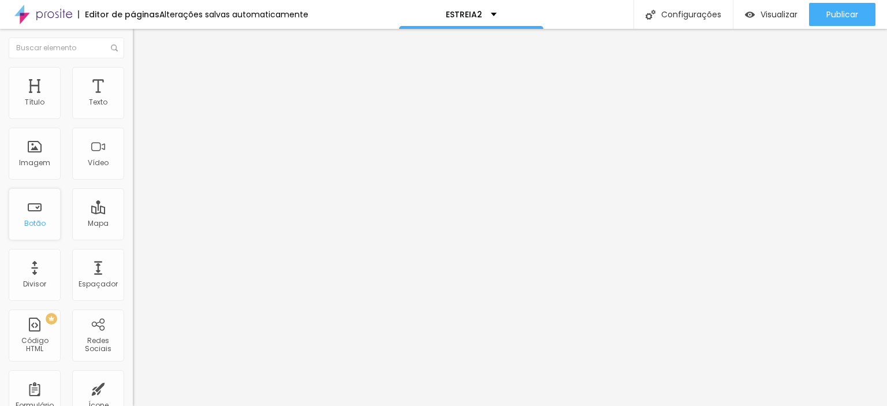
click at [39, 221] on font "Botão" at bounding box center [34, 223] width 21 height 10
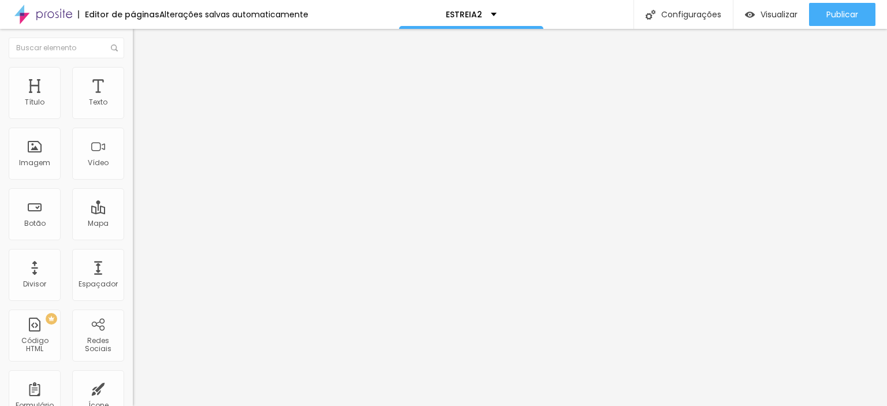
drag, startPoint x: 57, startPoint y: 235, endPoint x: 4, endPoint y: 237, distance: 53.2
paste input "https://api.whatsapp.com/send?phone=5513997573210&text=Ol%C3%A1%2C+estava+visit…"
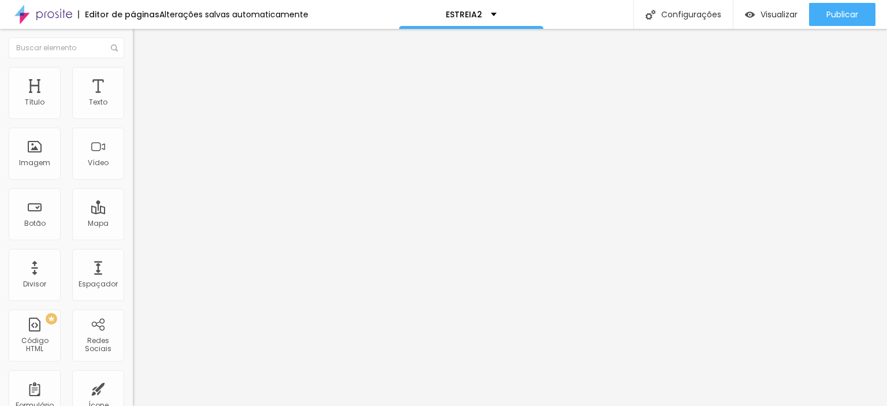
type input "https://api.whatsapp.com/send?phone=5513997573210&text=Ol%C3%A1%2C+estava+visit…"
click at [133, 324] on div "Editar nulo Conteúdo Estilo Avançado Instagram Rede social Instagram Endereço U…" at bounding box center [199, 217] width 133 height 377
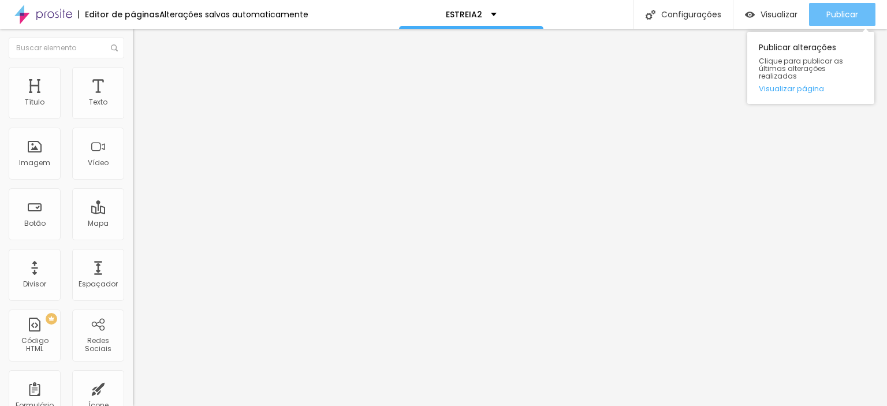
click at [840, 13] on font "Publicar" at bounding box center [842, 15] width 32 height 12
click at [803, 83] on font "Visualizar página" at bounding box center [791, 88] width 65 height 11
click at [840, 11] on font "Publicar" at bounding box center [842, 15] width 32 height 12
